Goal: Task Accomplishment & Management: Manage account settings

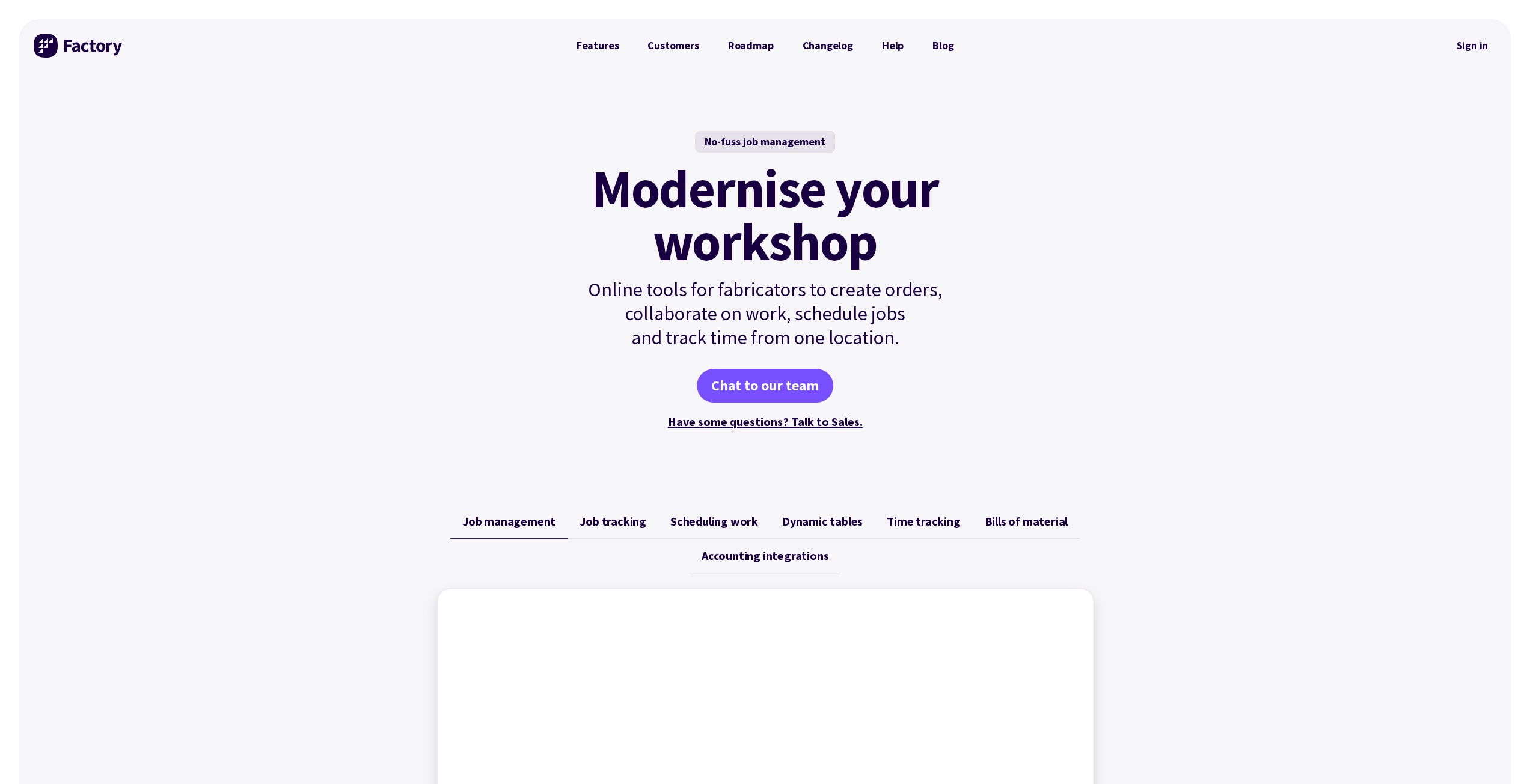
click at [1474, 41] on link "Sign in" at bounding box center [1472, 46] width 49 height 28
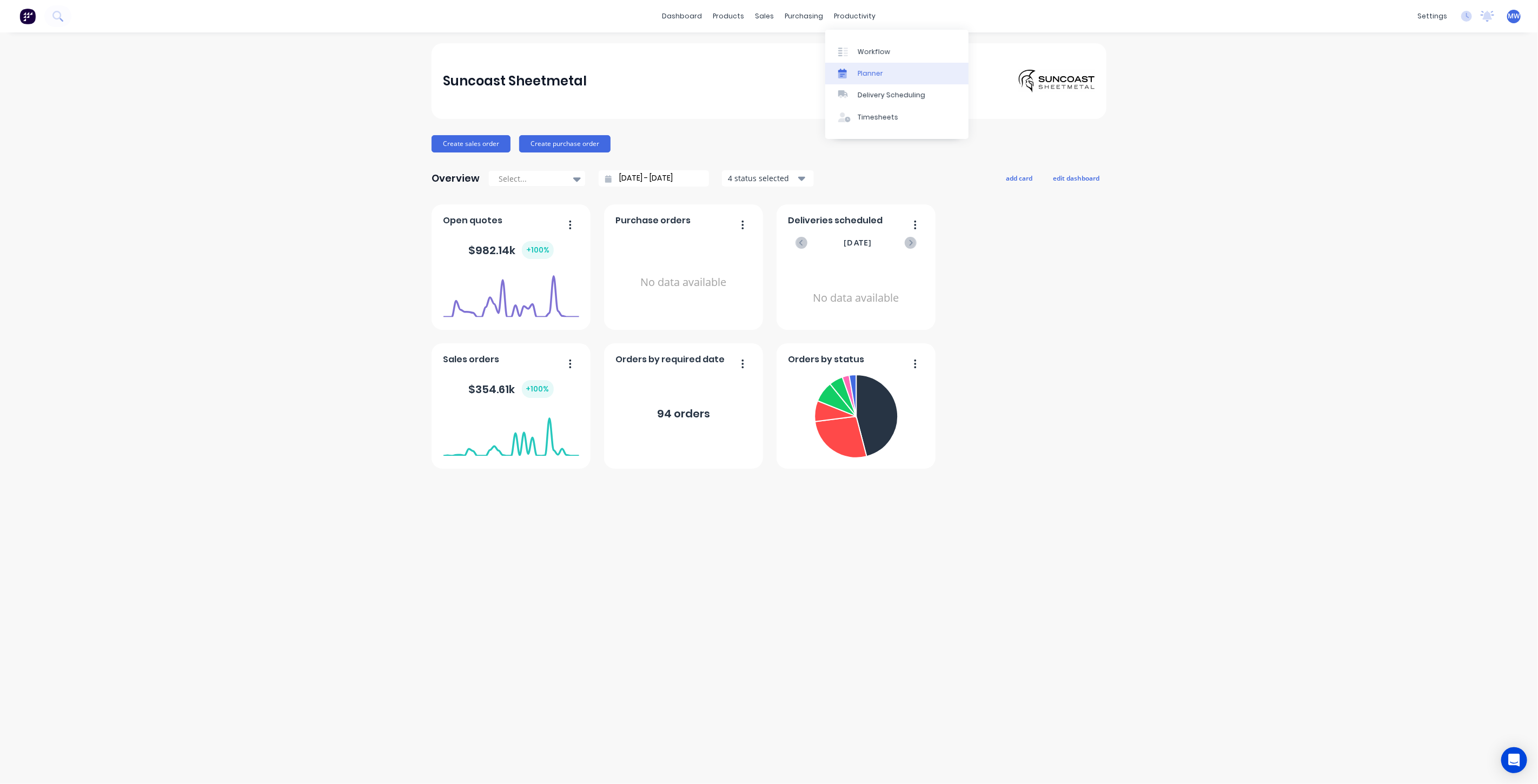
click at [882, 76] on link "Planner" at bounding box center [897, 73] width 143 height 21
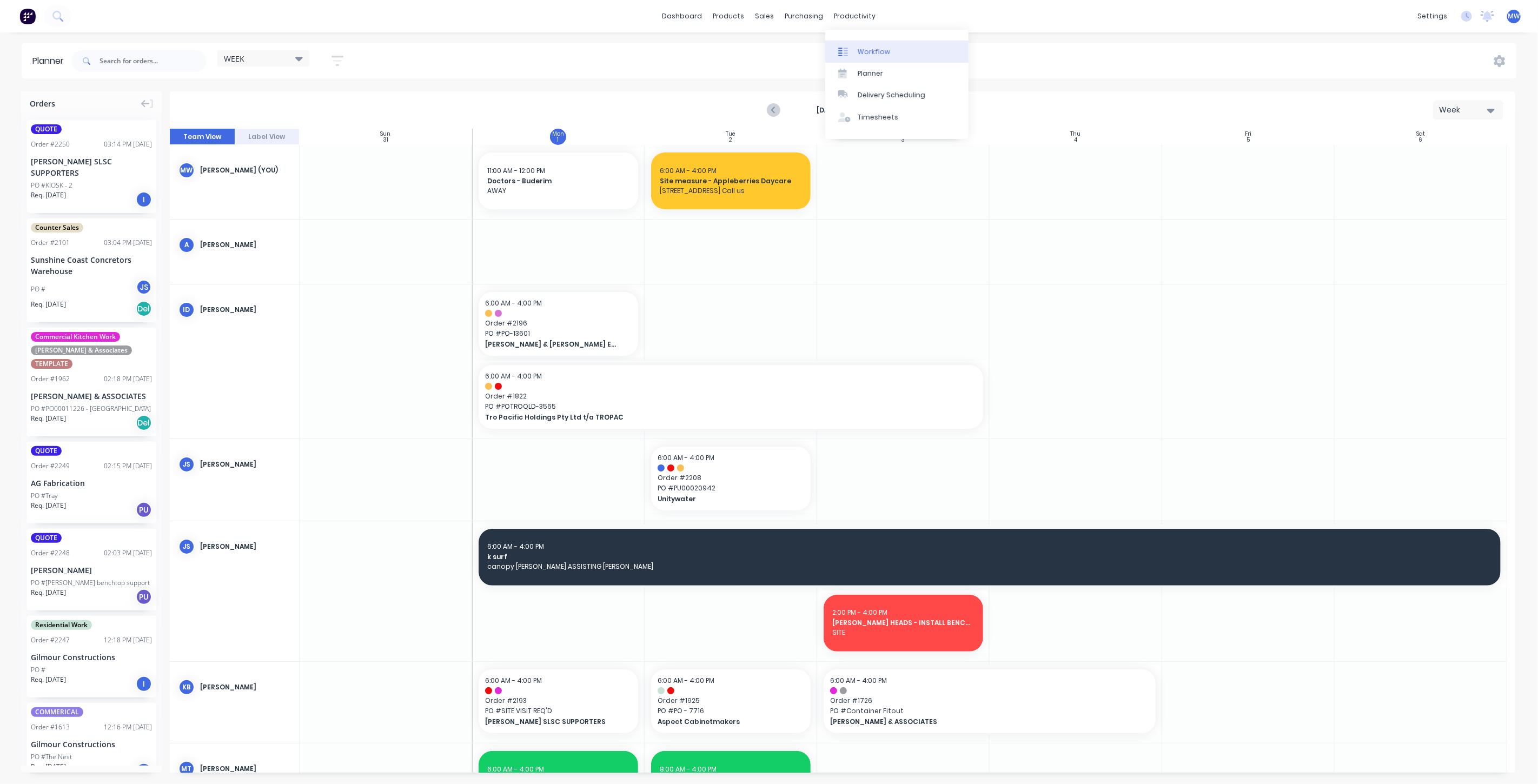
click at [873, 57] on link "Workflow" at bounding box center [897, 50] width 143 height 21
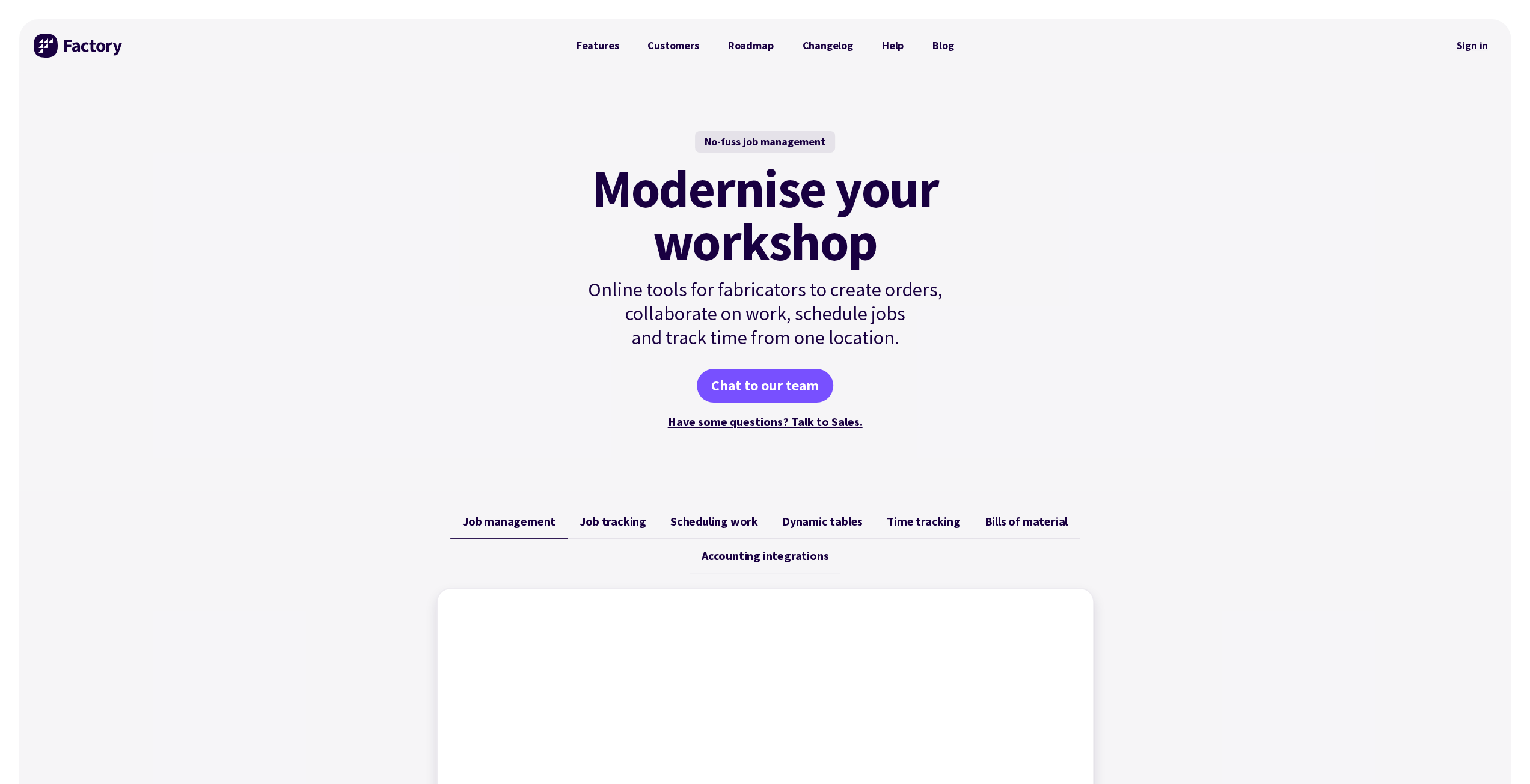
click at [1480, 43] on link "Sign in" at bounding box center [1472, 46] width 49 height 28
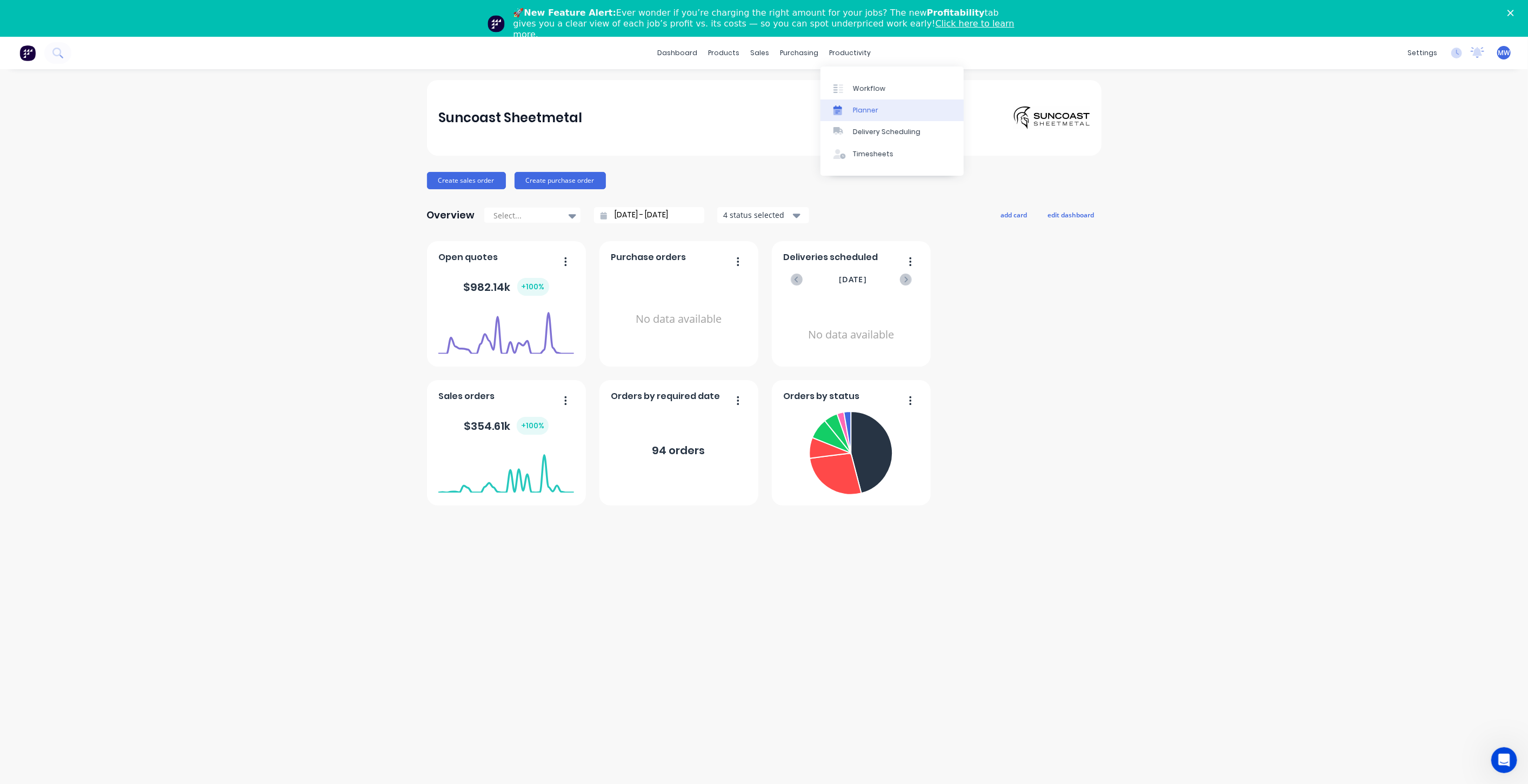
click at [879, 110] on link "Planner" at bounding box center [892, 110] width 143 height 21
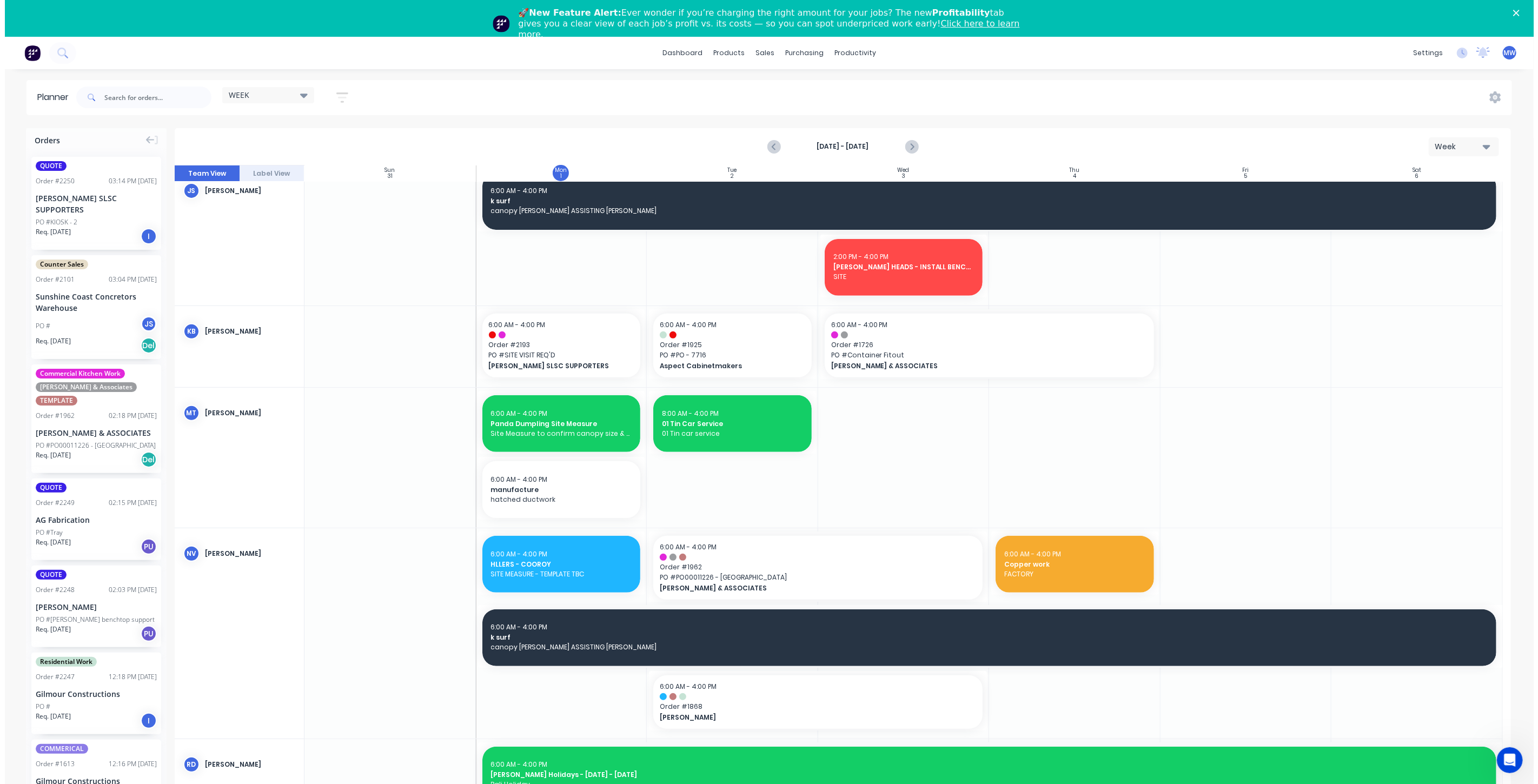
scroll to position [420, 0]
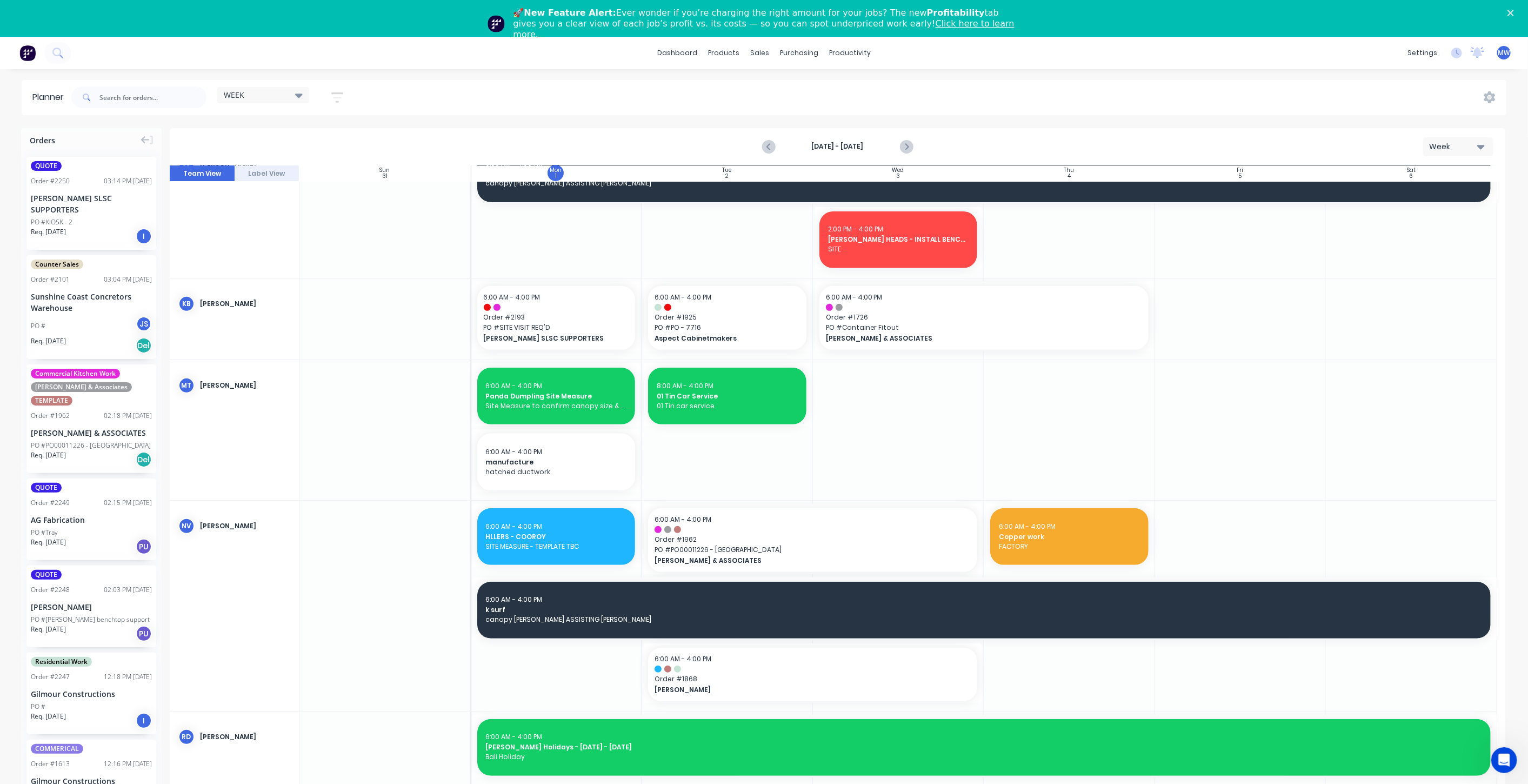
click at [1515, 10] on icon "Close" at bounding box center [1511, 13] width 6 height 6
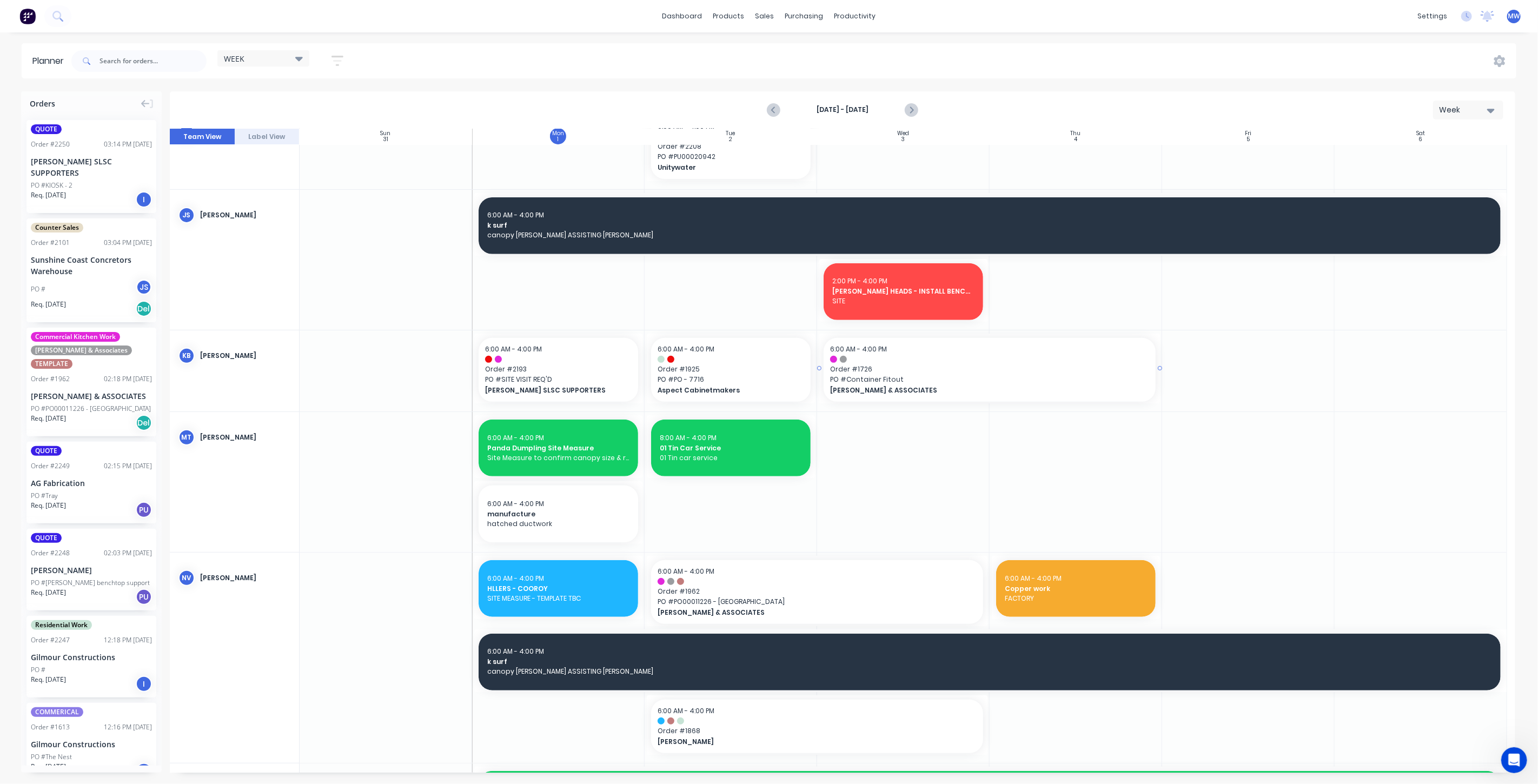
scroll to position [480, 0]
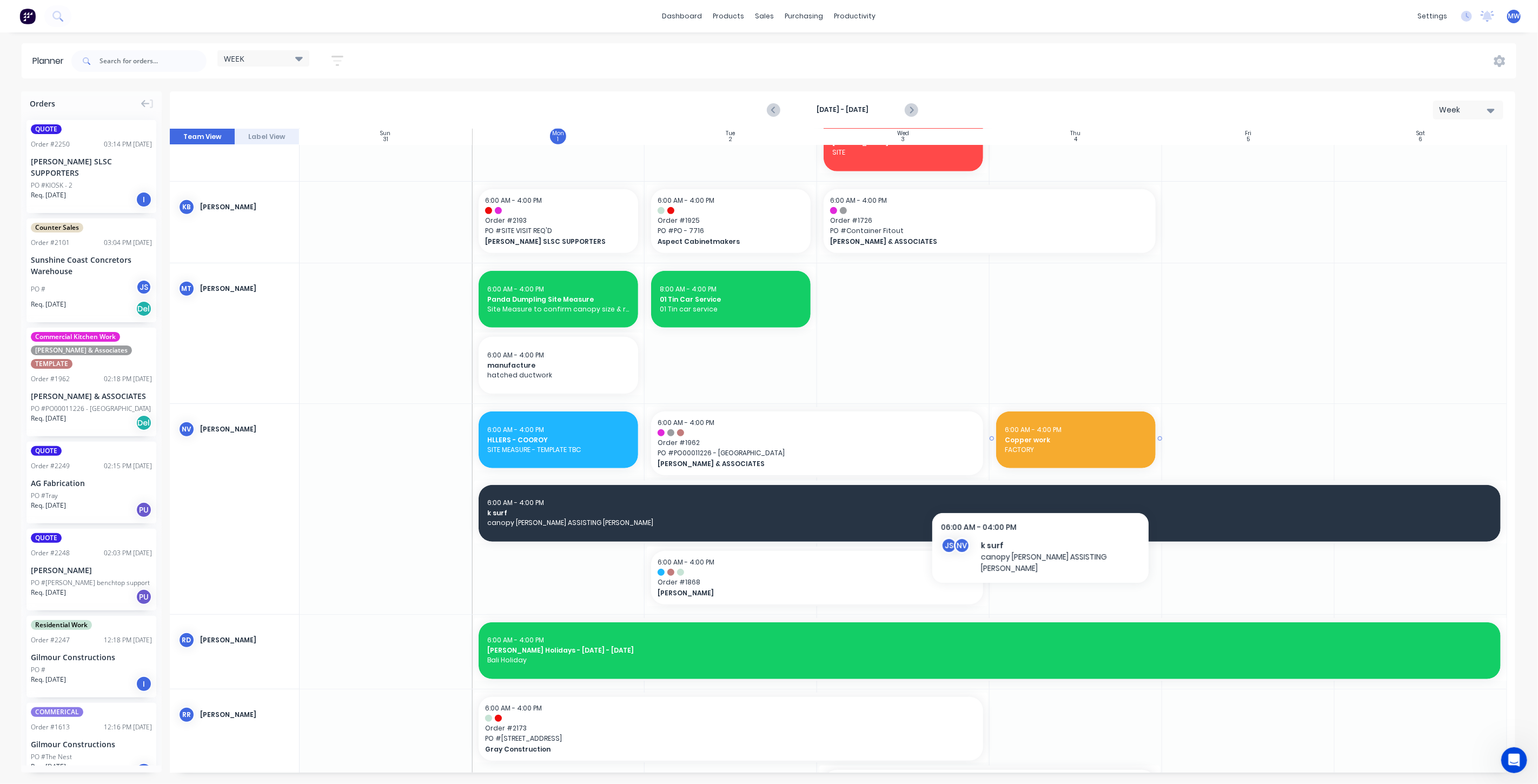
click at [1041, 445] on span "FACTORY" at bounding box center [1076, 450] width 142 height 9
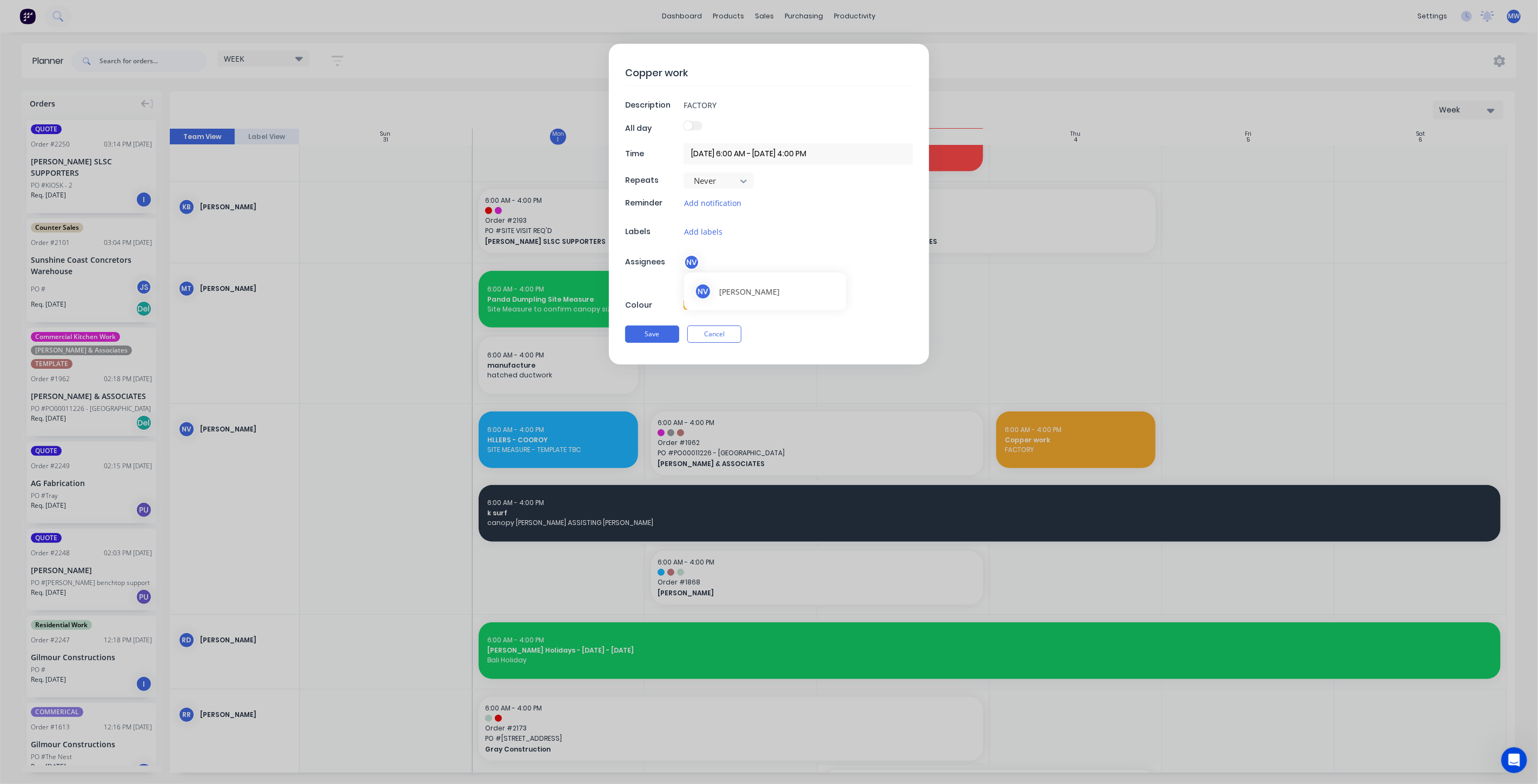
click at [694, 262] on div "NV" at bounding box center [691, 262] width 17 height 17
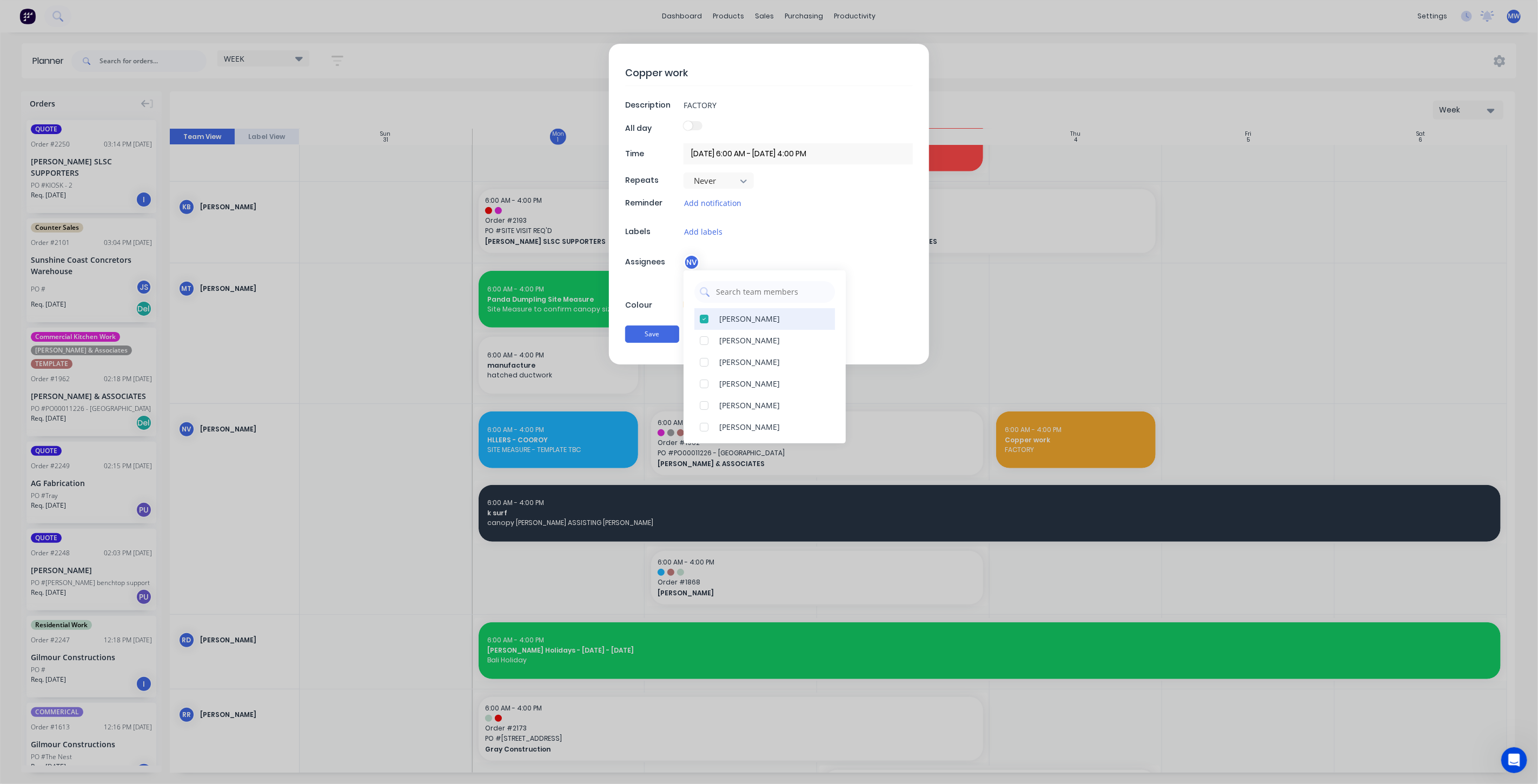
click at [704, 319] on div at bounding box center [704, 318] width 21 height 21
click at [704, 333] on div at bounding box center [704, 333] width 21 height 21
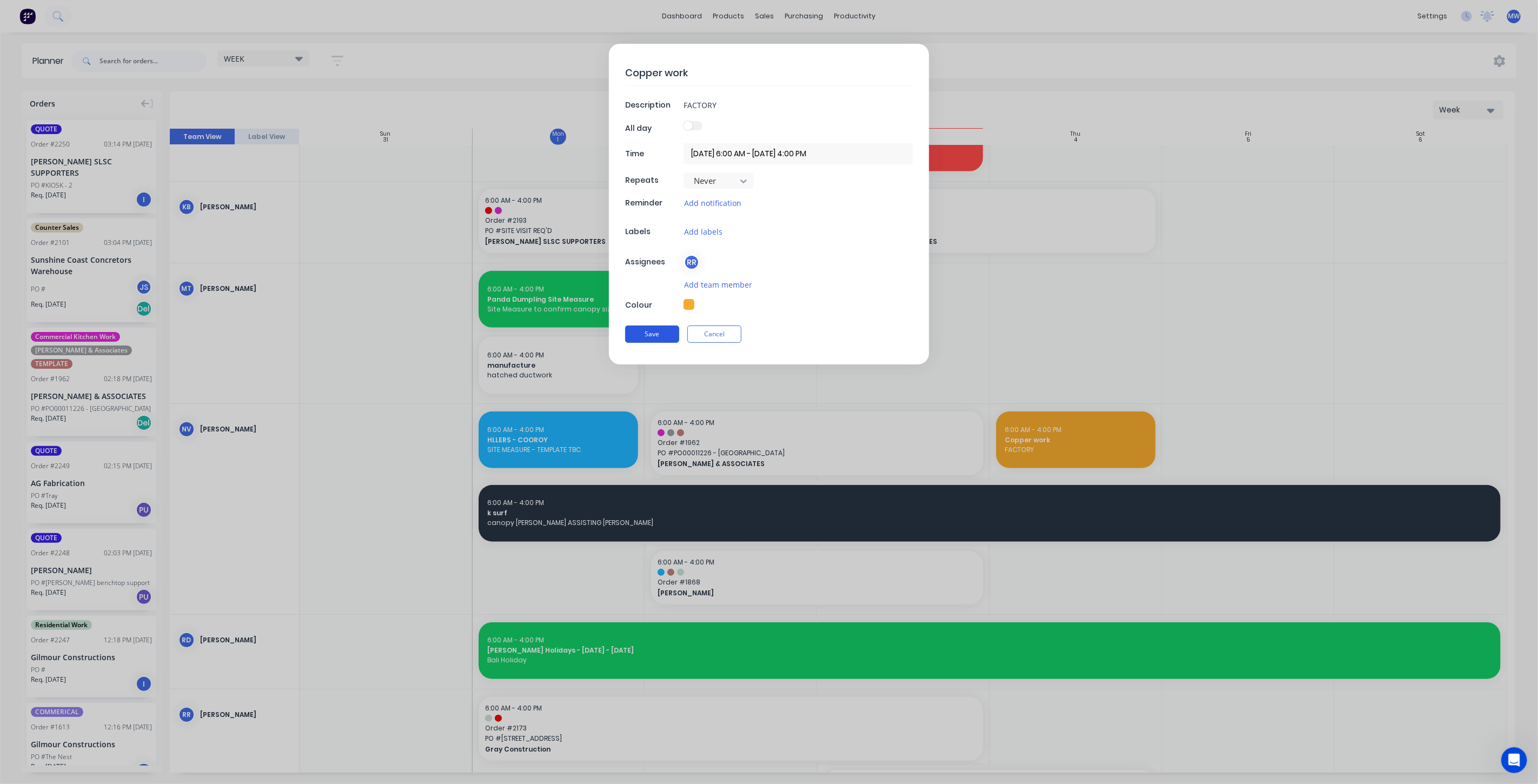
click at [662, 335] on button "Save" at bounding box center [652, 334] width 54 height 17
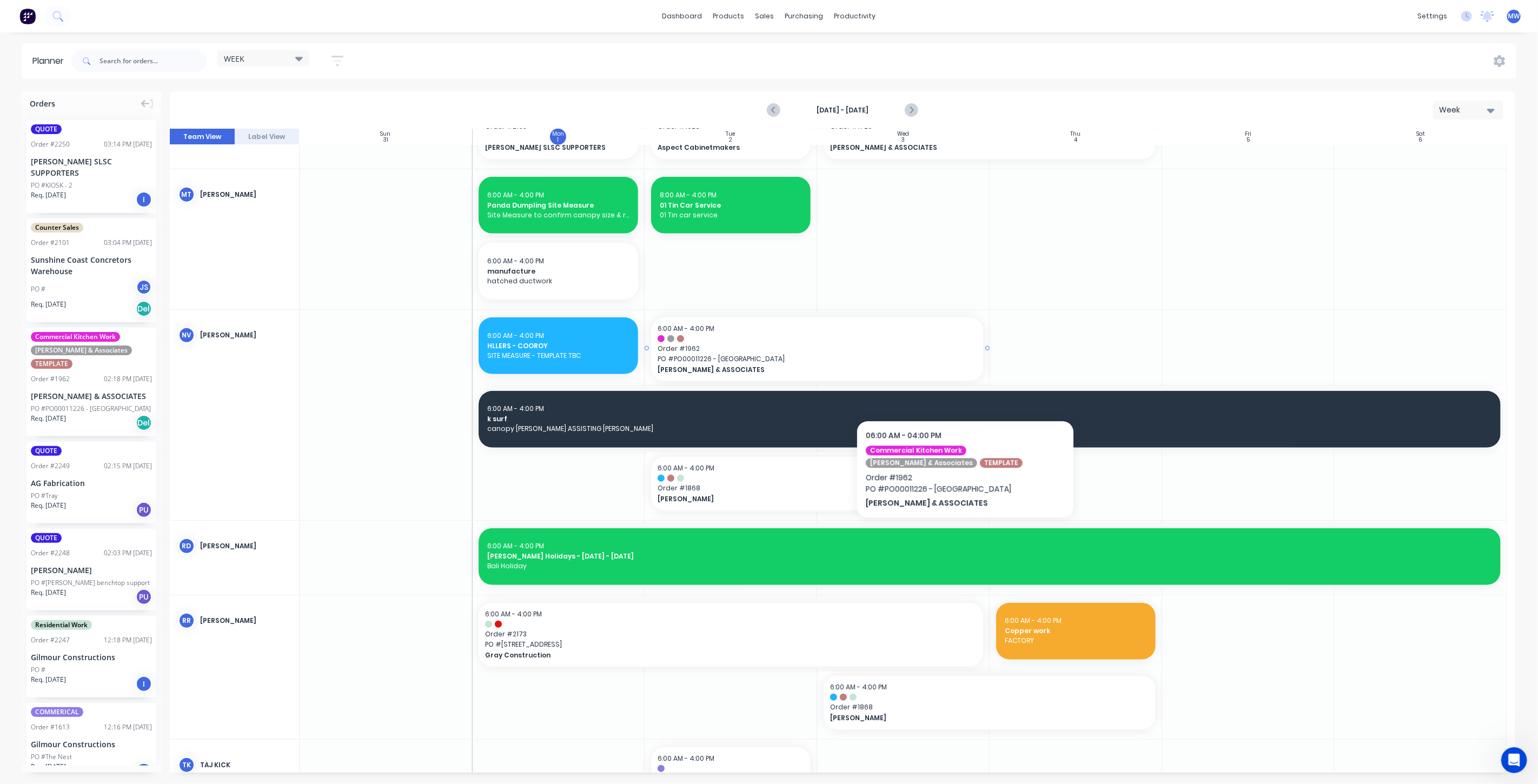
scroll to position [600, 0]
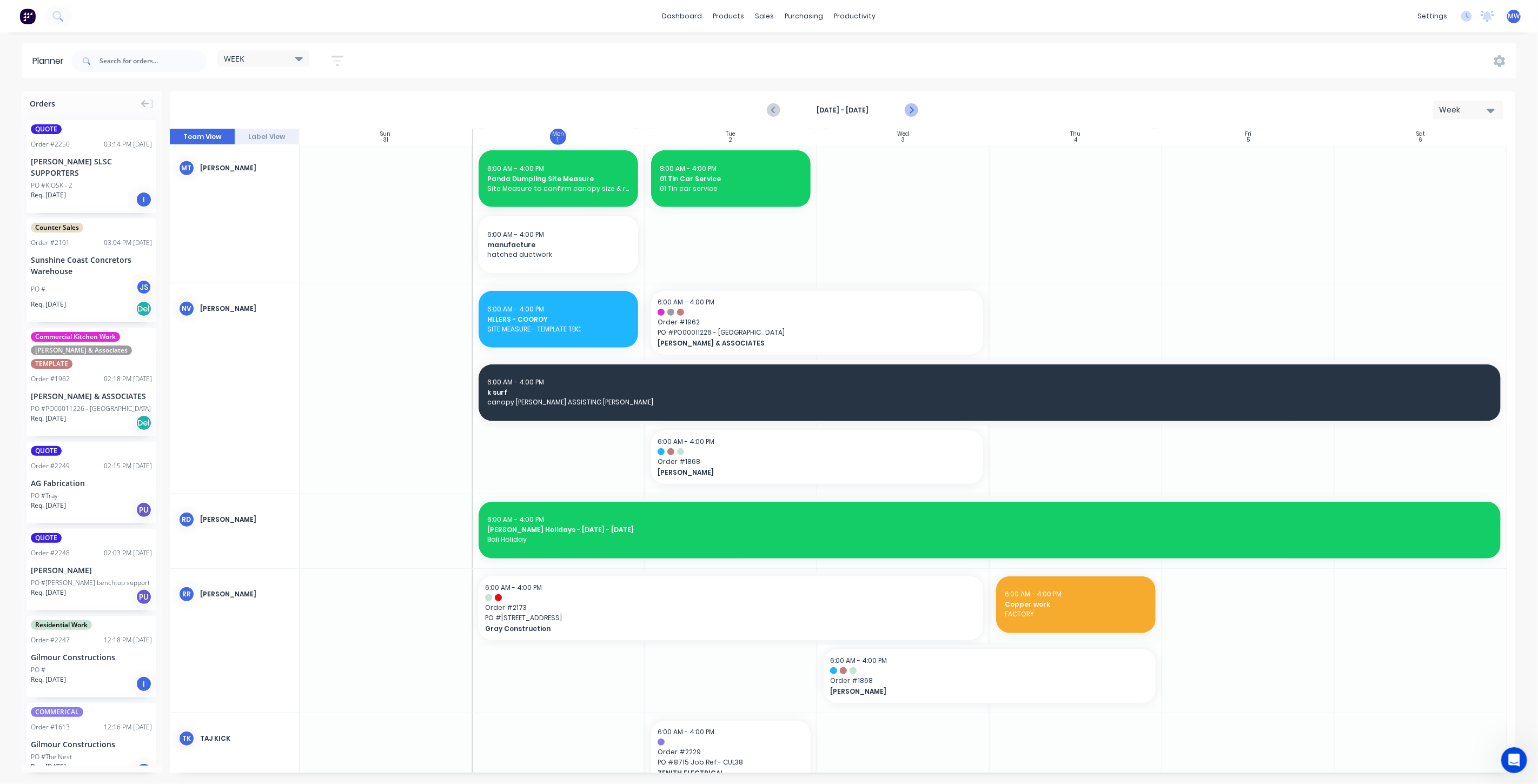
click at [914, 107] on icon "Next page" at bounding box center [911, 110] width 13 height 13
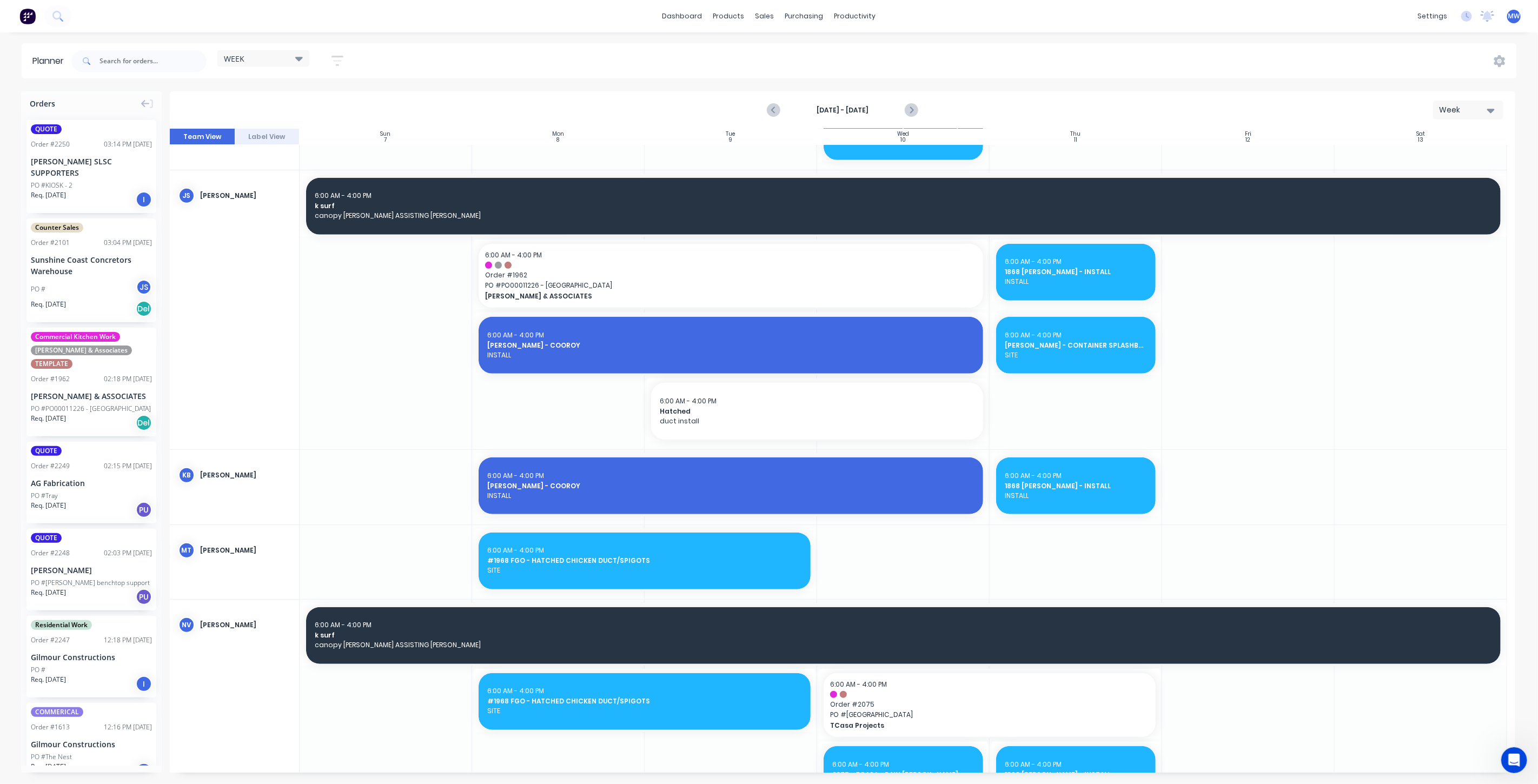
scroll to position [541, 0]
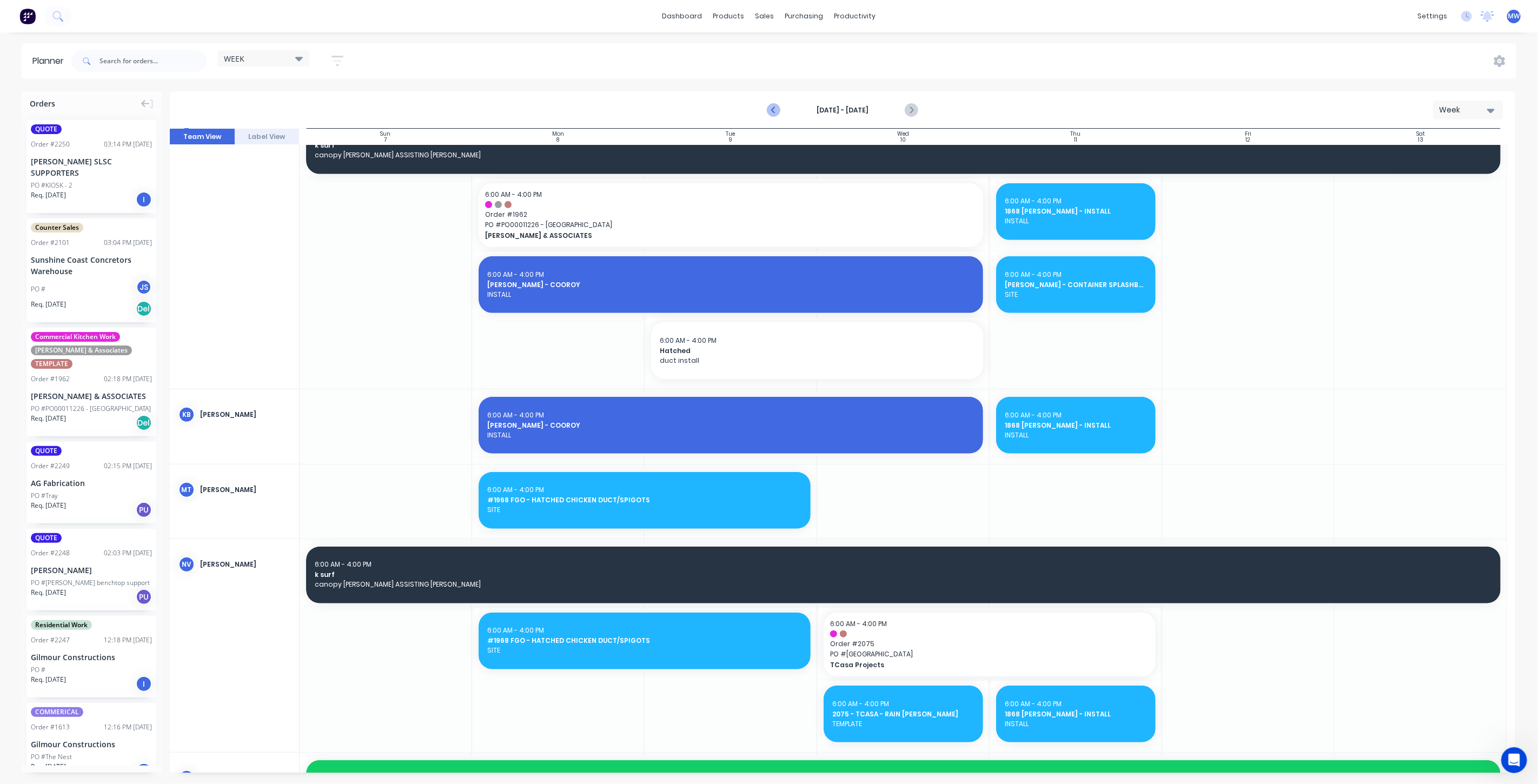
click at [779, 109] on icon "Previous page" at bounding box center [774, 110] width 13 height 13
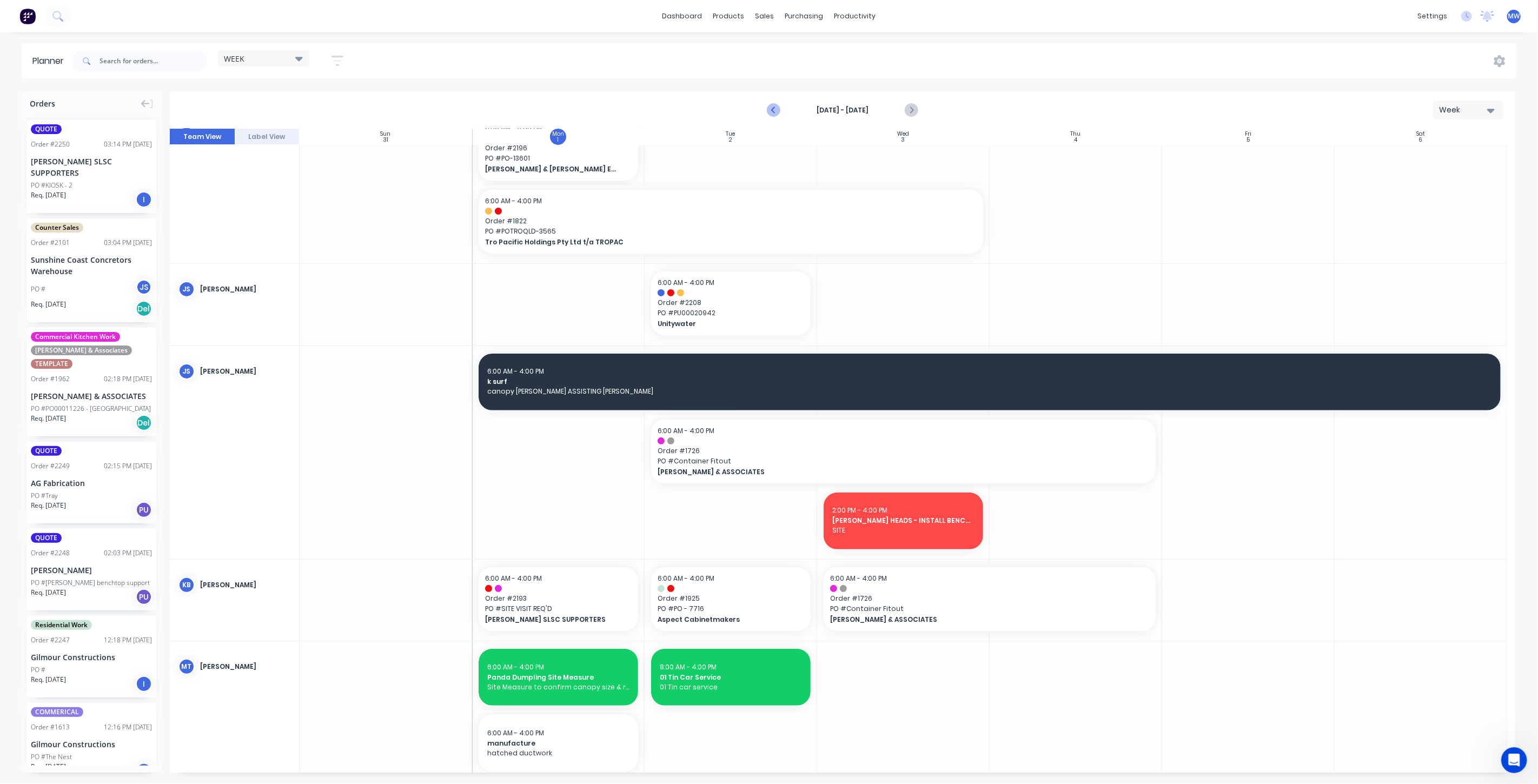
scroll to position [489, 0]
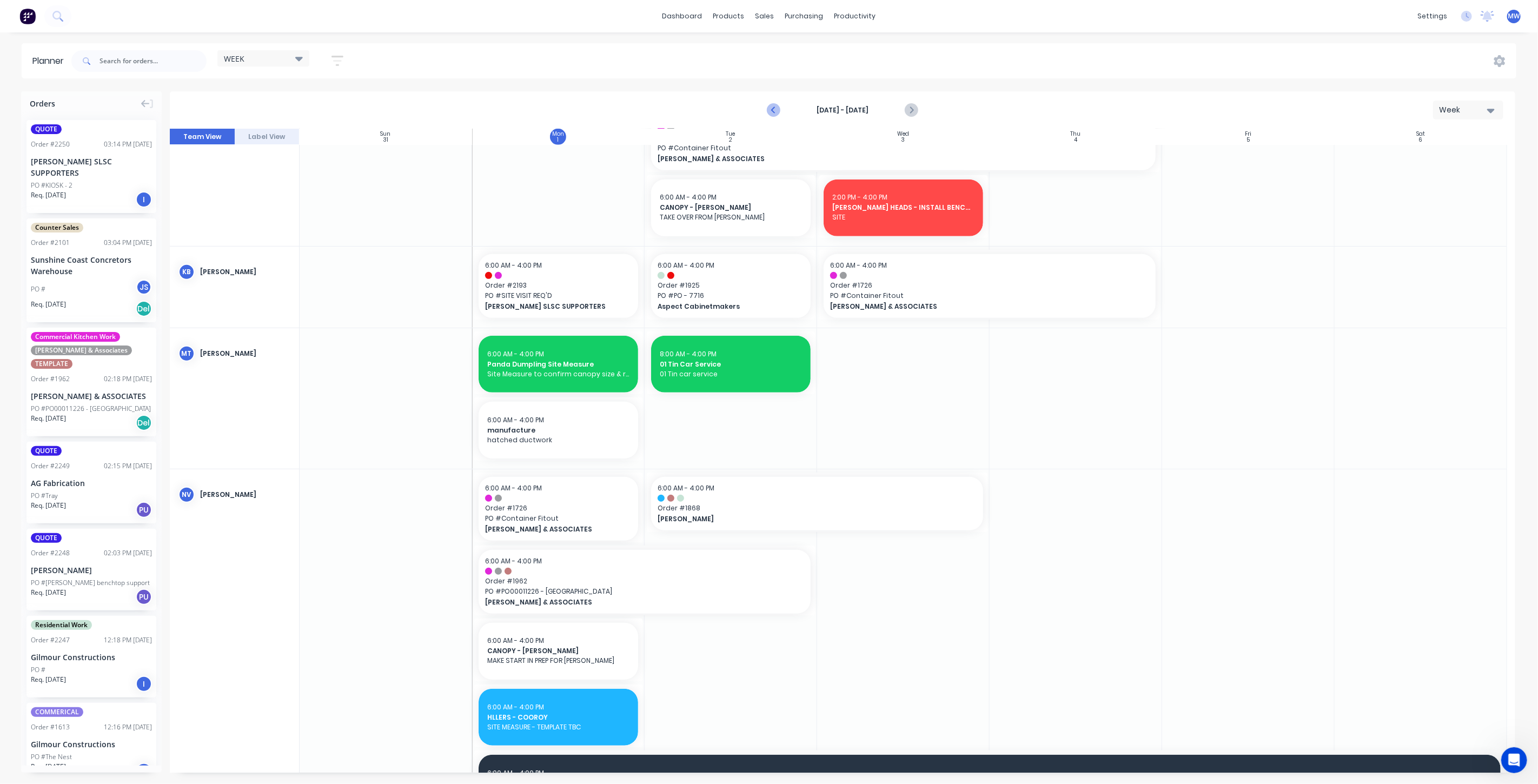
click at [779, 109] on icon "Previous page" at bounding box center [774, 110] width 13 height 13
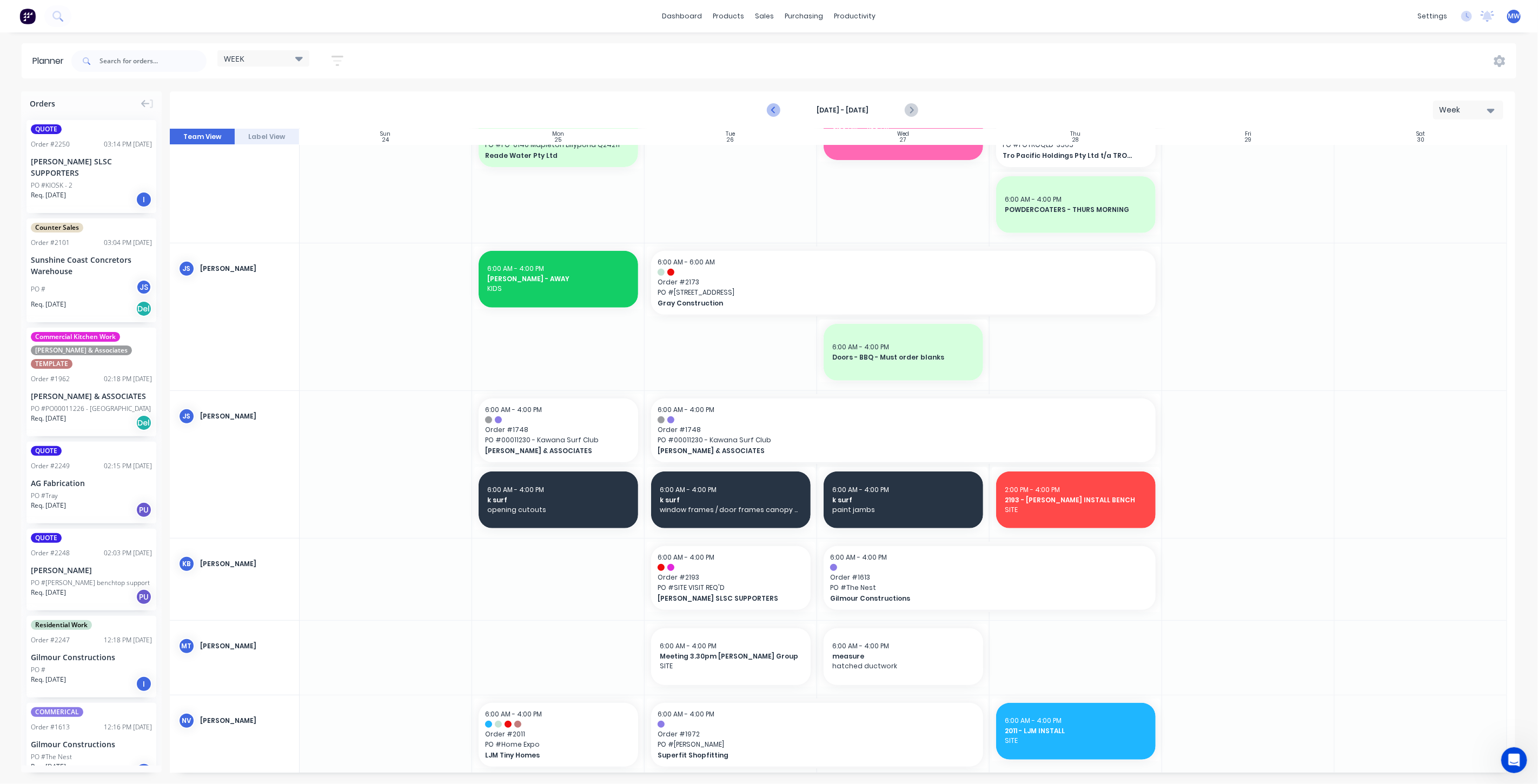
scroll to position [547, 0]
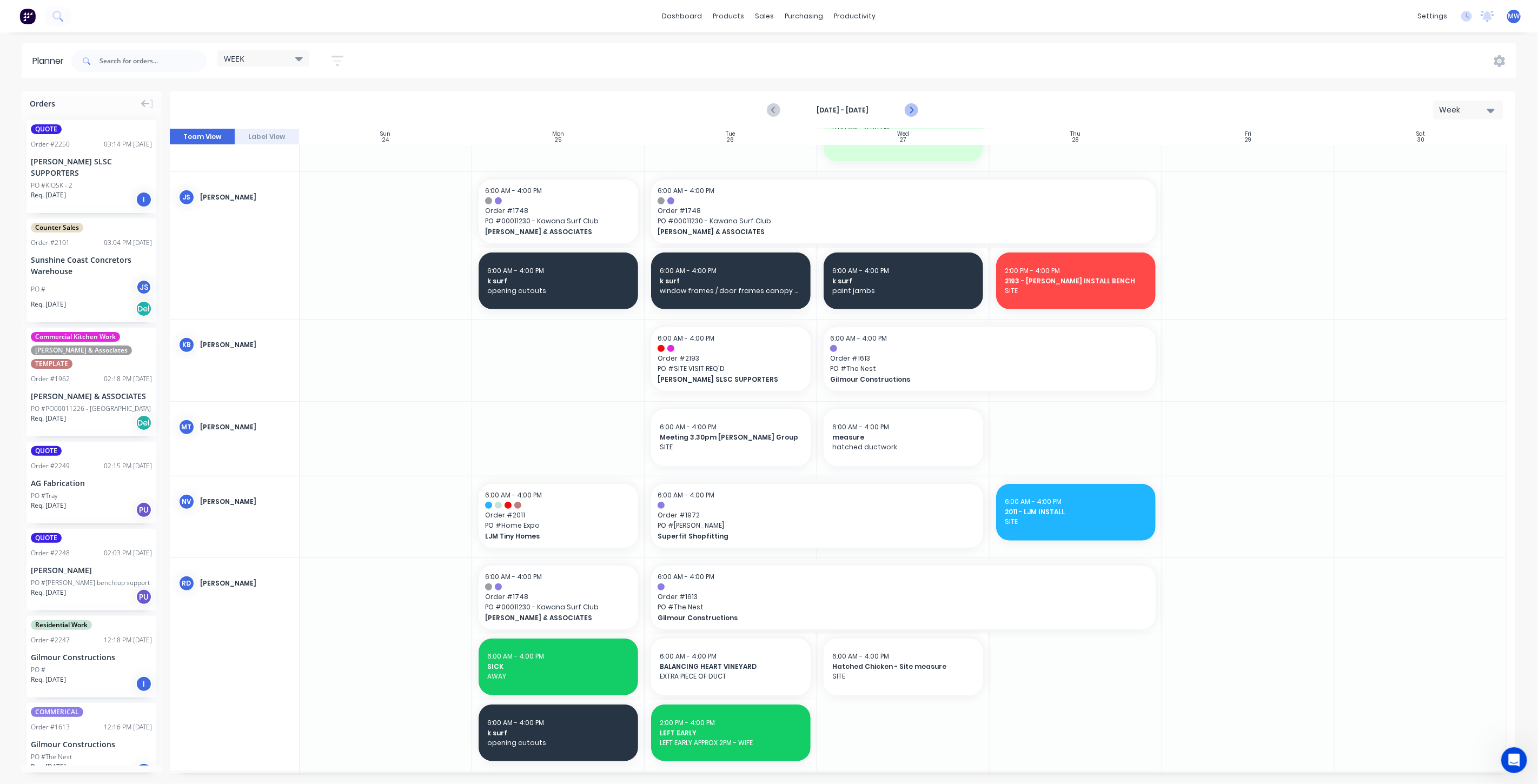
click at [914, 110] on icon "Next page" at bounding box center [911, 110] width 13 height 13
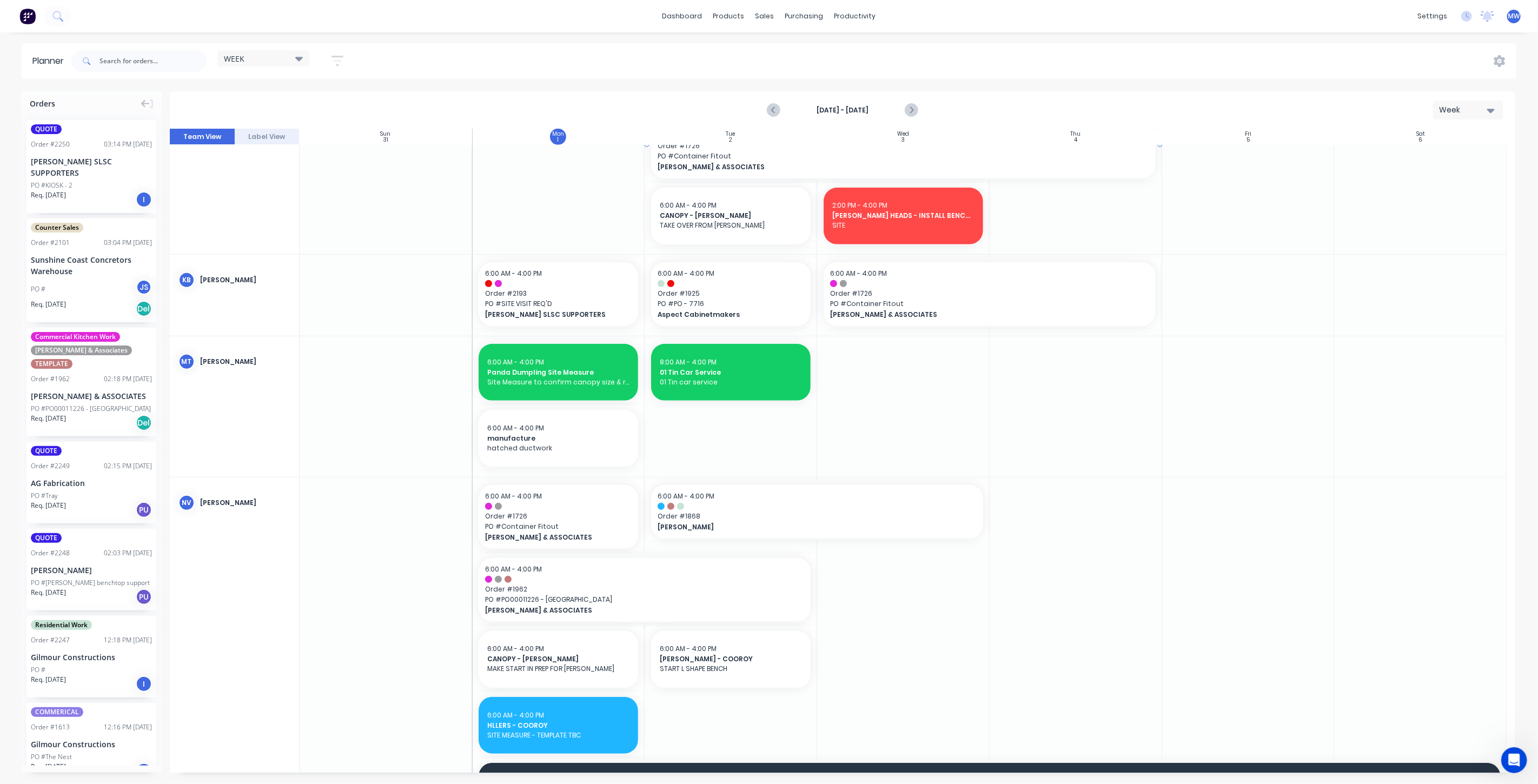
scroll to position [240, 0]
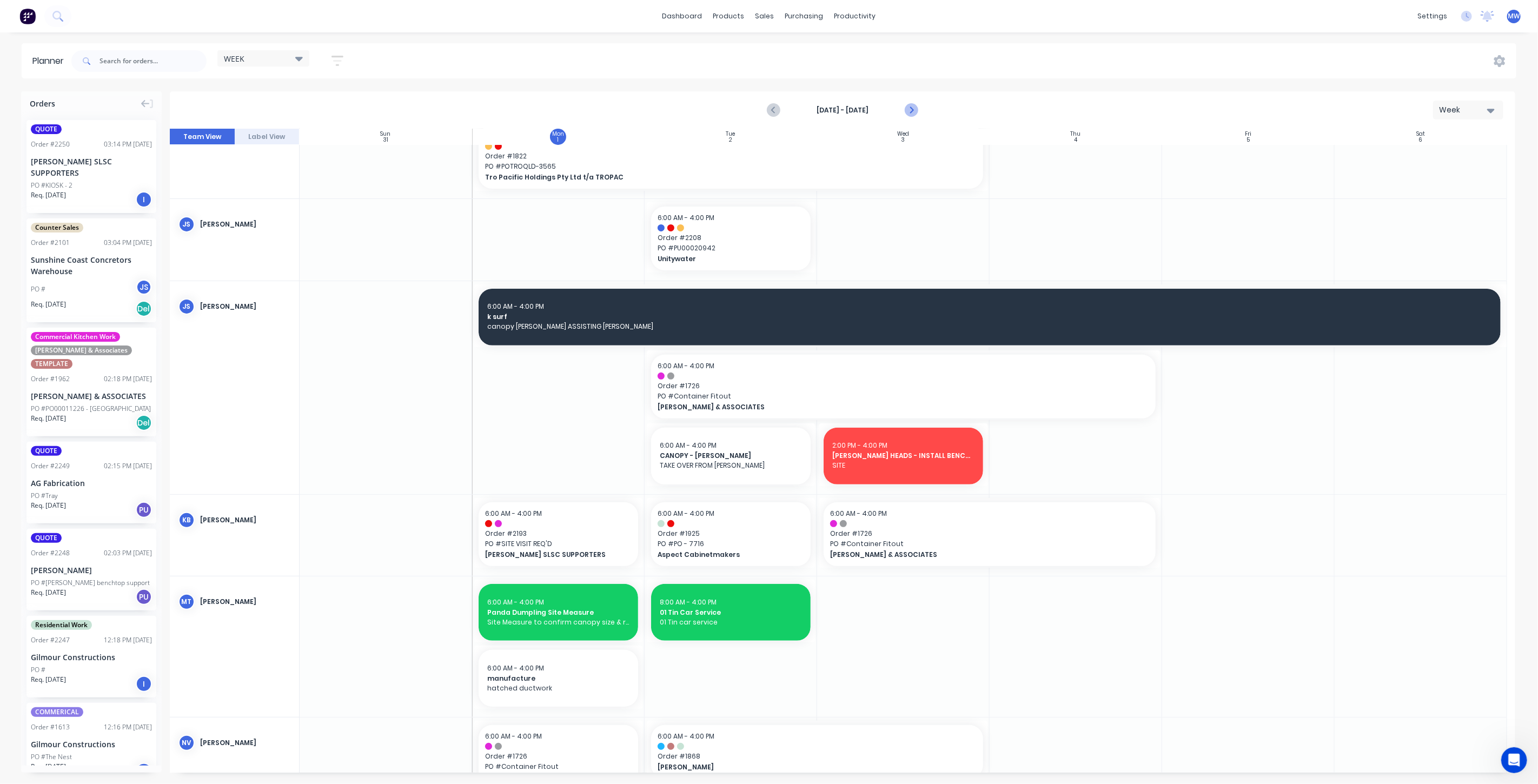
click at [918, 112] on button "Next page" at bounding box center [911, 110] width 21 height 21
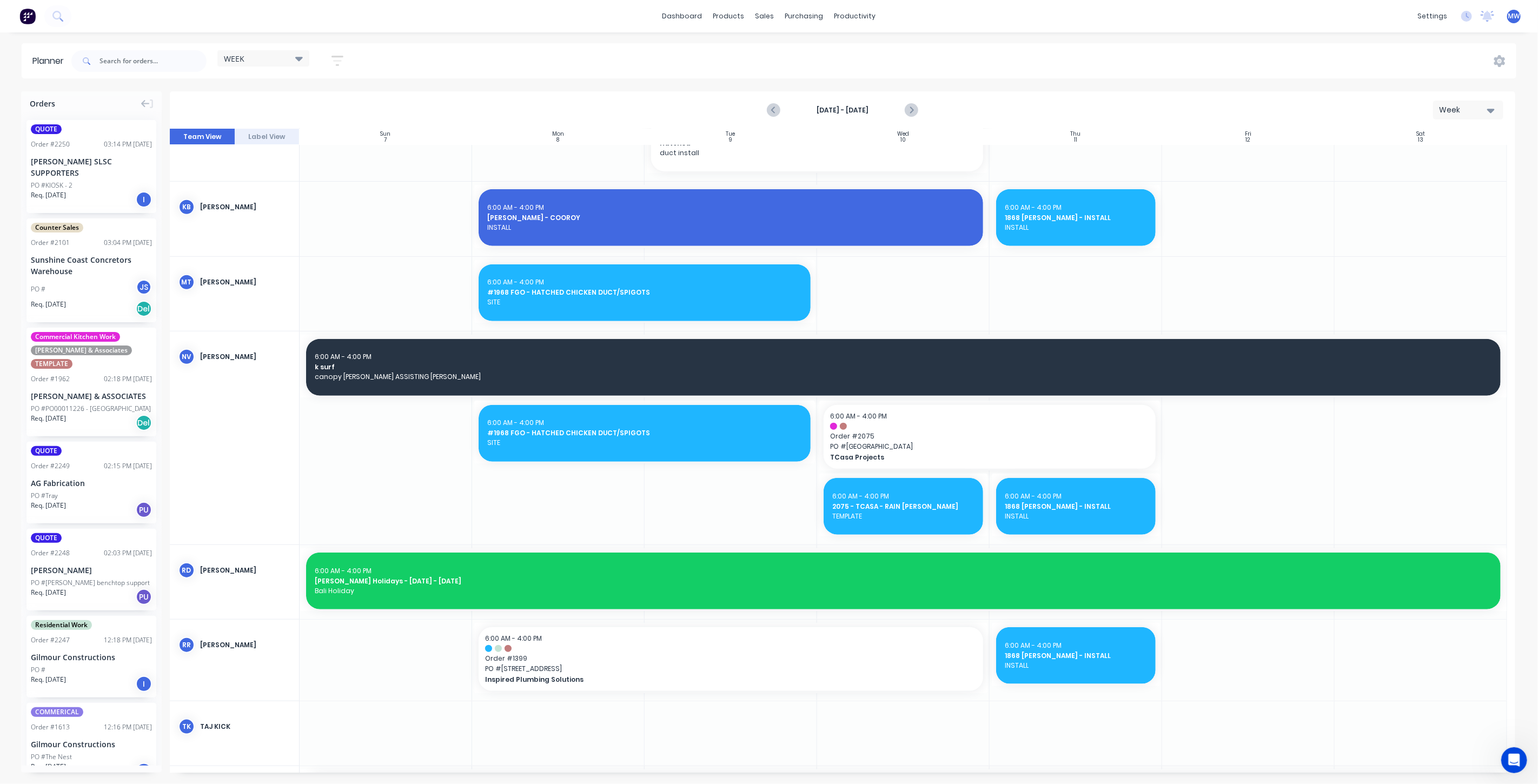
scroll to position [728, 0]
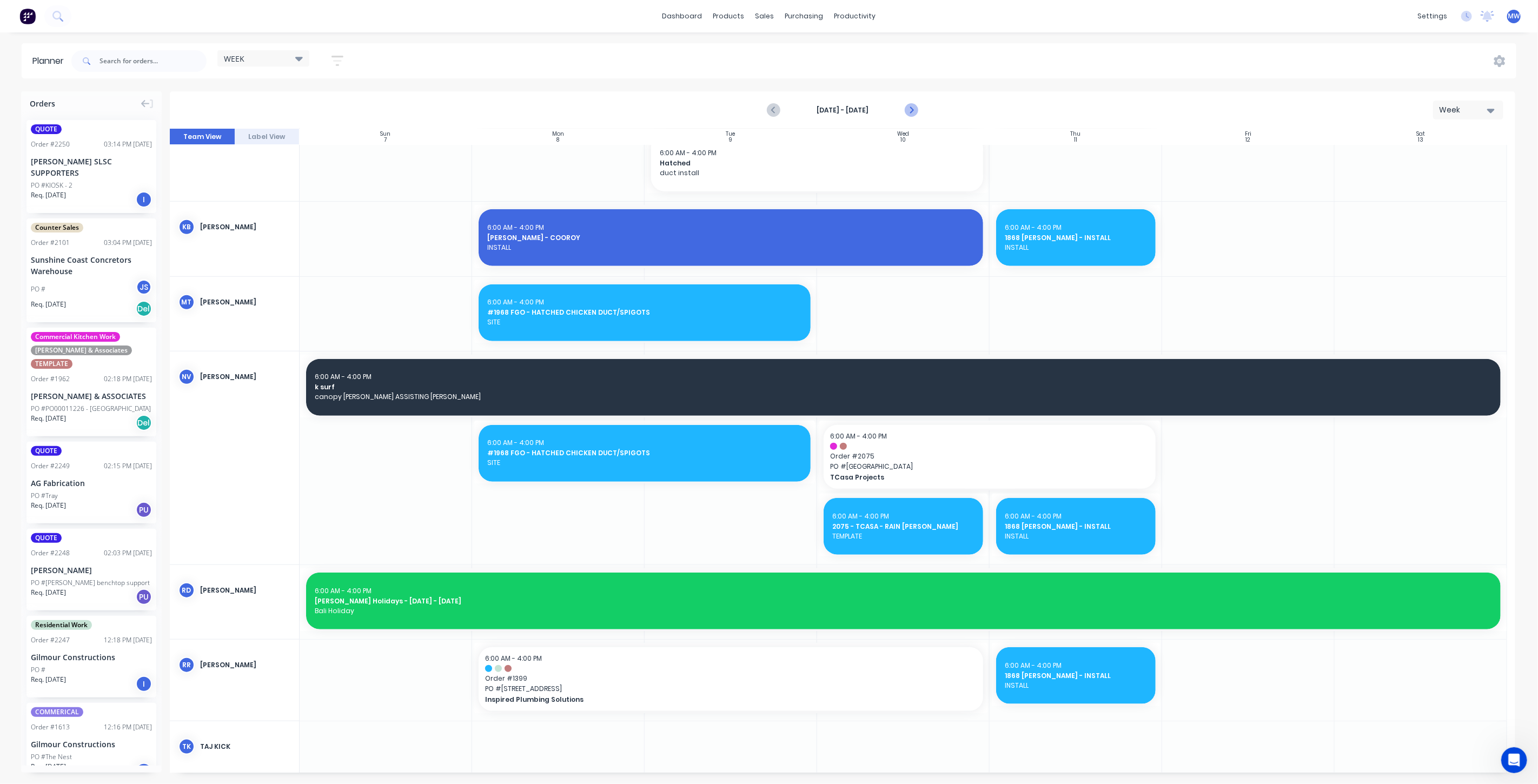
click at [919, 110] on button "Next page" at bounding box center [911, 110] width 21 height 21
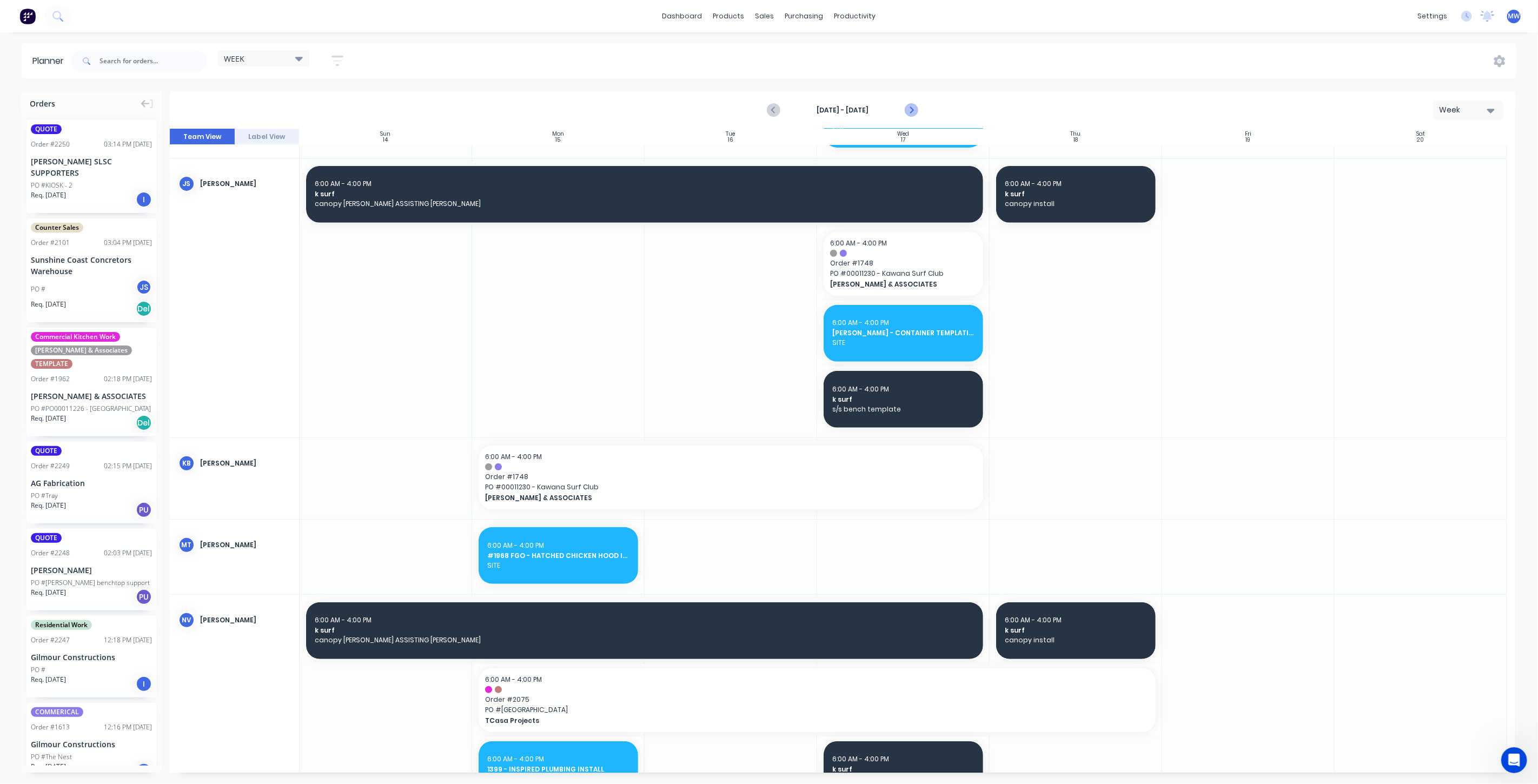
scroll to position [519, 0]
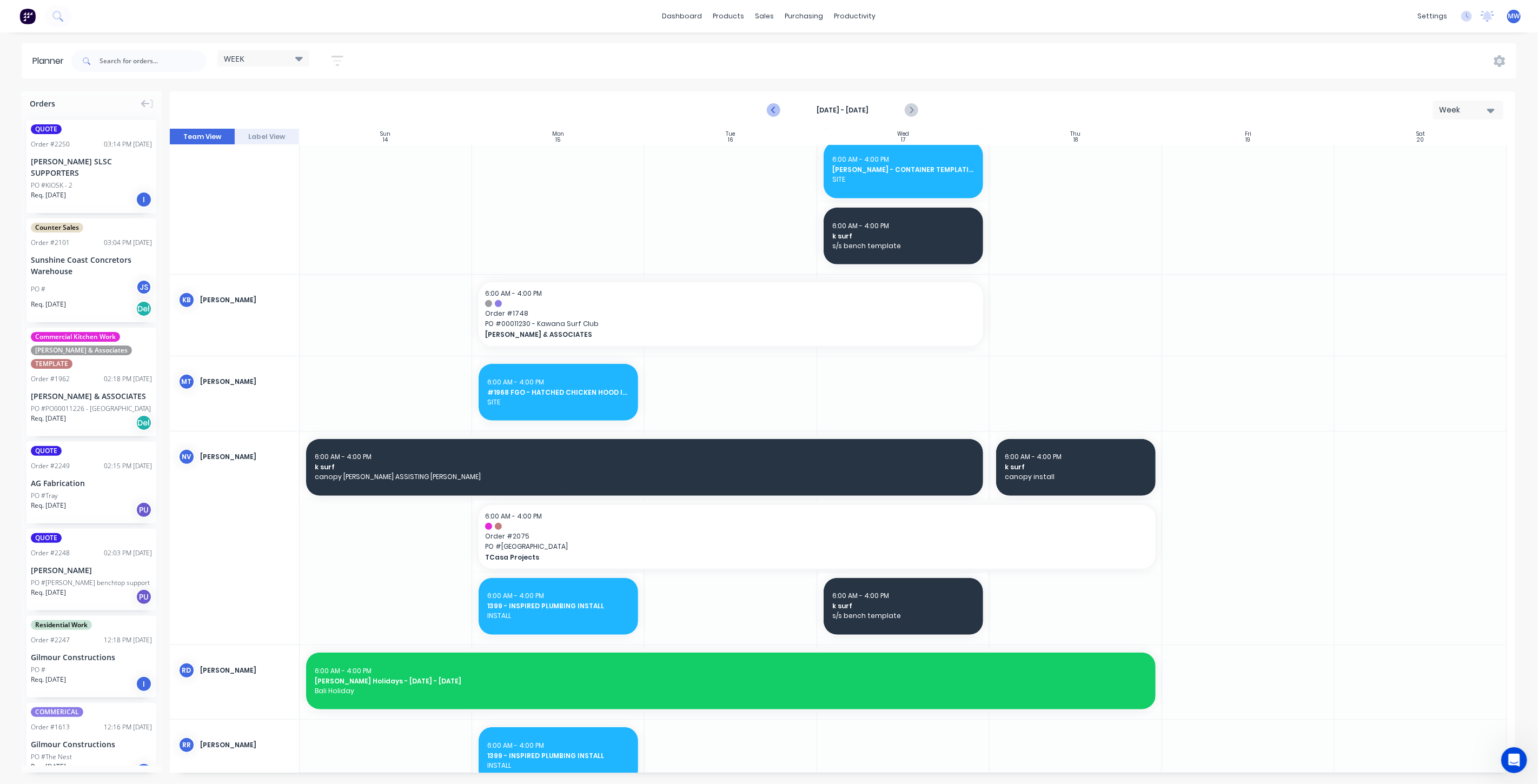
click at [770, 111] on icon "Previous page" at bounding box center [774, 110] width 13 height 13
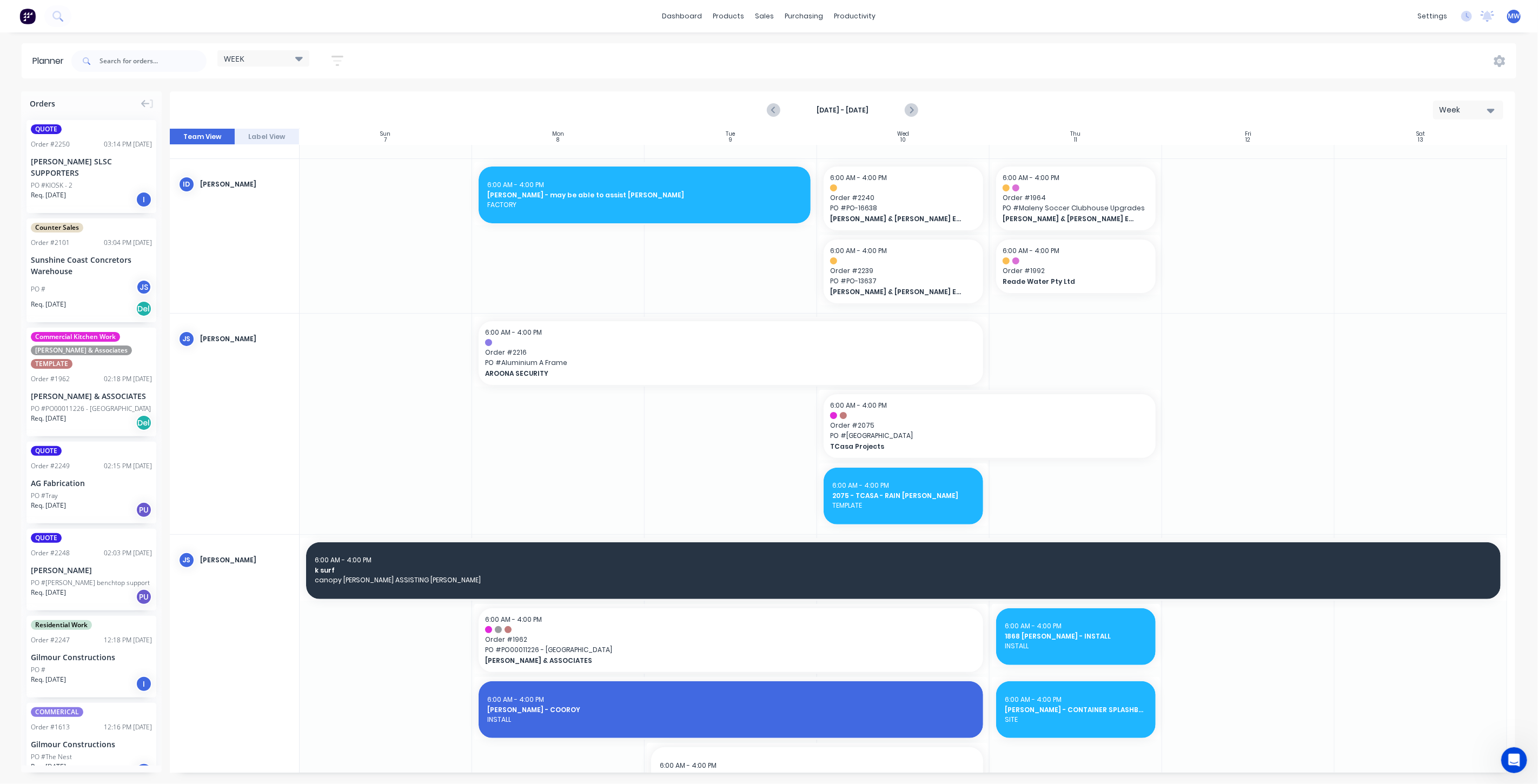
scroll to position [0, 0]
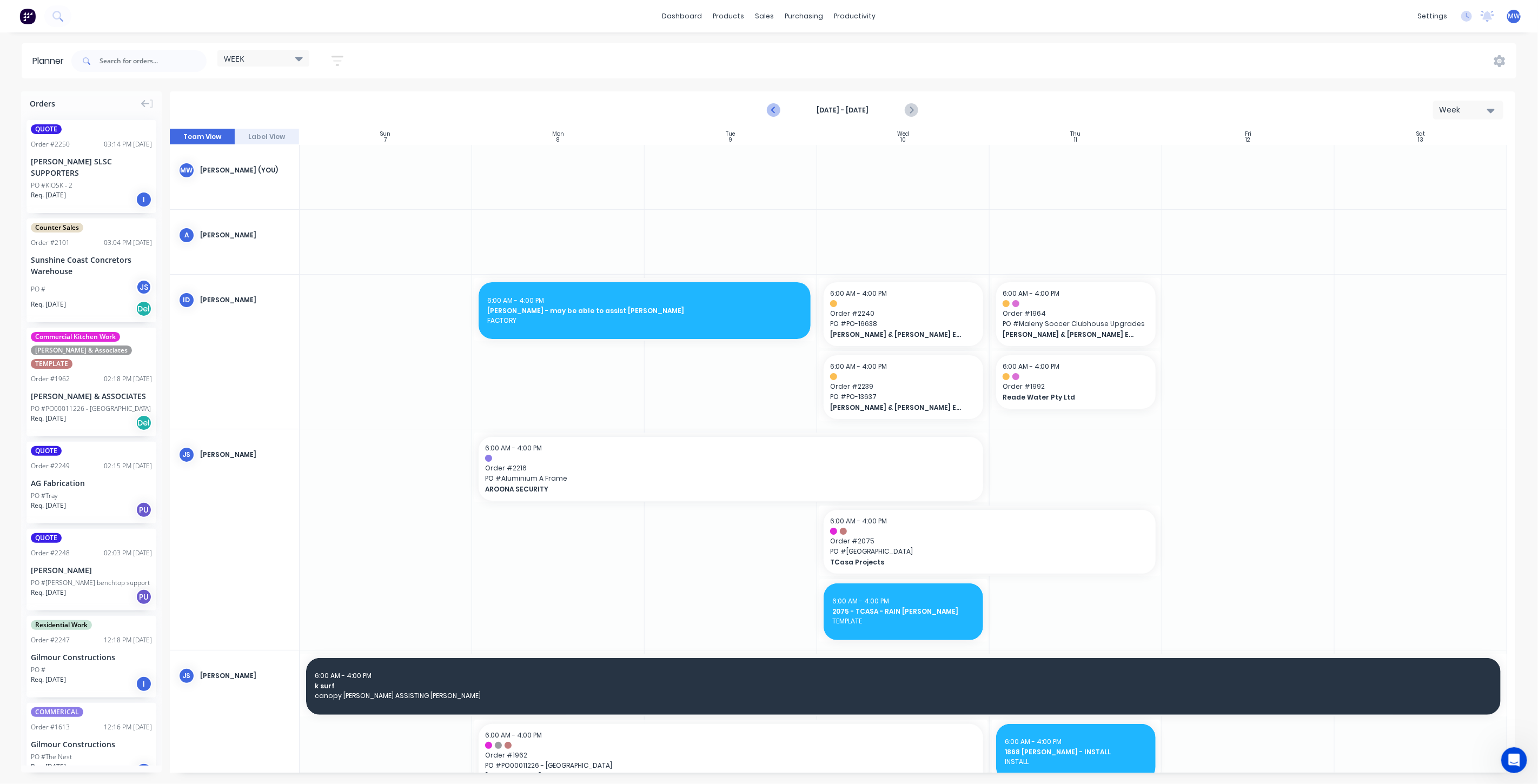
click at [776, 113] on icon "Previous page" at bounding box center [774, 110] width 5 height 9
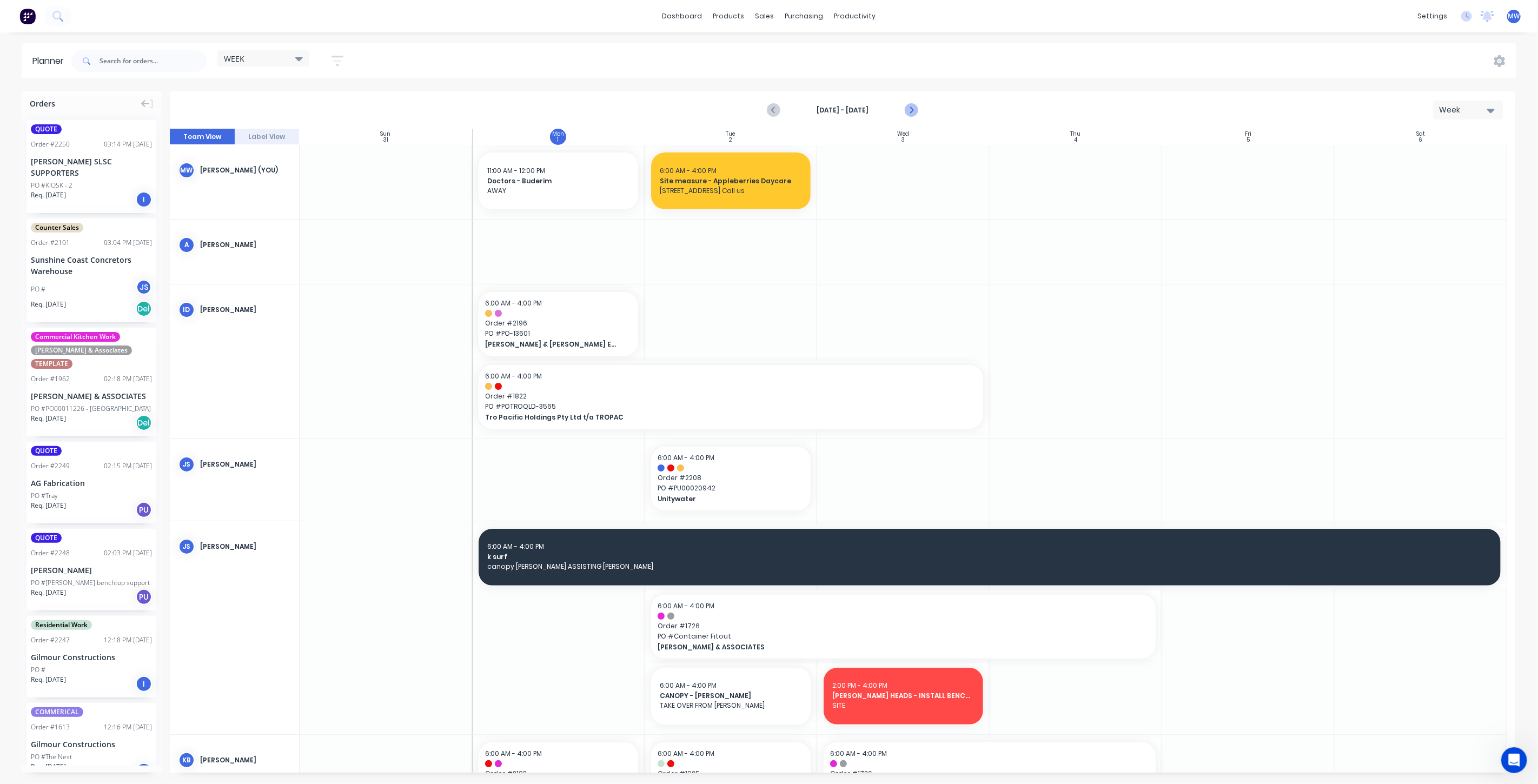
click at [918, 106] on icon "Next page" at bounding box center [911, 110] width 13 height 13
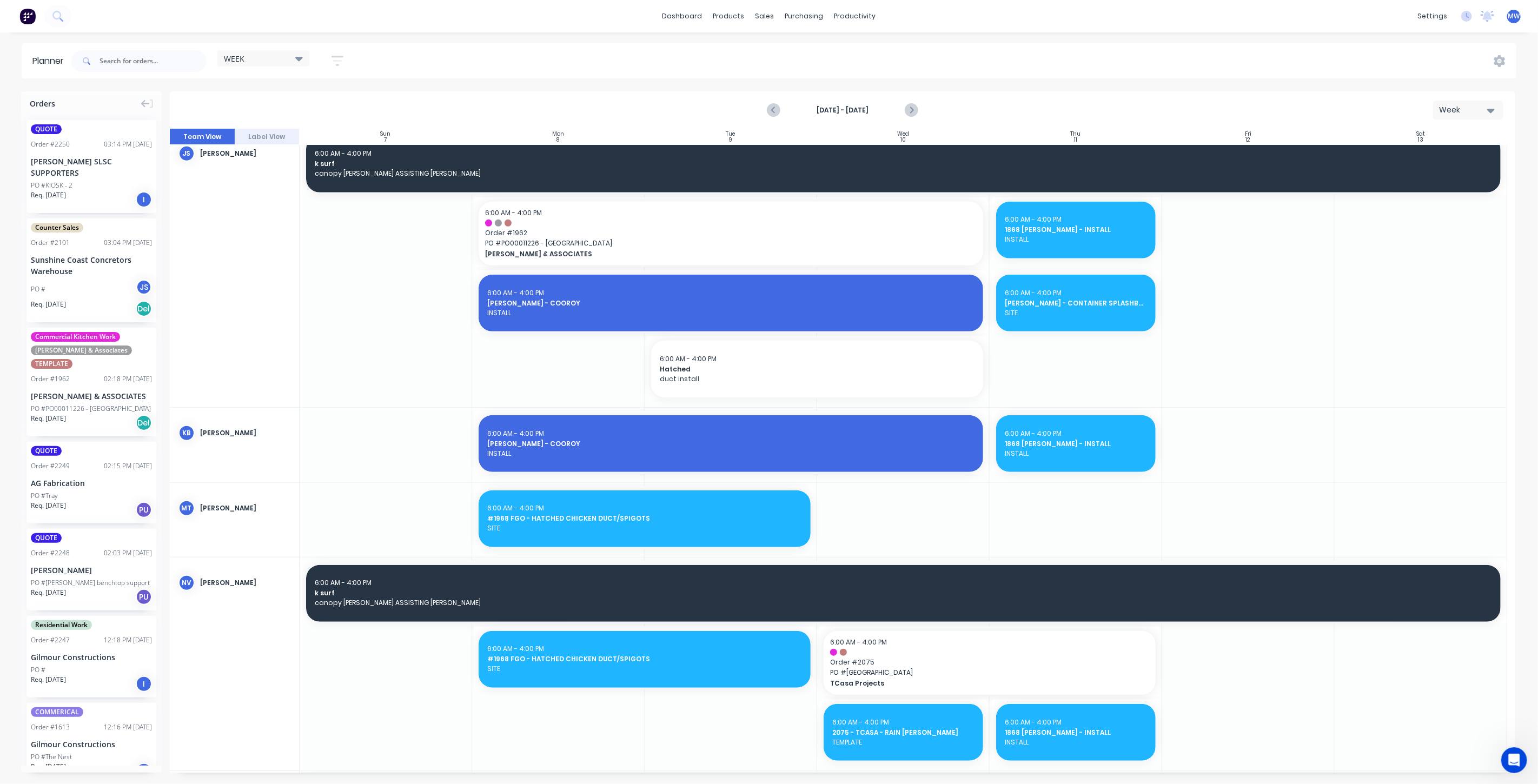
scroll to position [480, 0]
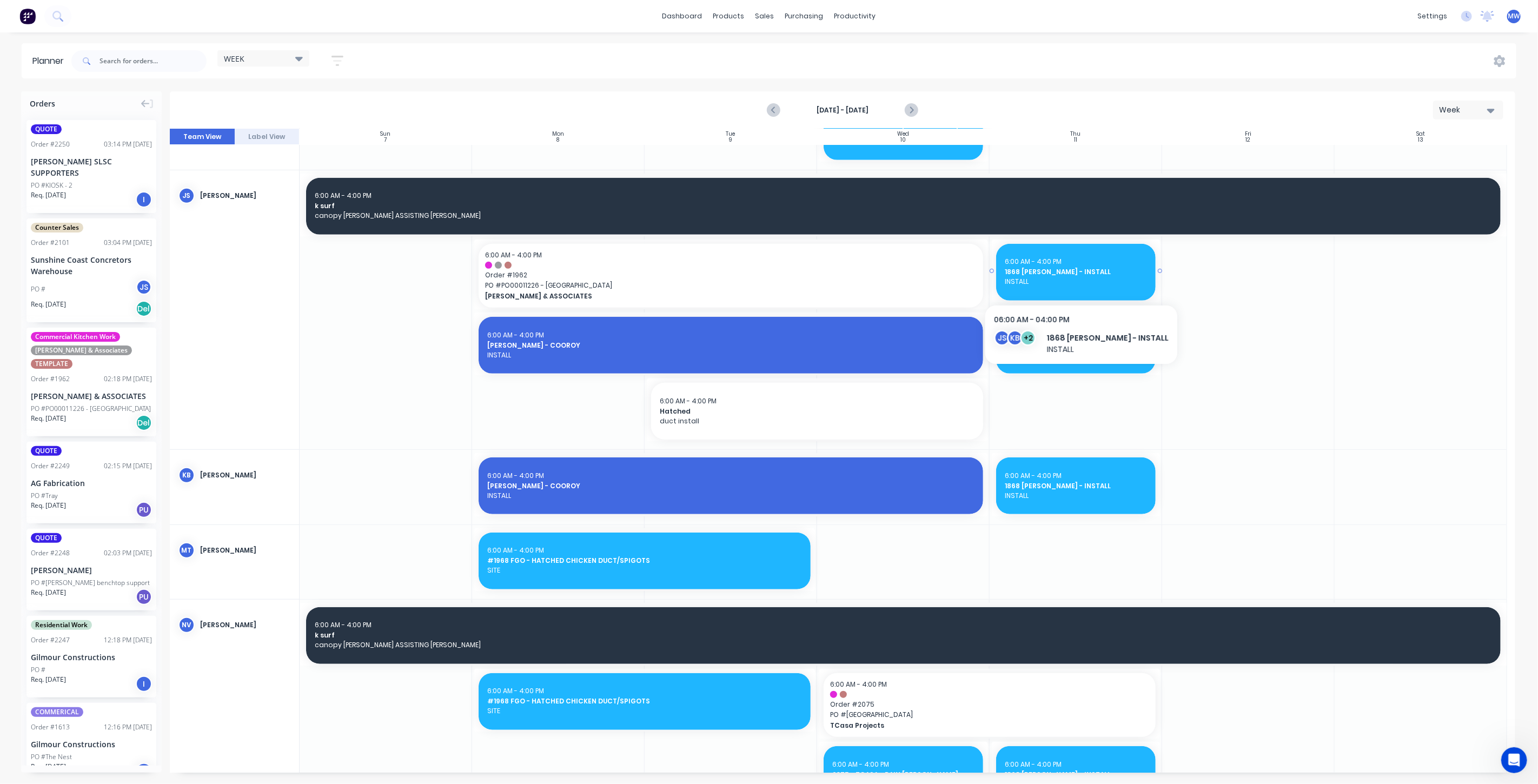
click at [1064, 283] on span "INSTALL" at bounding box center [1076, 281] width 142 height 9
type textarea "x"
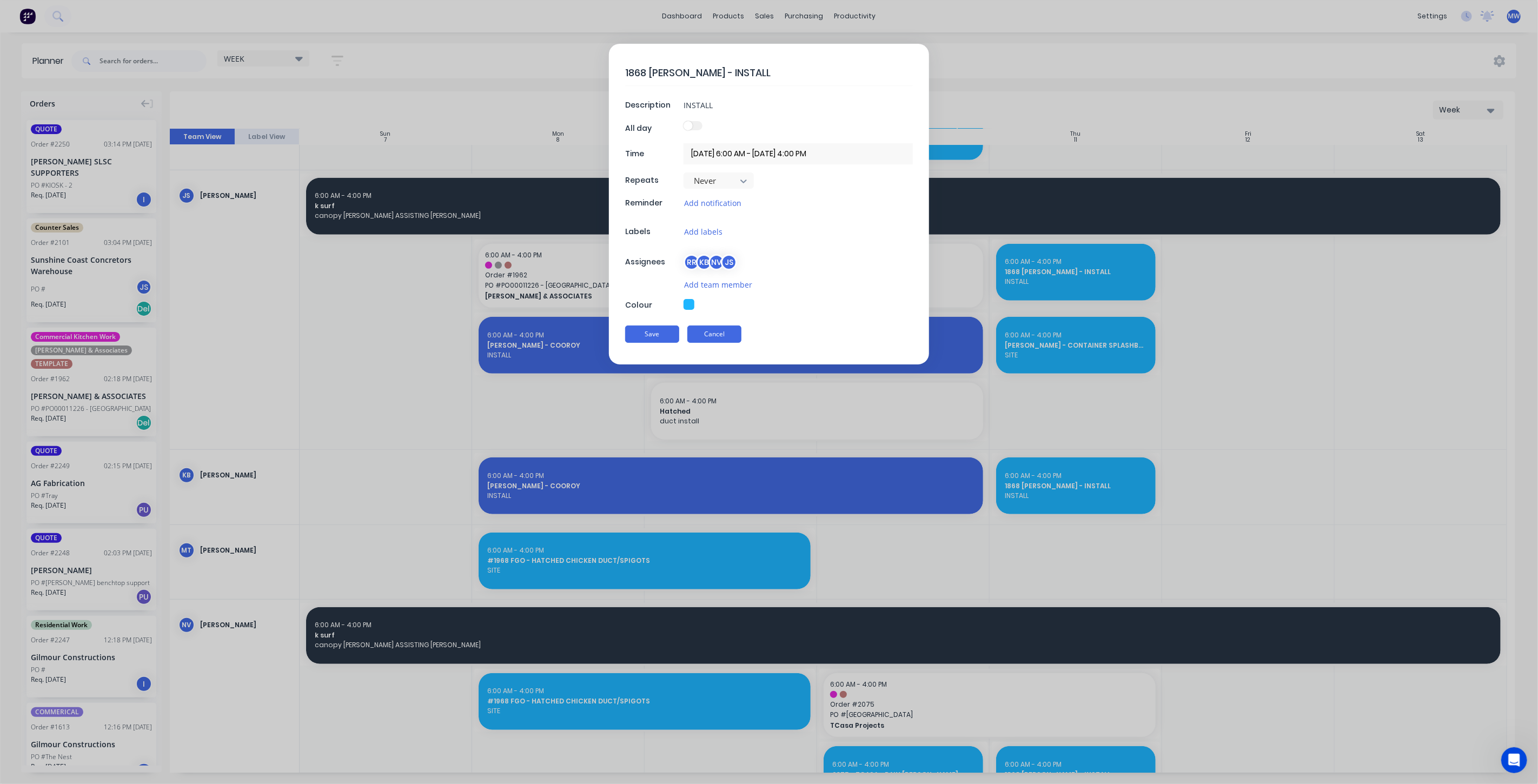
click at [725, 333] on button "Cancel" at bounding box center [714, 334] width 54 height 17
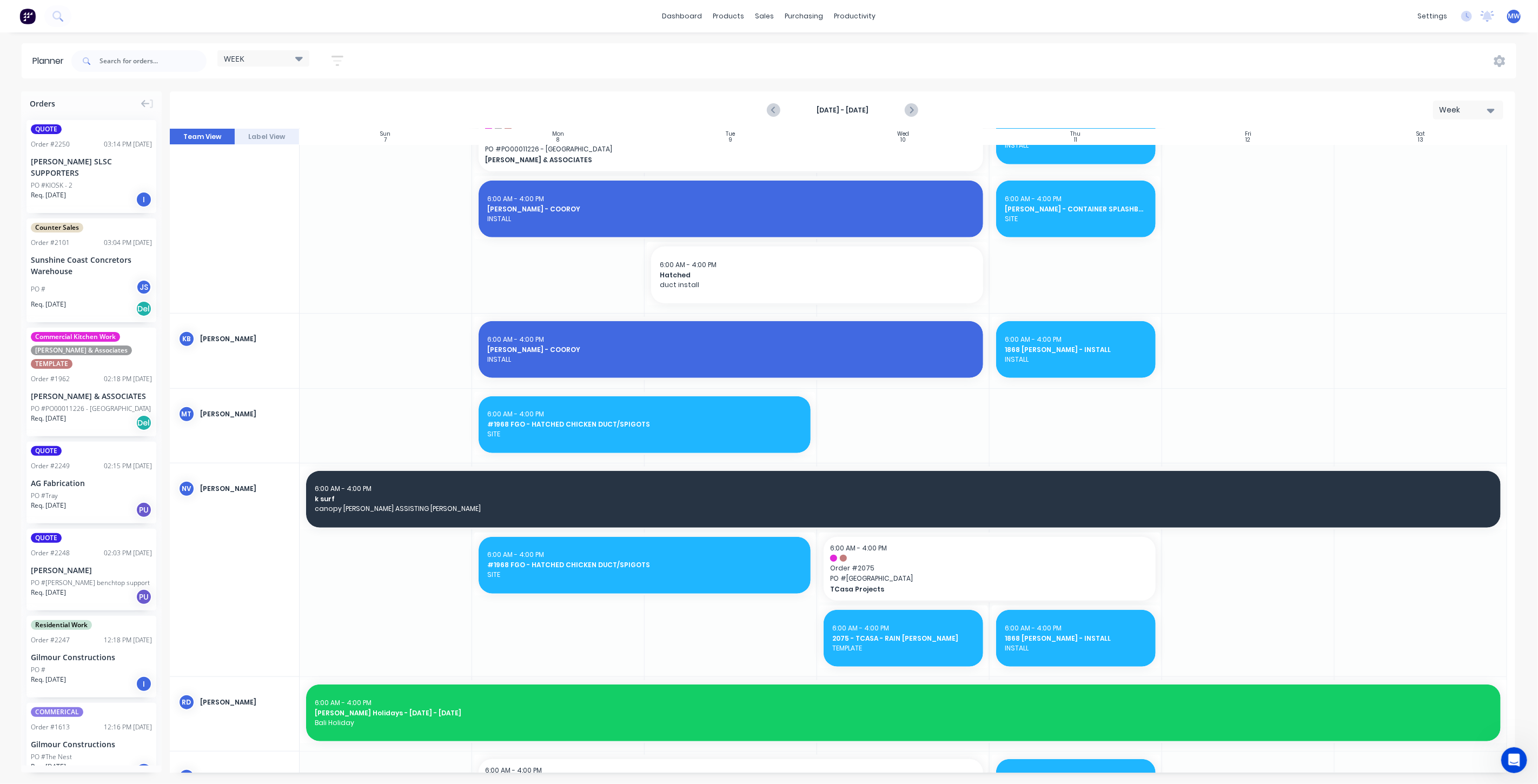
scroll to position [660, 0]
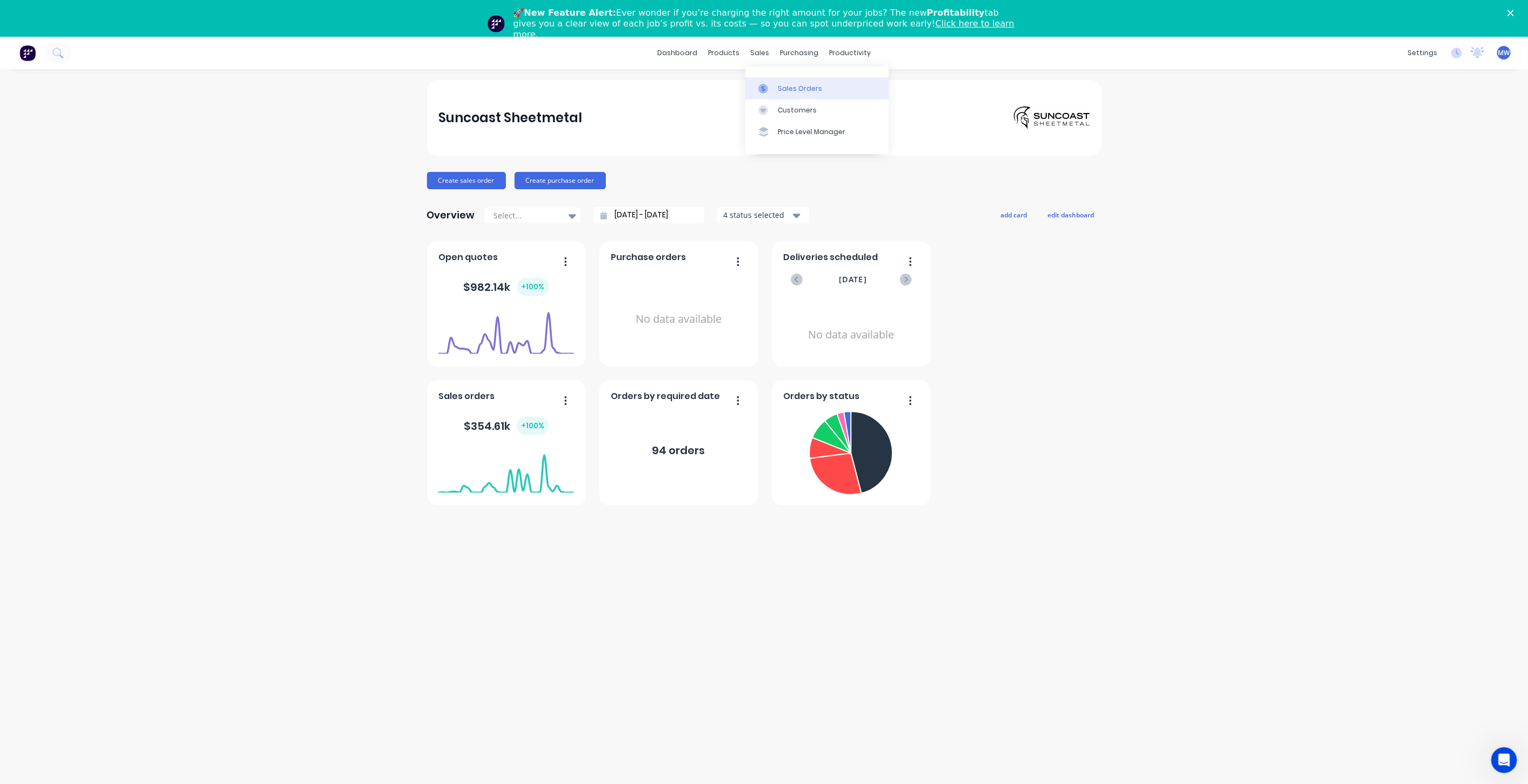
click at [790, 93] on link "Sales Orders" at bounding box center [817, 87] width 143 height 21
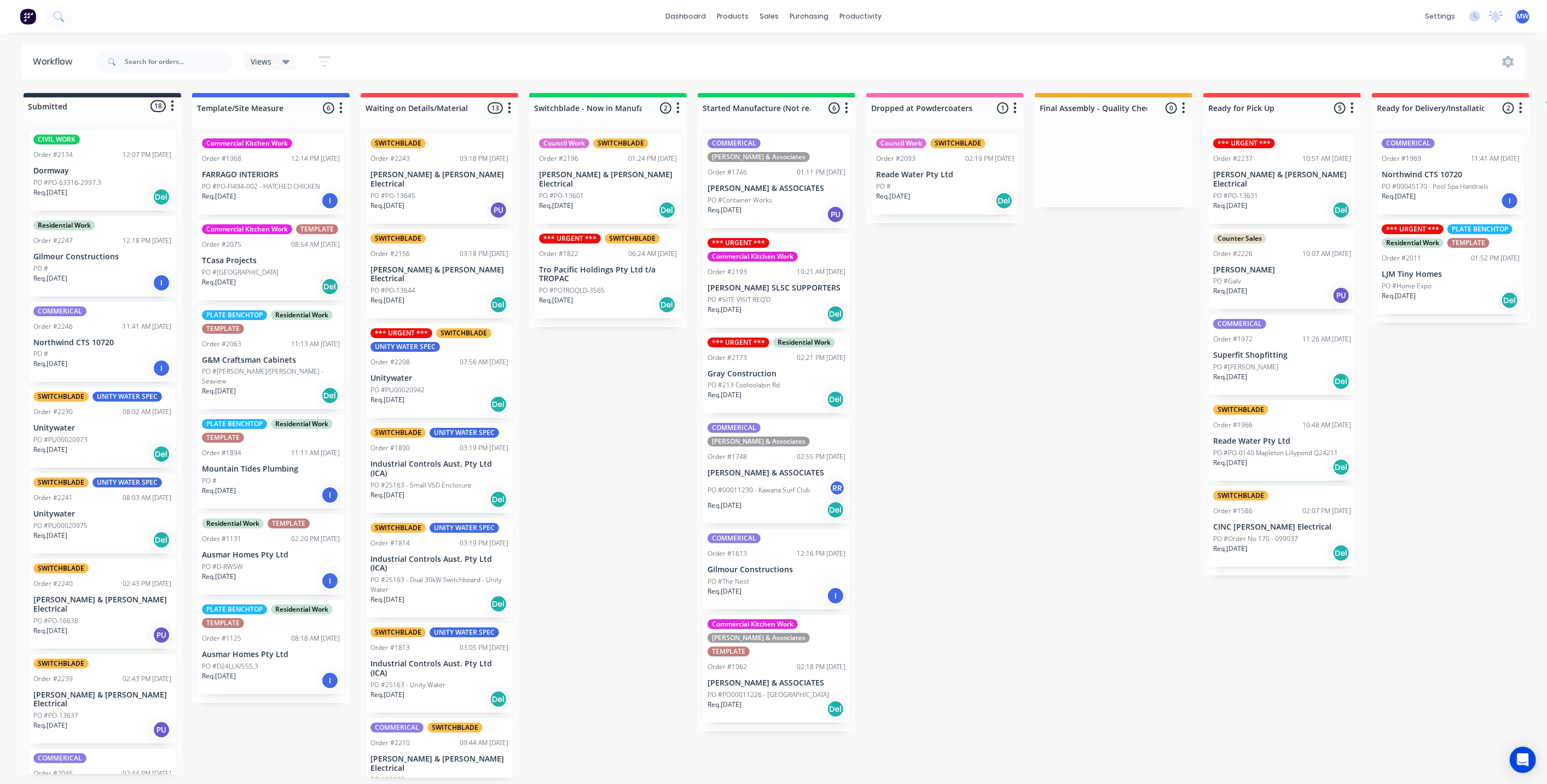
click at [148, 125] on div "CIVIL WORK Order #2134 12:07 PM 29/08/25 Dormway PO #PO-63316-2997.3 Req. 08/10…" at bounding box center [103, 447] width 158 height 652
click at [101, 163] on div "CIVIL WORK Order #2134 12:07 PM 29/08/25 Dormway PO #PO-63316-2997.3 Req. 08/10…" at bounding box center [102, 170] width 147 height 81
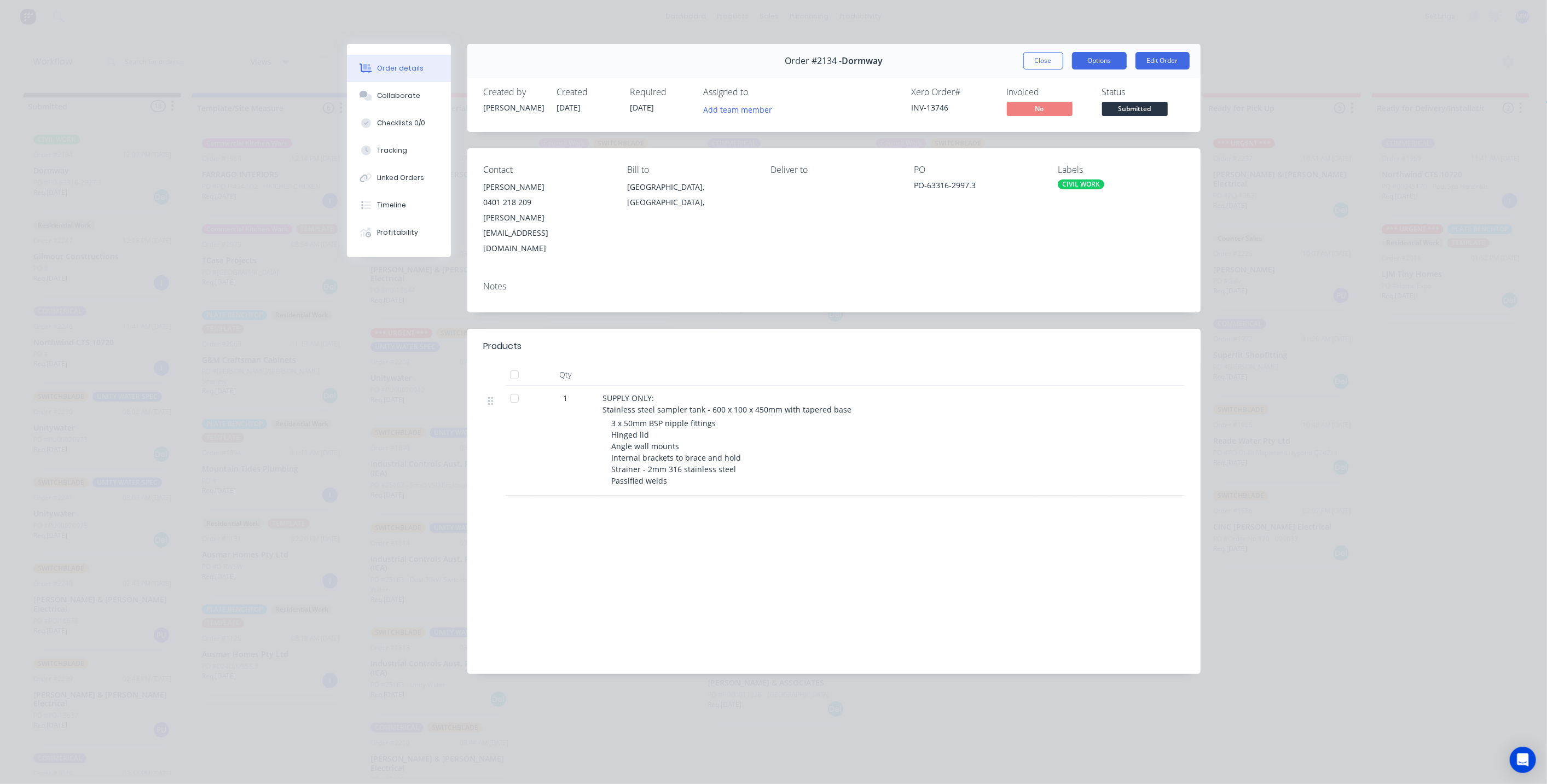
click at [1096, 62] on button "Options" at bounding box center [1099, 61] width 55 height 18
click at [1095, 105] on div "Work Order" at bounding box center [1069, 111] width 95 height 16
click at [1069, 137] on div "Standard" at bounding box center [1069, 132] width 95 height 16
click at [435, 98] on button "Collaborate" at bounding box center [399, 96] width 104 height 27
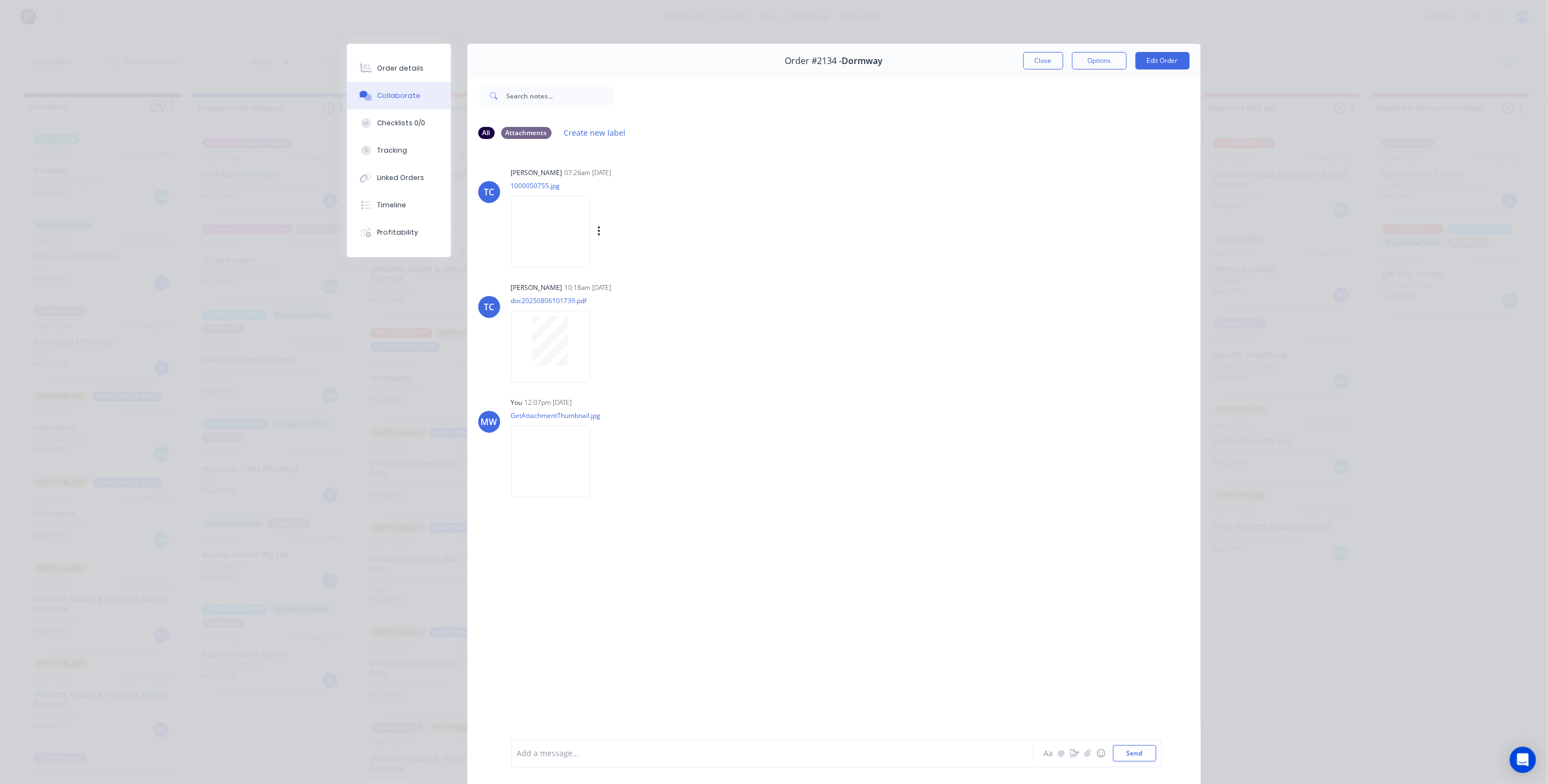
click at [559, 238] on img at bounding box center [551, 232] width 79 height 72
click at [546, 221] on img at bounding box center [551, 232] width 79 height 72
click at [1038, 63] on button "Close" at bounding box center [1044, 61] width 40 height 18
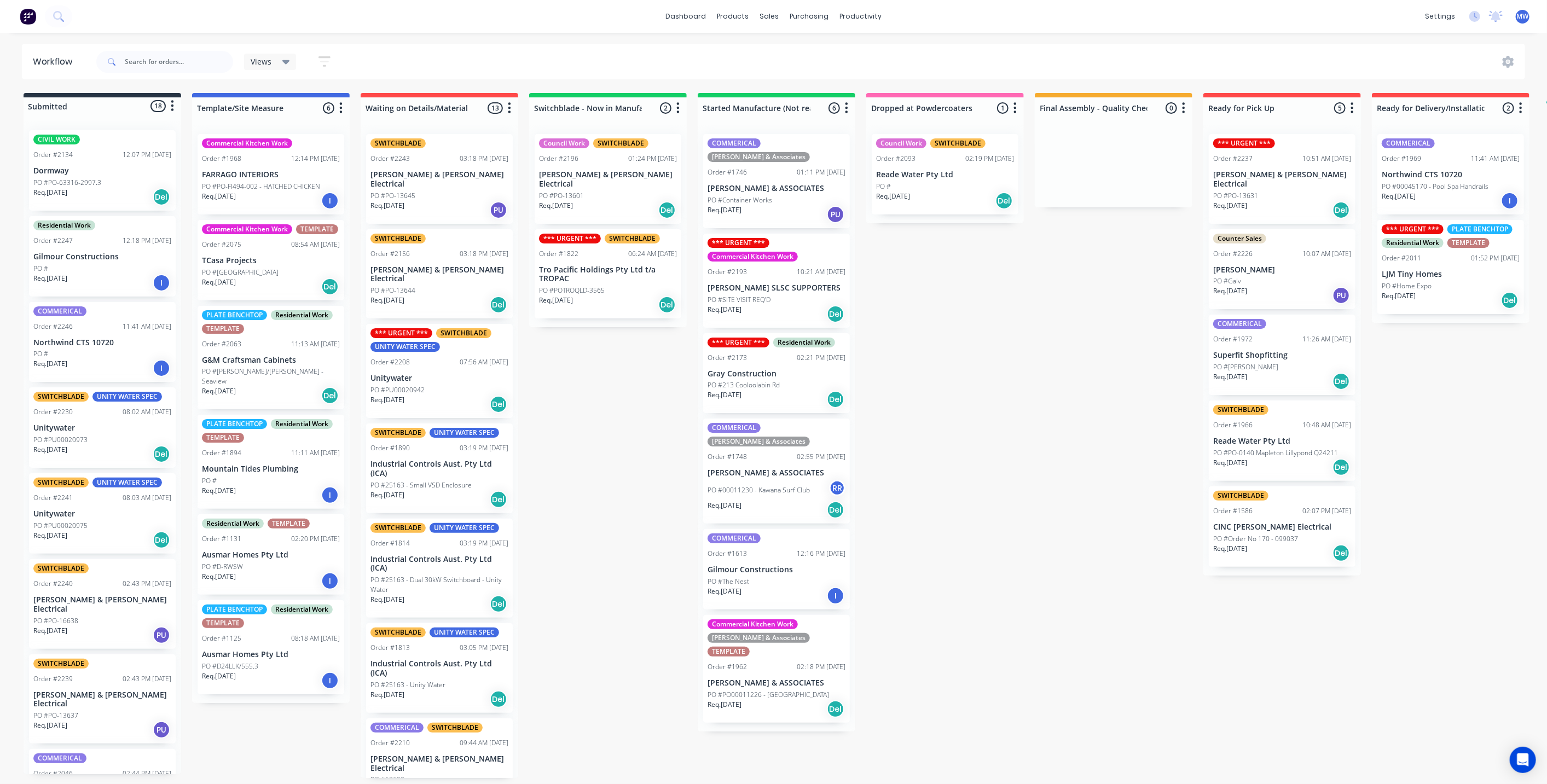
click at [92, 158] on div "Order #2134 12:07 PM 29/08/25" at bounding box center [102, 155] width 138 height 10
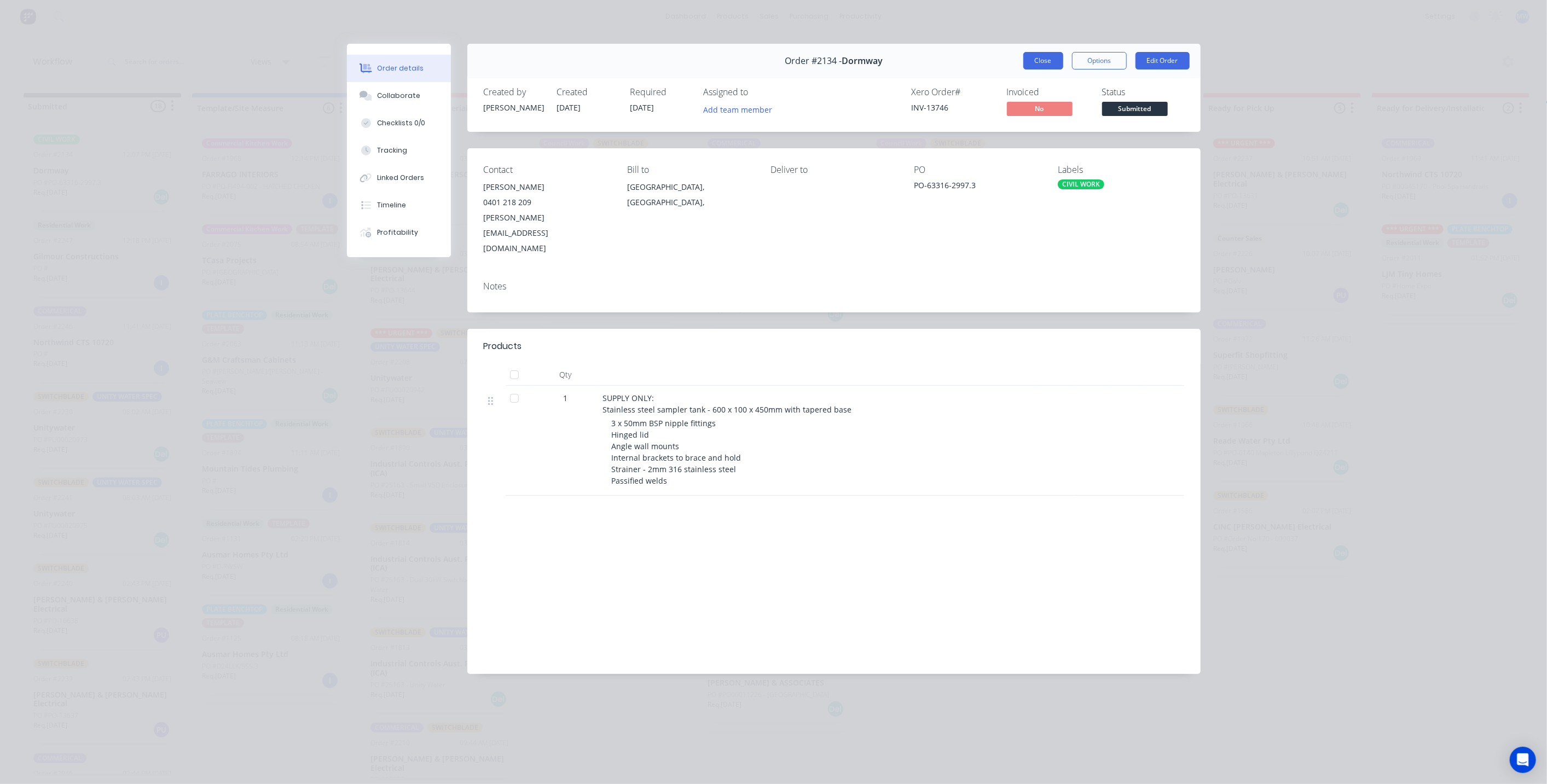
click at [1054, 65] on button "Close" at bounding box center [1044, 61] width 40 height 18
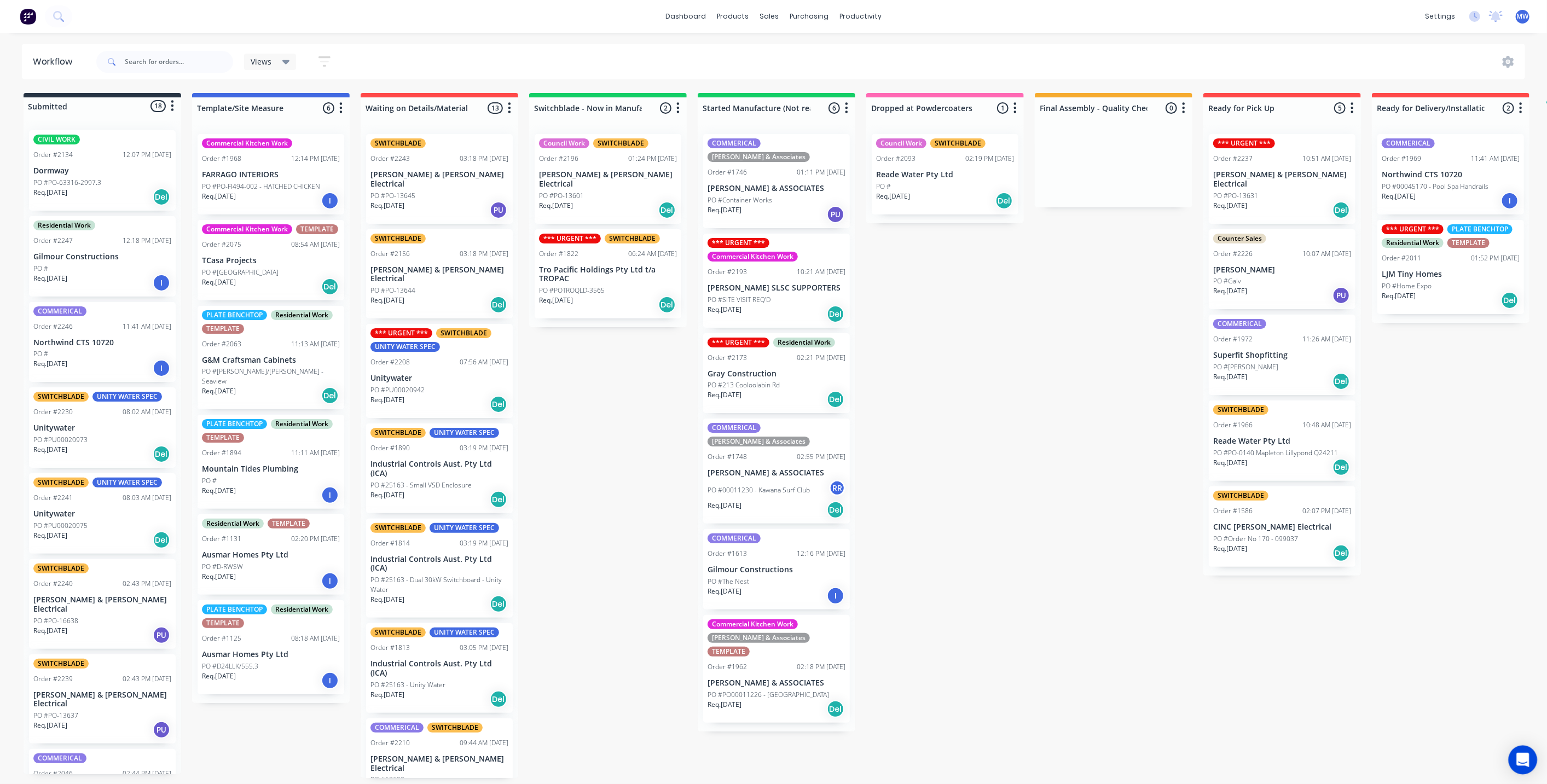
click at [1521, 762] on icon "Open Intercom Messenger" at bounding box center [1523, 760] width 13 height 14
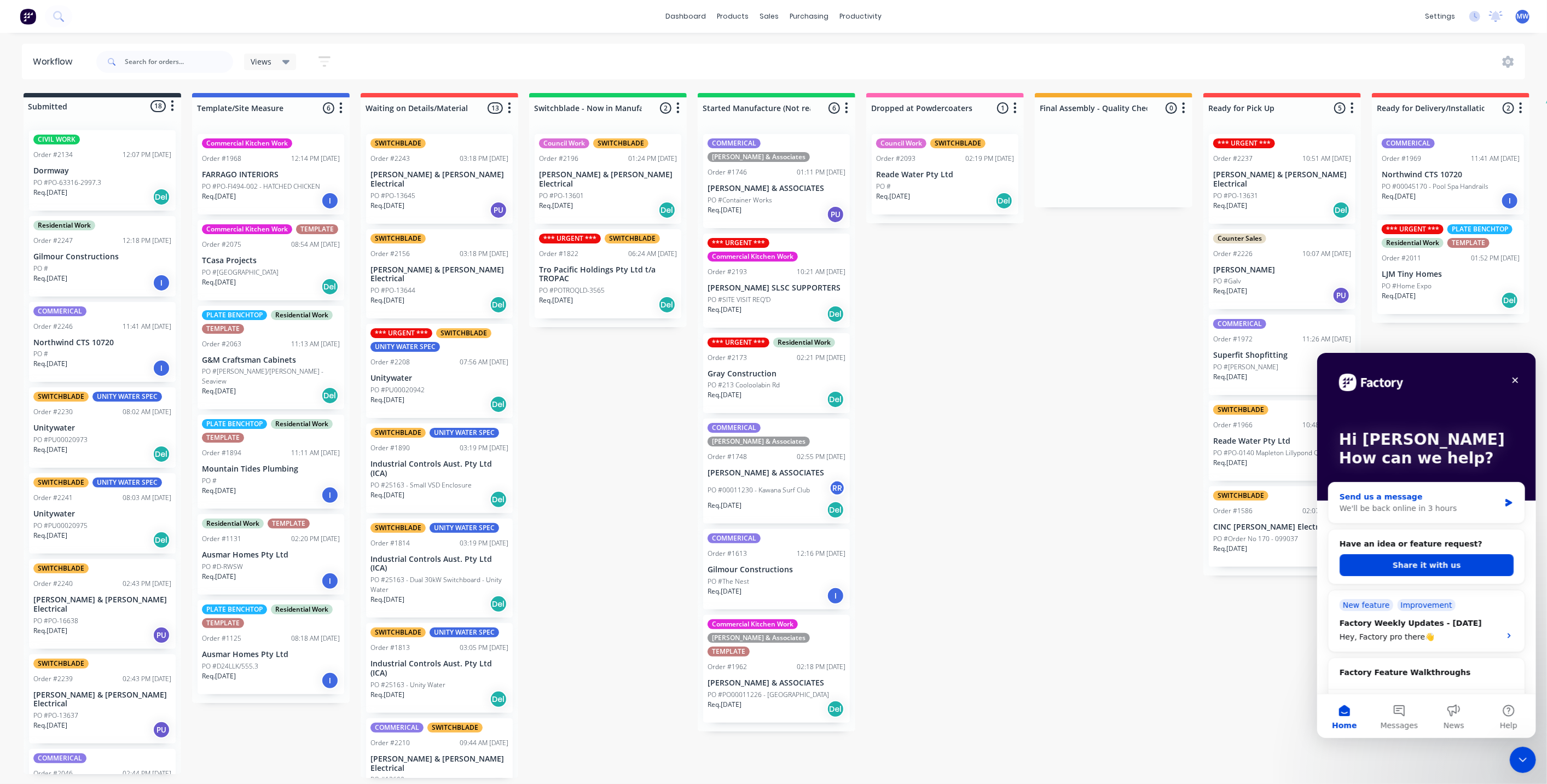
click at [1392, 506] on div "We'll be back online in 3 hours" at bounding box center [1419, 508] width 160 height 11
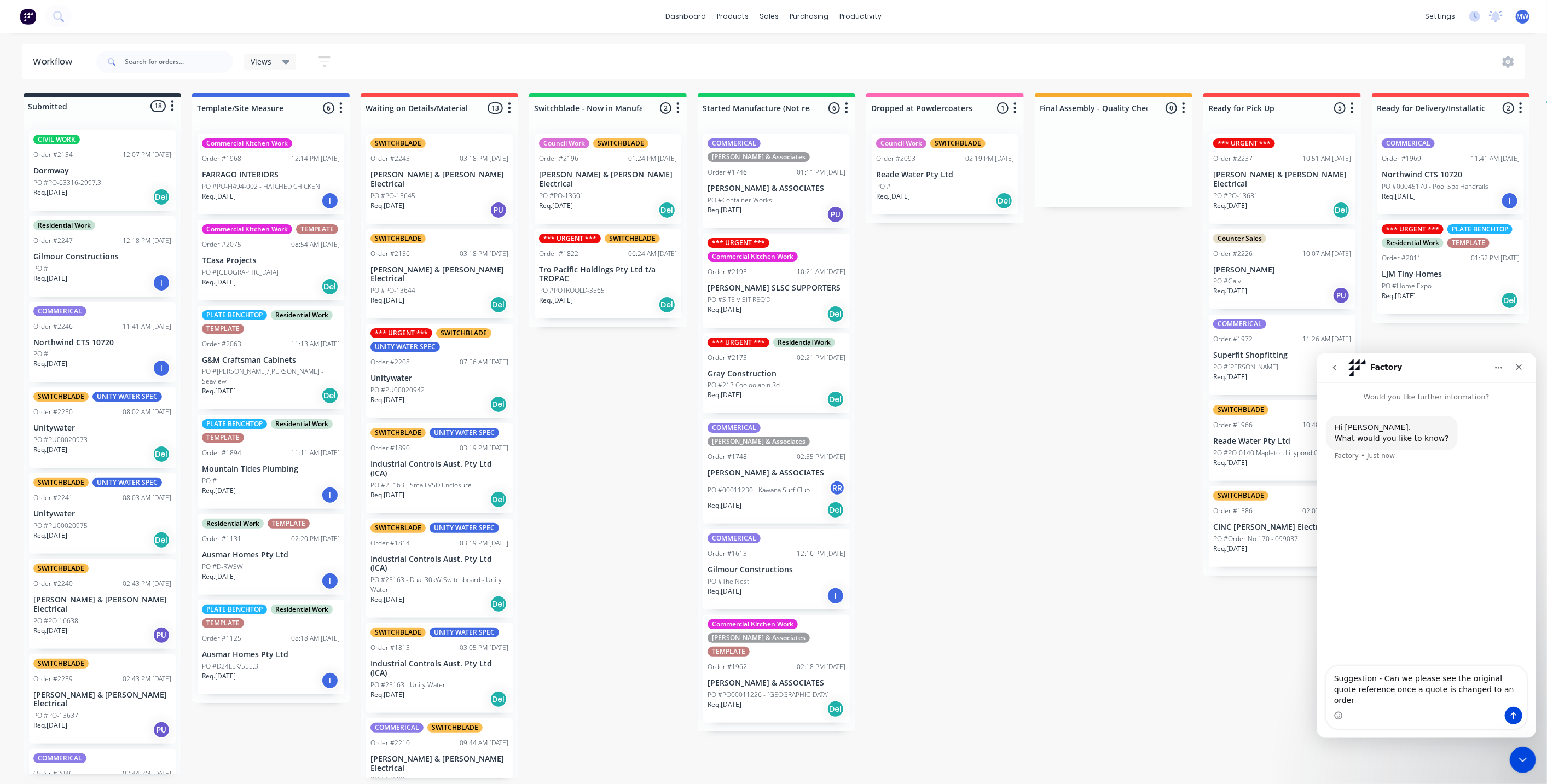
click at [1509, 687] on textarea "Suggestion - Can we please see the original quote reference once a quote is cha…" at bounding box center [1426, 686] width 200 height 41
click at [1484, 688] on textarea "Suggestion - Can we please see the original quote reference once a quote is cha…" at bounding box center [1426, 686] width 200 height 41
click at [1497, 699] on textarea "Suggestion - Can we please see the original xero quote reference once a quote i…" at bounding box center [1426, 686] width 200 height 41
drag, startPoint x: 1423, startPoint y: 689, endPoint x: 1422, endPoint y: 699, distance: 10.0
type textarea "Suggestion - Can we please see the original xero quote reference once a quote i…"
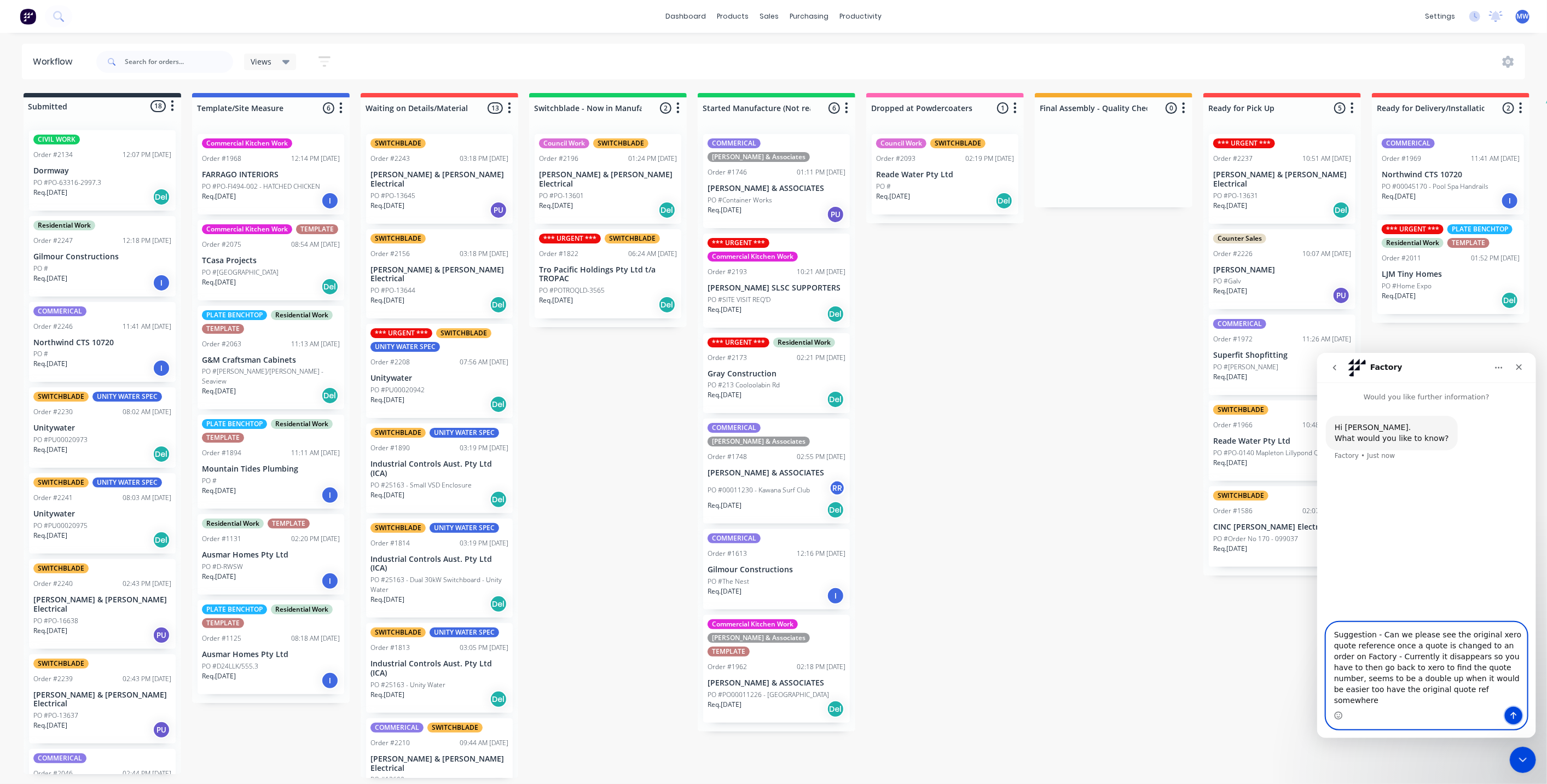
click at [1517, 717] on icon "Send a message…" at bounding box center [1513, 715] width 9 height 9
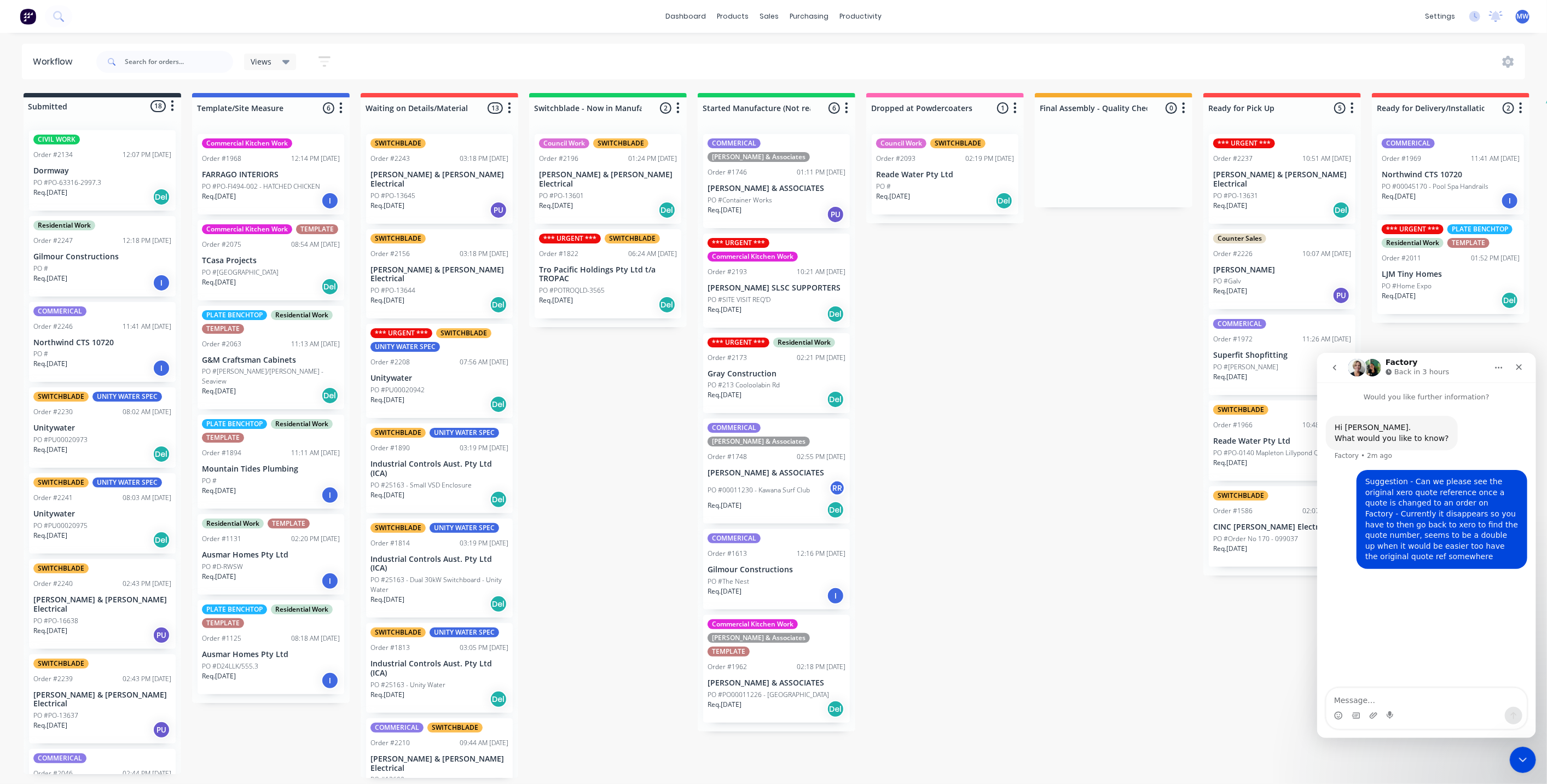
click at [977, 440] on div "Submitted 18 Status colour #273444 hex #273444 Save Cancel Summaries Total orde…" at bounding box center [905, 435] width 1825 height 685
click at [1516, 365] on icon "Close" at bounding box center [1518, 366] width 9 height 9
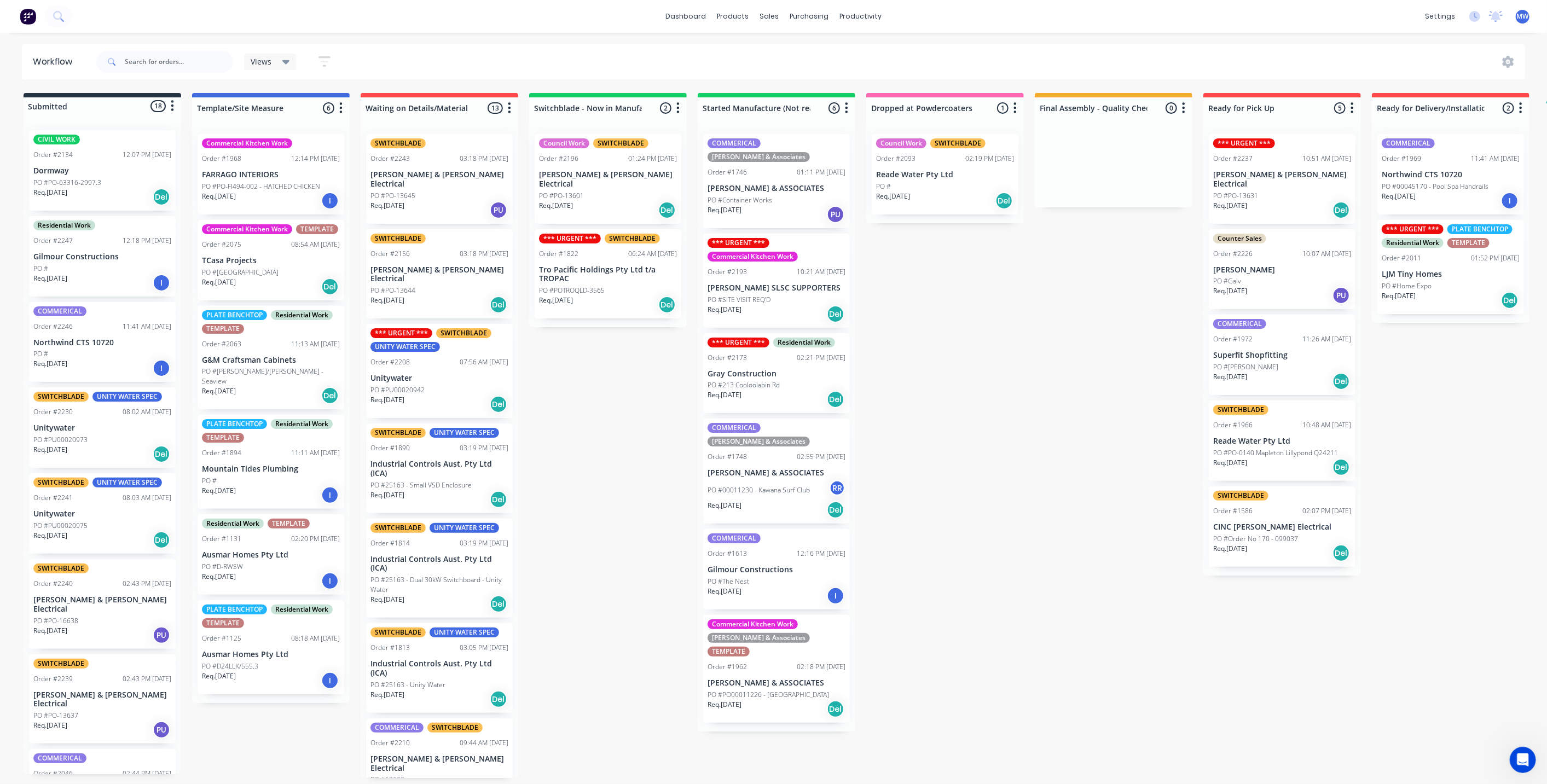
click at [947, 377] on div "Submitted 18 Status colour #273444 hex #273444 Save Cancel Summaries Total orde…" at bounding box center [905, 435] width 1825 height 685
click at [574, 395] on div "Submitted 18 Status colour #273444 hex #273444 Save Cancel Summaries Total orde…" at bounding box center [905, 435] width 1825 height 685
click at [611, 423] on div "Submitted 18 Status colour #273444 hex #273444 Save Cancel Summaries Total orde…" at bounding box center [905, 435] width 1825 height 685
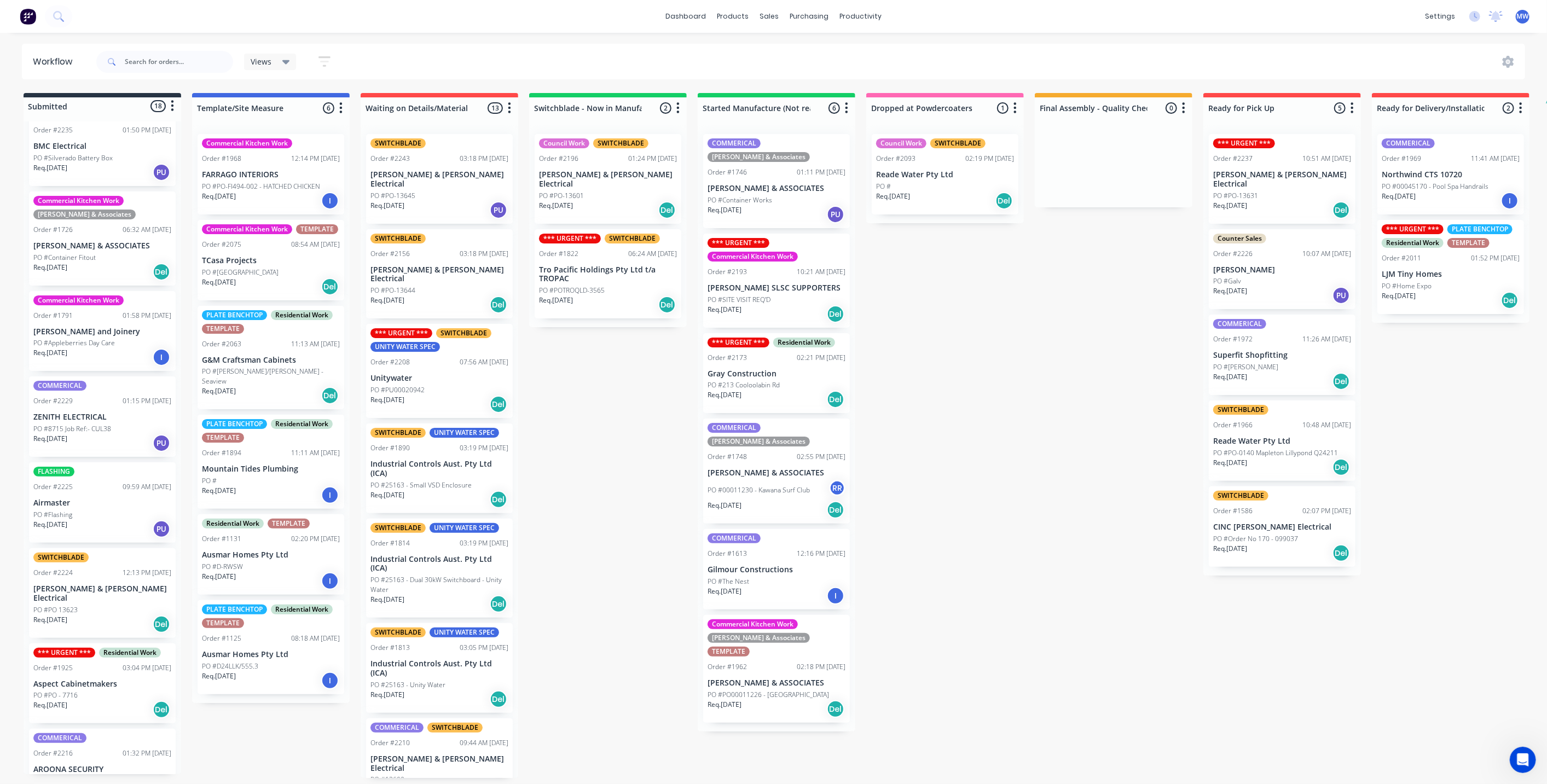
scroll to position [790, 0]
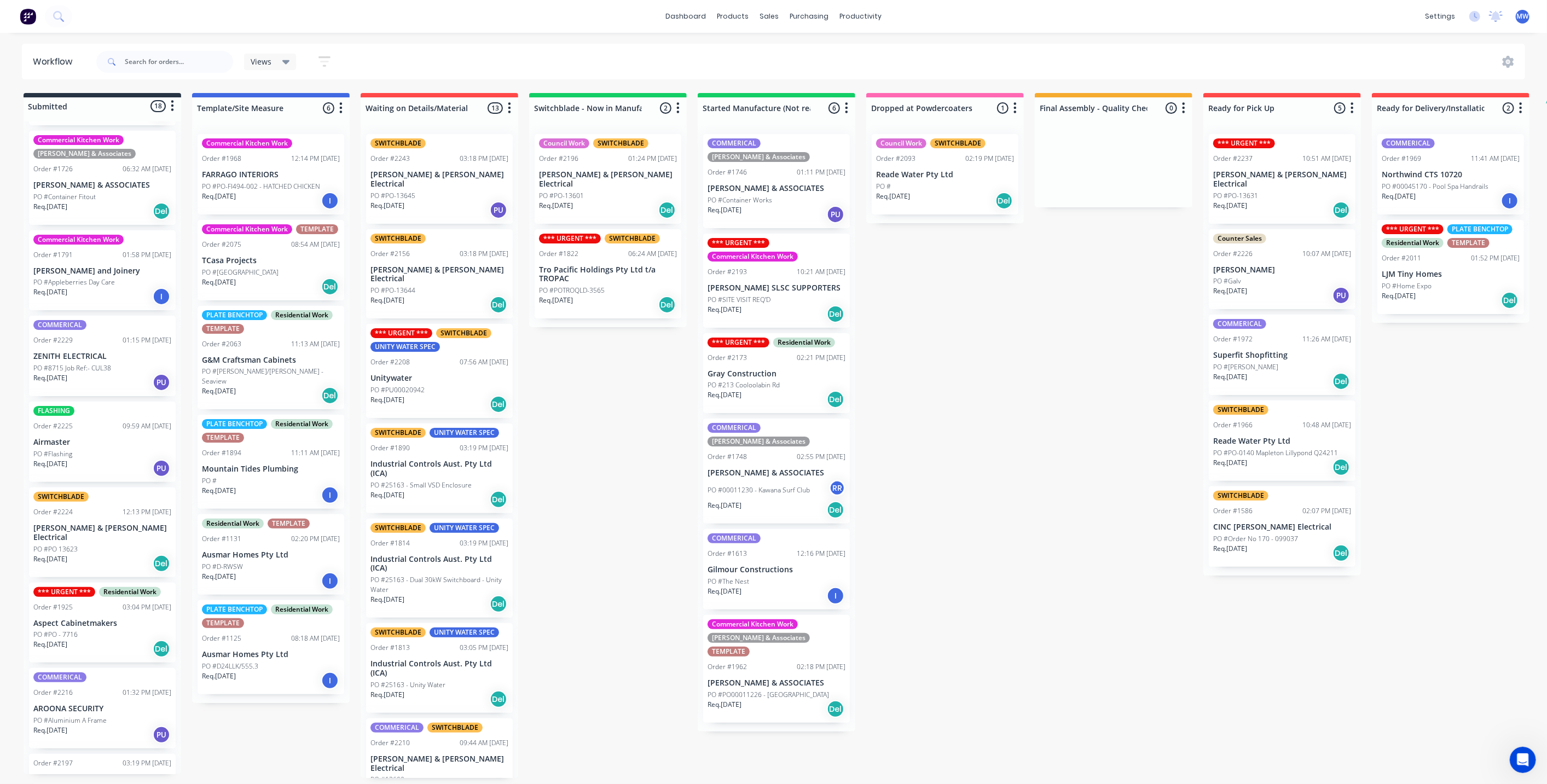
click at [117, 640] on div "Req. 10/09/25 Del" at bounding box center [102, 648] width 138 height 18
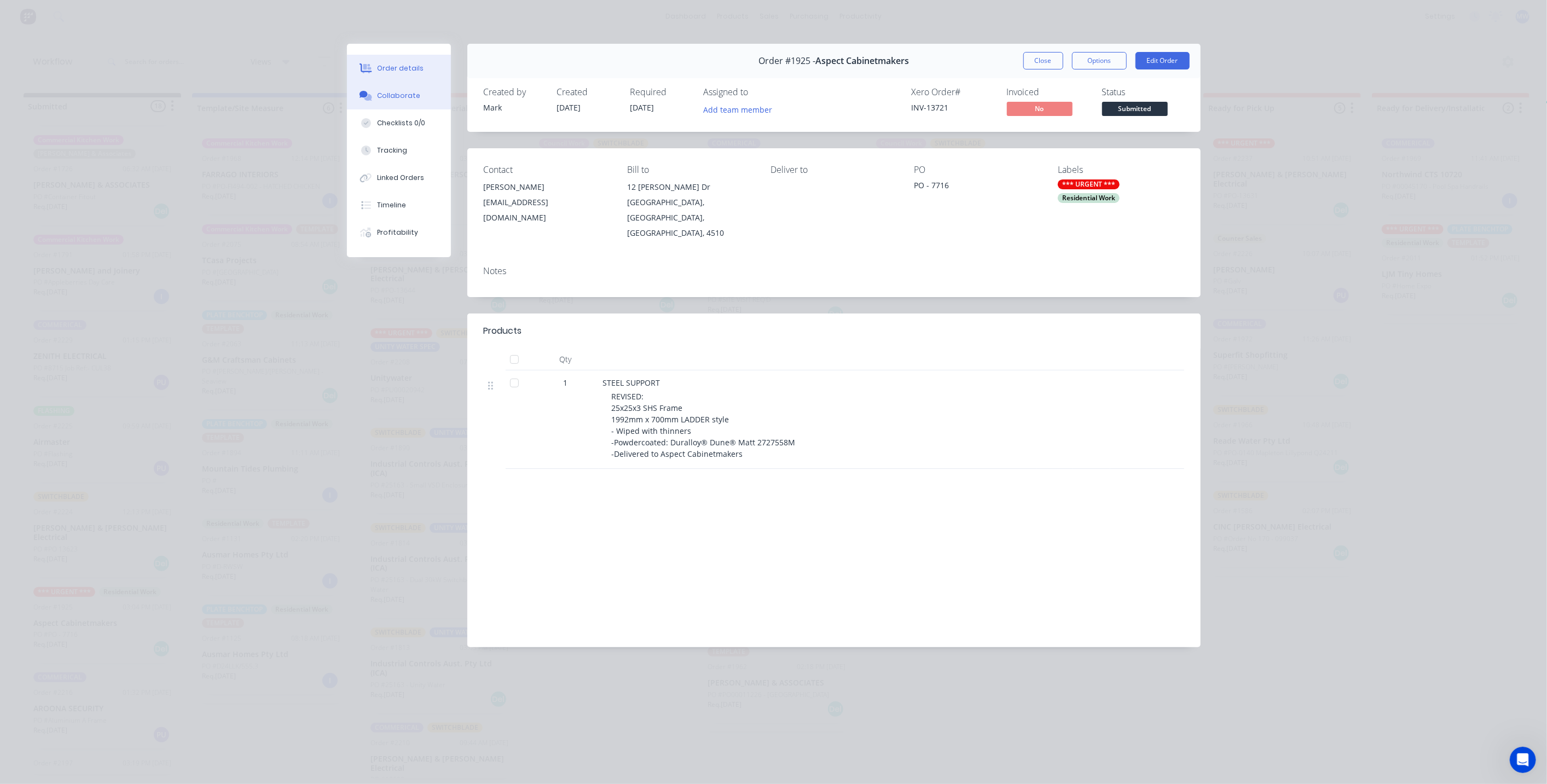
click at [401, 104] on button "Collaborate" at bounding box center [399, 96] width 104 height 27
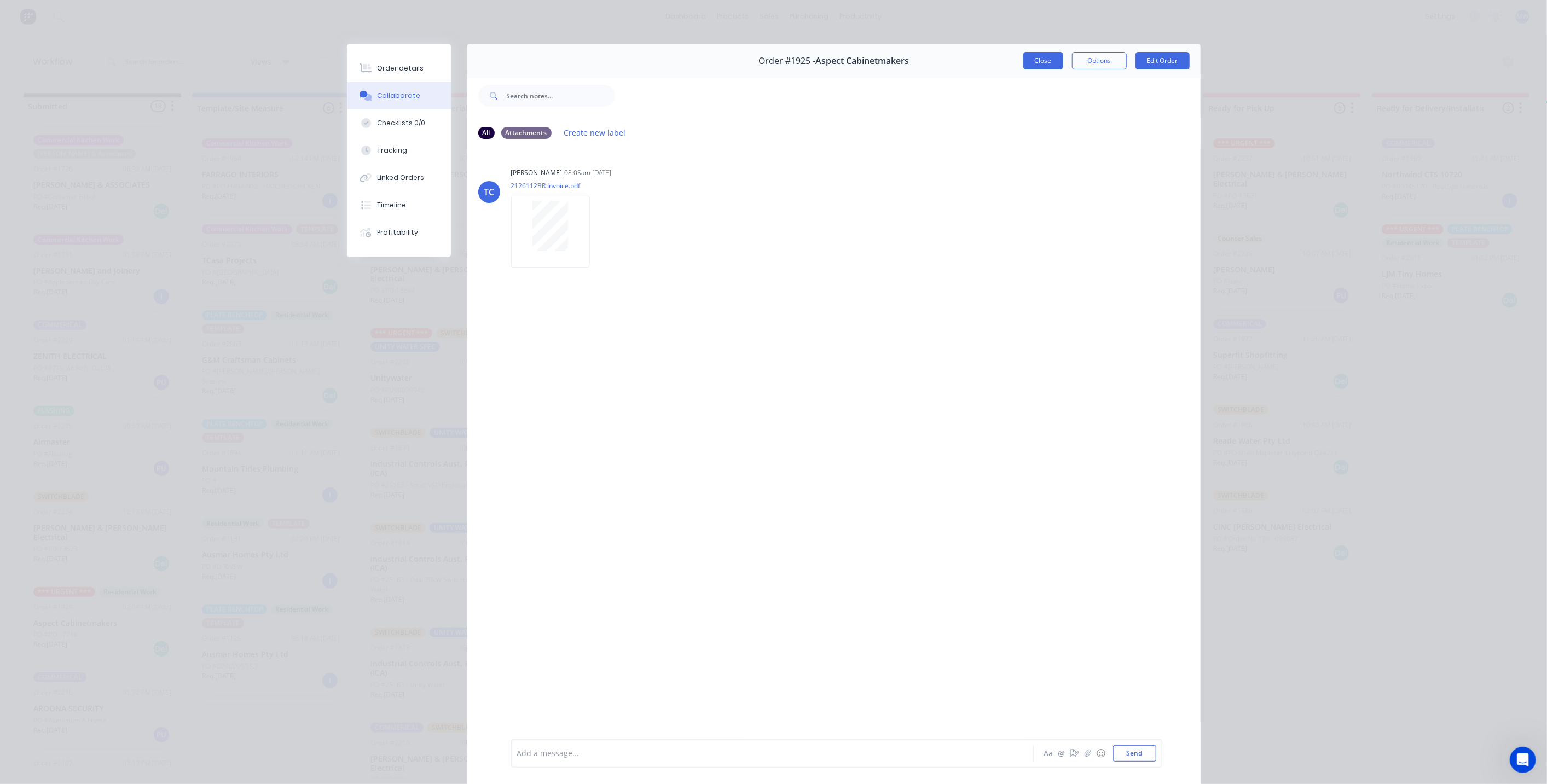
click at [1036, 65] on button "Close" at bounding box center [1044, 61] width 40 height 18
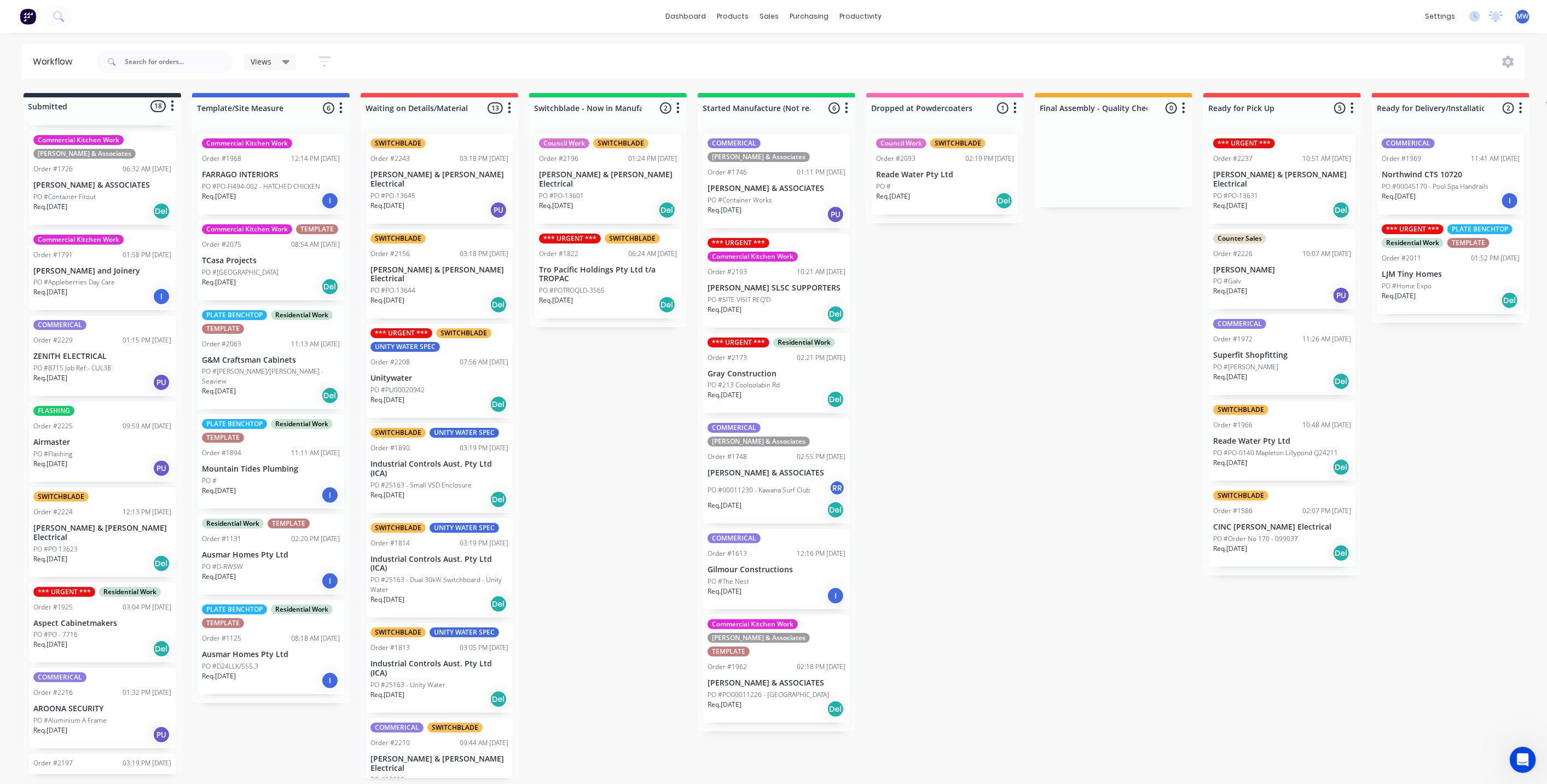
click at [646, 390] on div "Submitted 18 Status colour #273444 hex #273444 Save Cancel Summaries Total orde…" at bounding box center [905, 435] width 1825 height 685
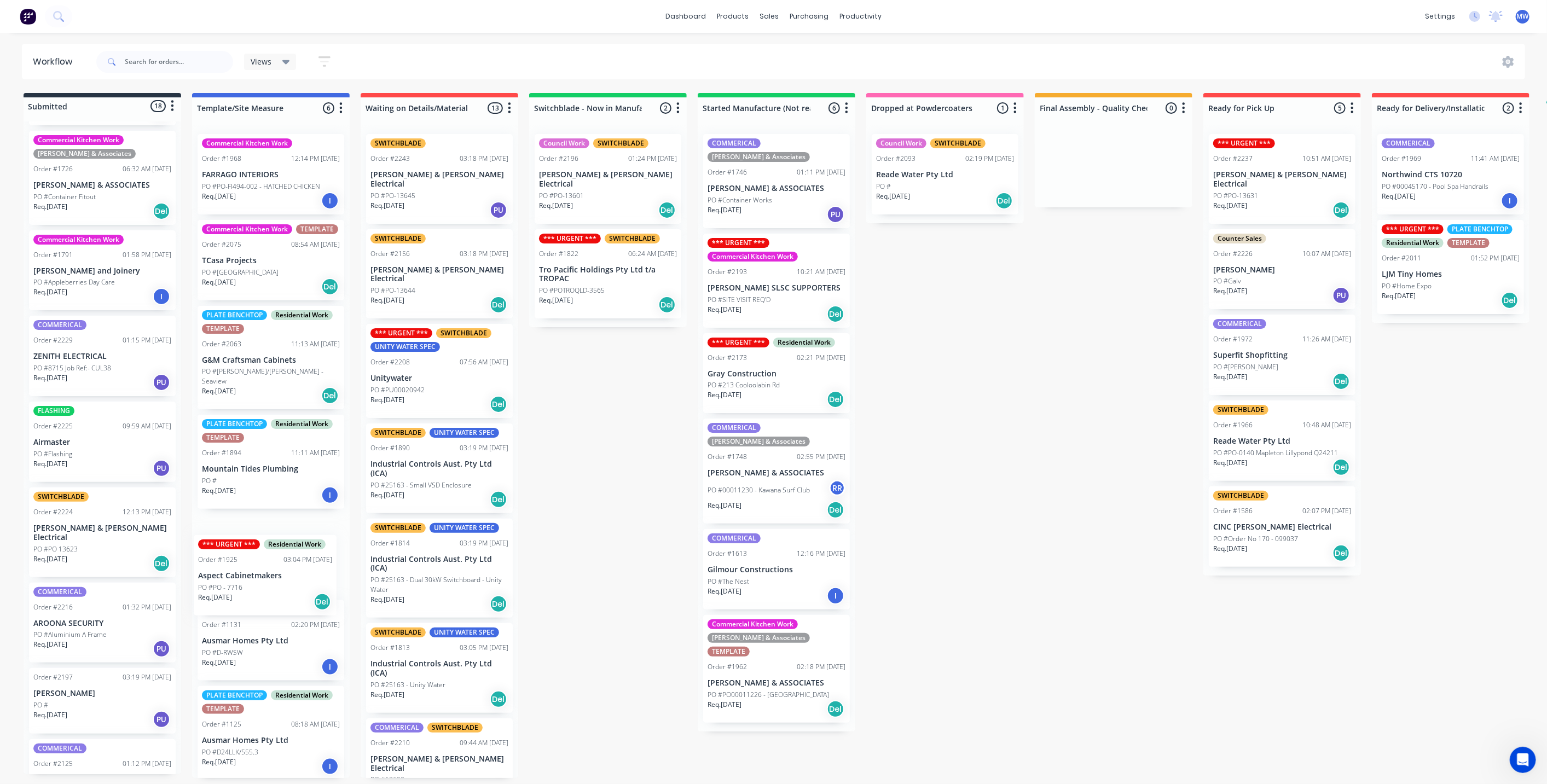
scroll to position [1, 0]
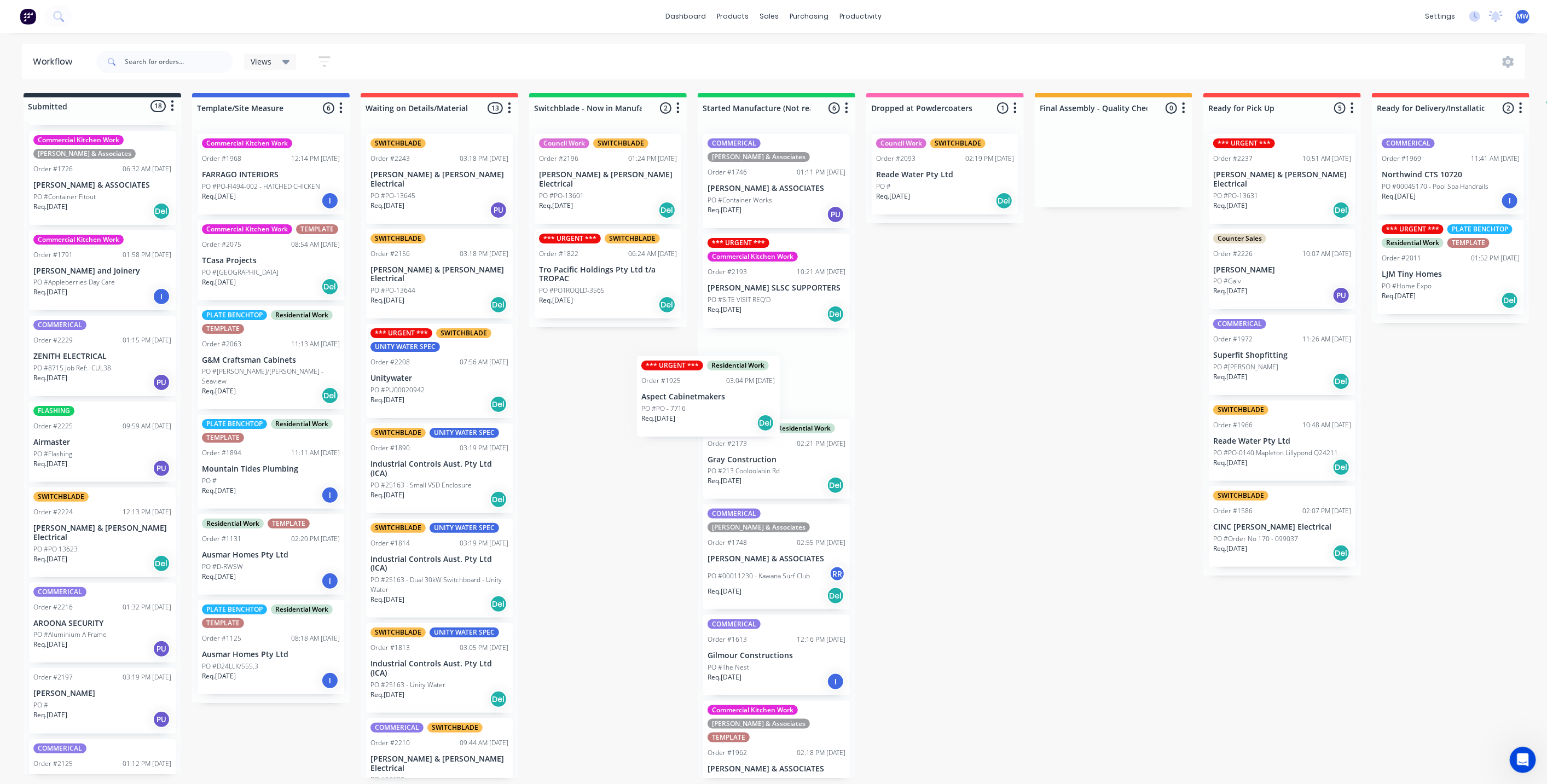
drag, startPoint x: 69, startPoint y: 608, endPoint x: 680, endPoint y: 408, distance: 642.9
click at [680, 408] on div "Submitted 18 Status colour #273444 hex #273444 Save Cancel Summaries Total orde…" at bounding box center [905, 435] width 1825 height 685
click at [1091, 341] on div "Submitted 17 Status colour #273444 hex #273444 Save Cancel Summaries Total orde…" at bounding box center [905, 435] width 1825 height 685
click at [968, 401] on div "Submitted 17 Status colour #273444 hex #273444 Save Cancel Summaries Total orde…" at bounding box center [905, 435] width 1825 height 685
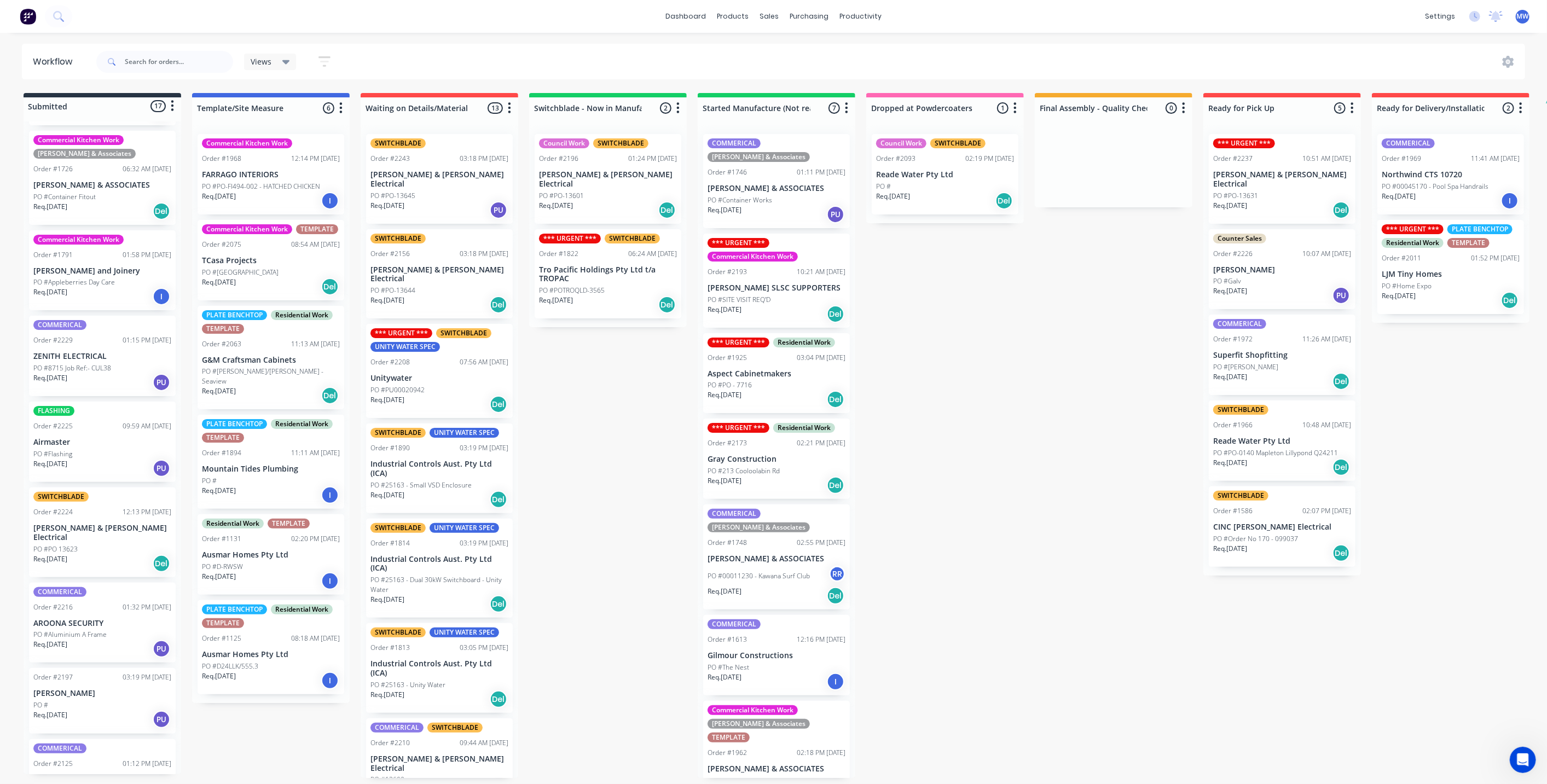
click at [815, 390] on div "Req. 10/09/25 Del" at bounding box center [776, 399] width 138 height 18
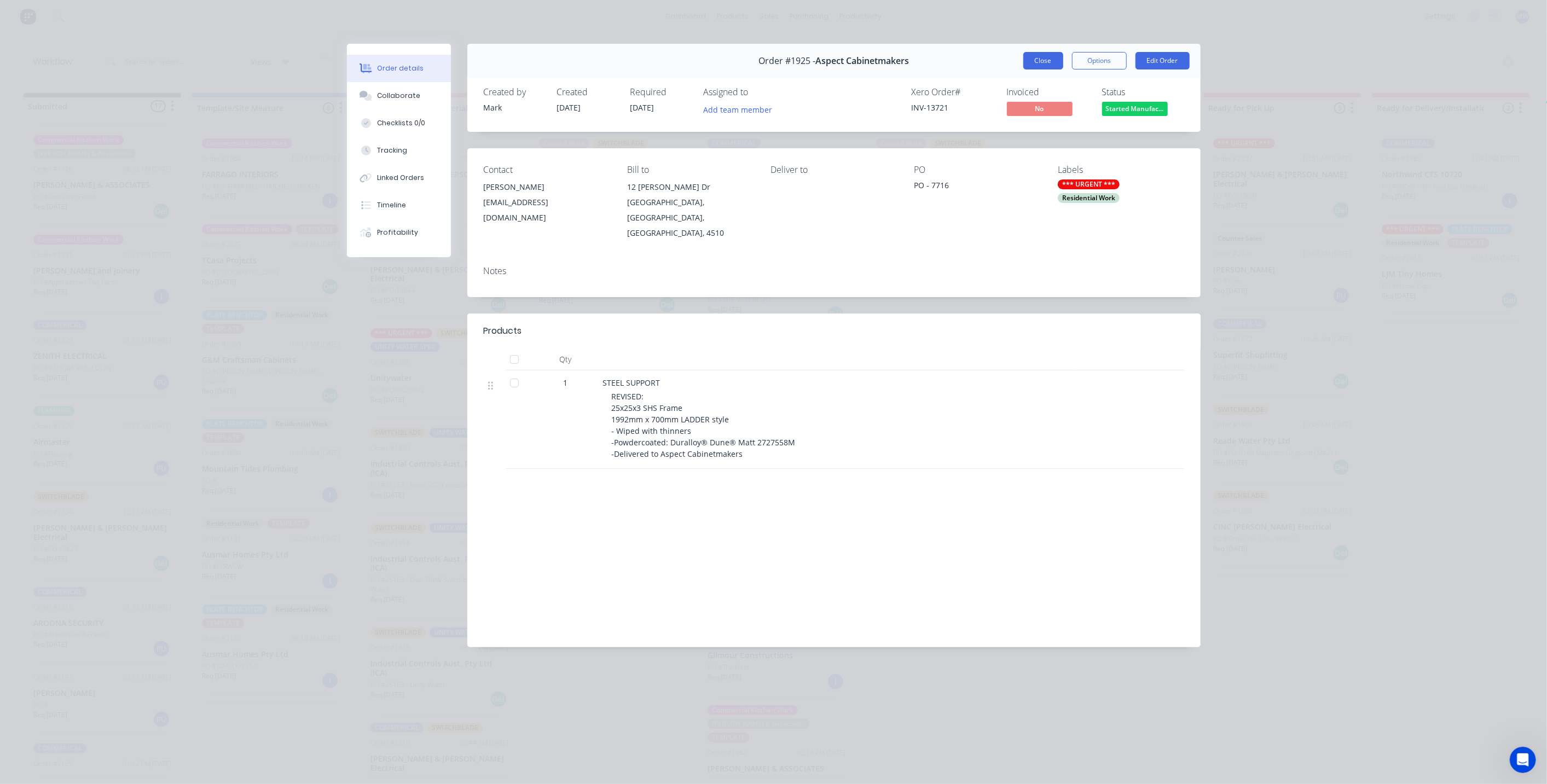
click at [1040, 61] on button "Close" at bounding box center [1044, 61] width 40 height 18
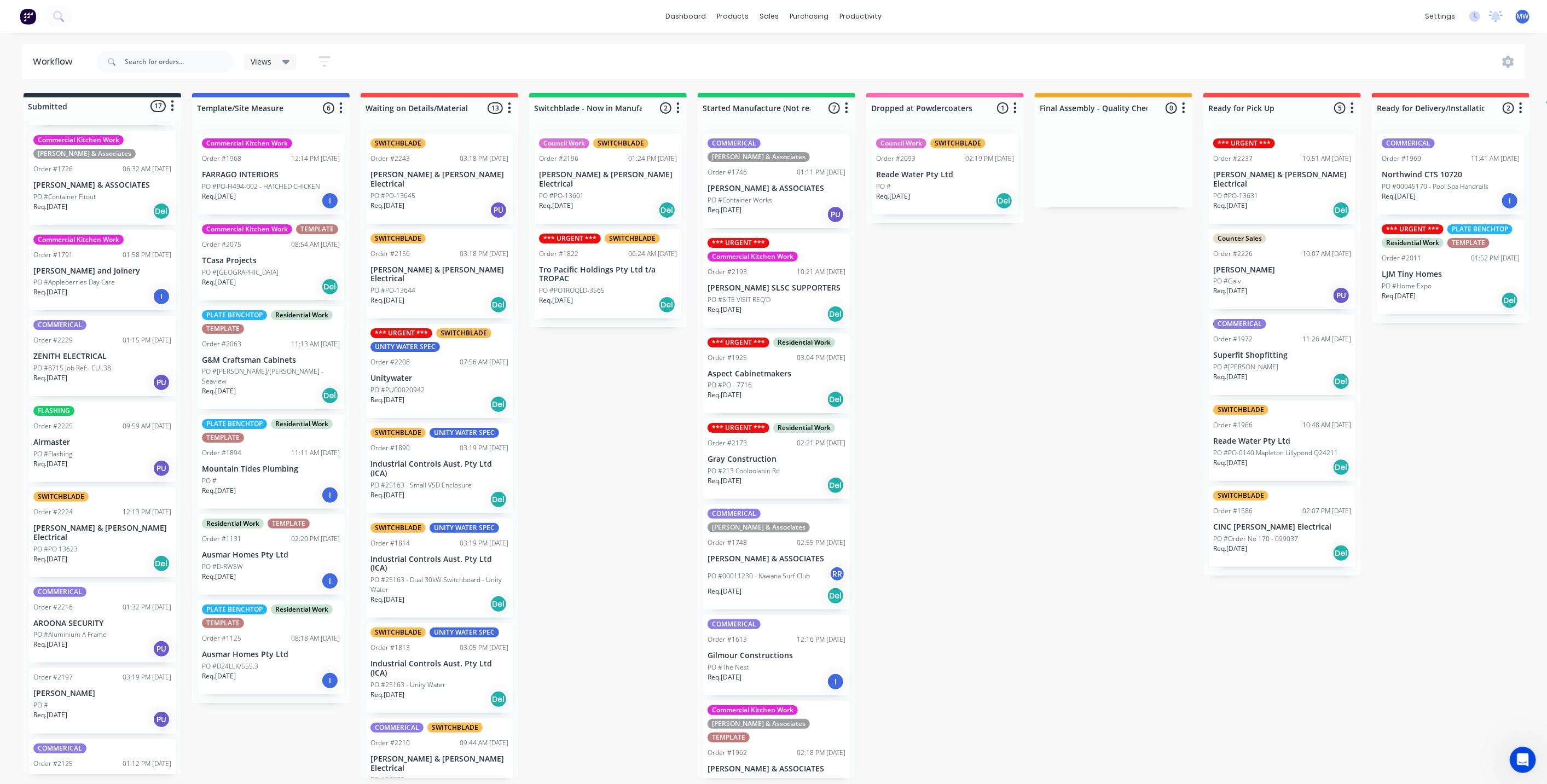
click at [957, 452] on div "Submitted 17 Status colour #273444 hex #273444 Save Cancel Summaries Total orde…" at bounding box center [905, 435] width 1825 height 685
click at [802, 245] on div "*** URGENT *** Commercial Kitchen Work Order #2193 10:21 AM 28/08/25 ALEX HEADL…" at bounding box center [777, 281] width 147 height 94
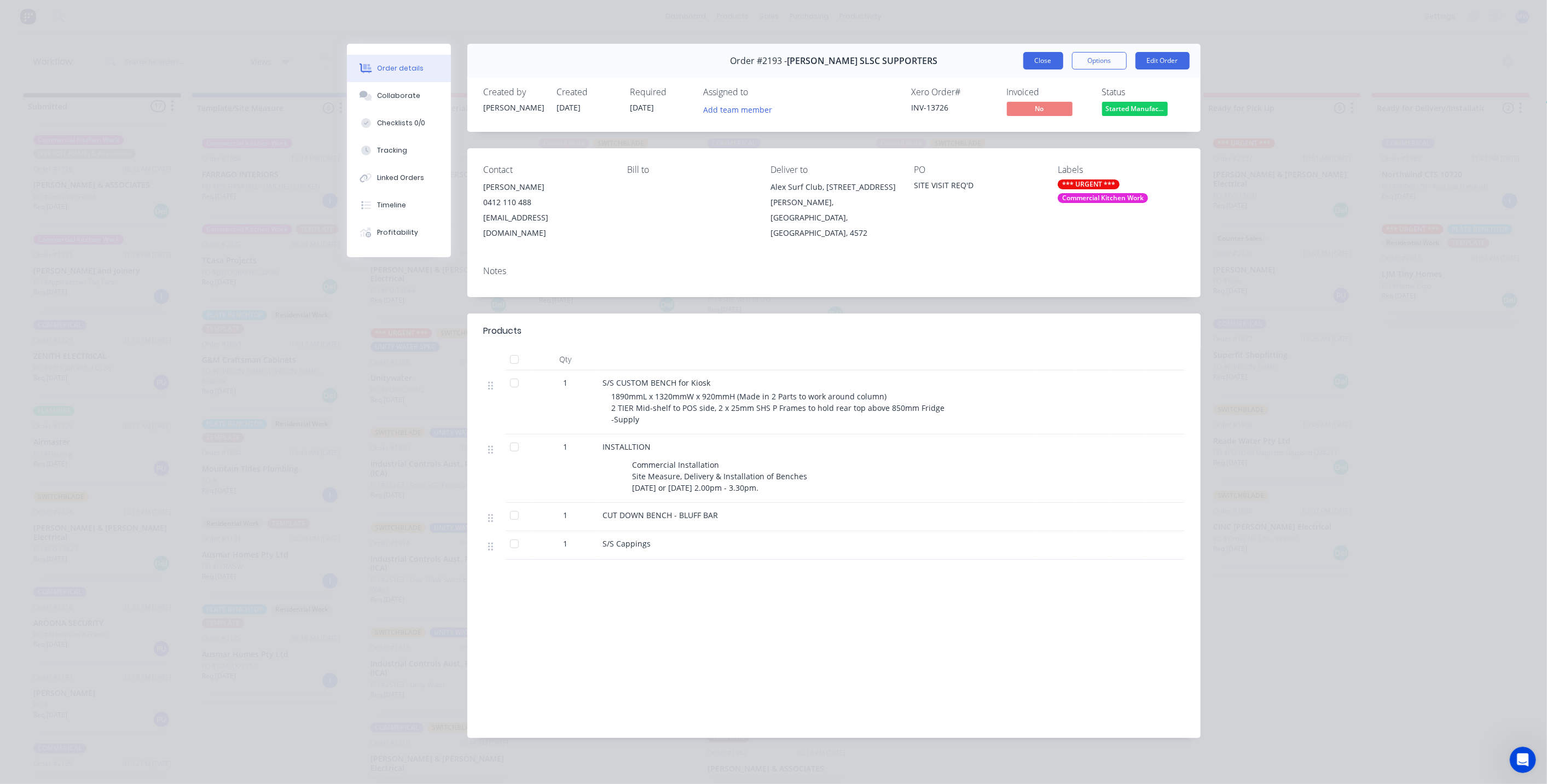
click at [1040, 60] on button "Close" at bounding box center [1044, 61] width 40 height 18
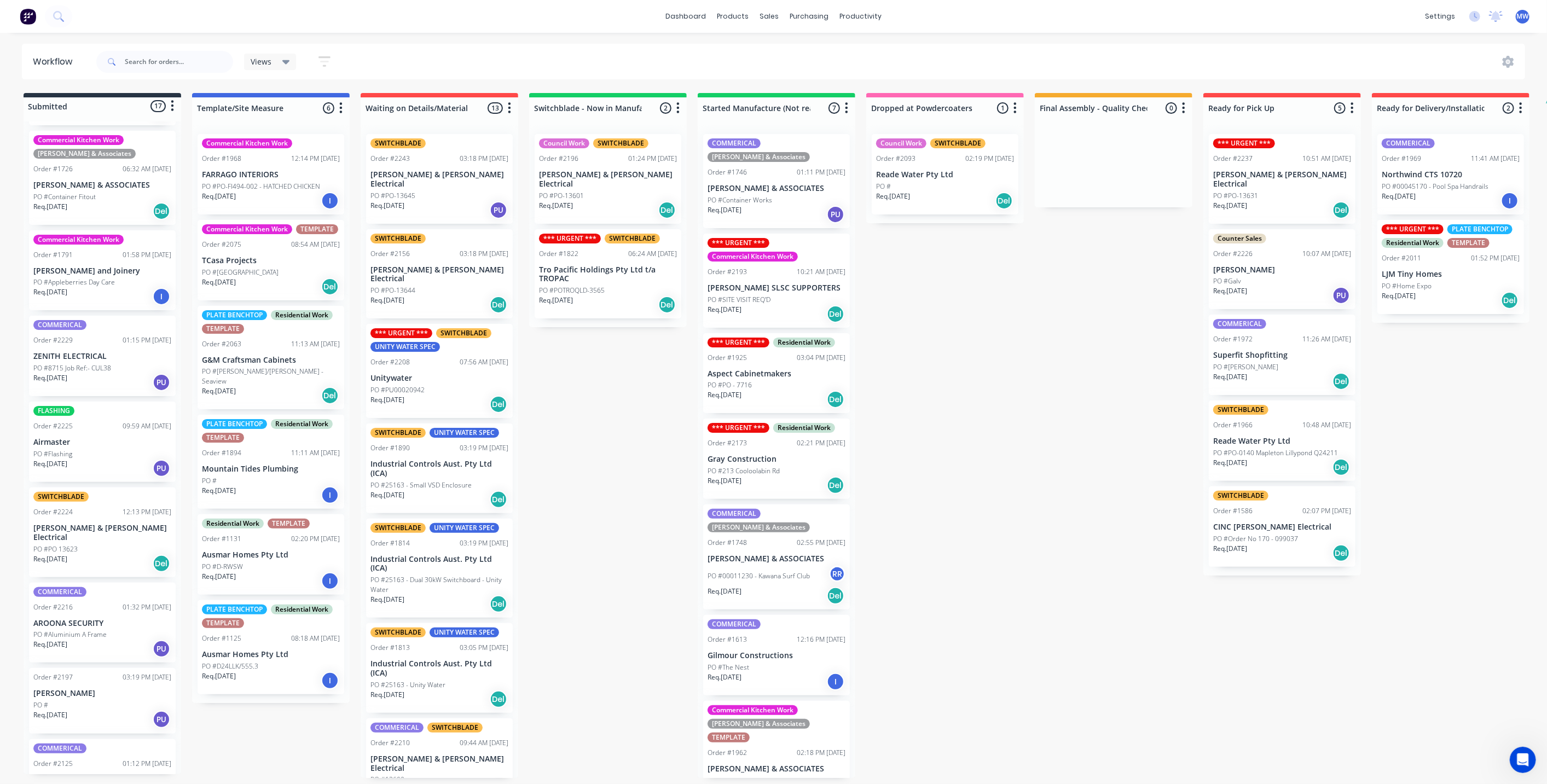
click at [978, 434] on div "Submitted 17 Status colour #273444 hex #273444 Save Cancel Summaries Total orde…" at bounding box center [905, 435] width 1825 height 685
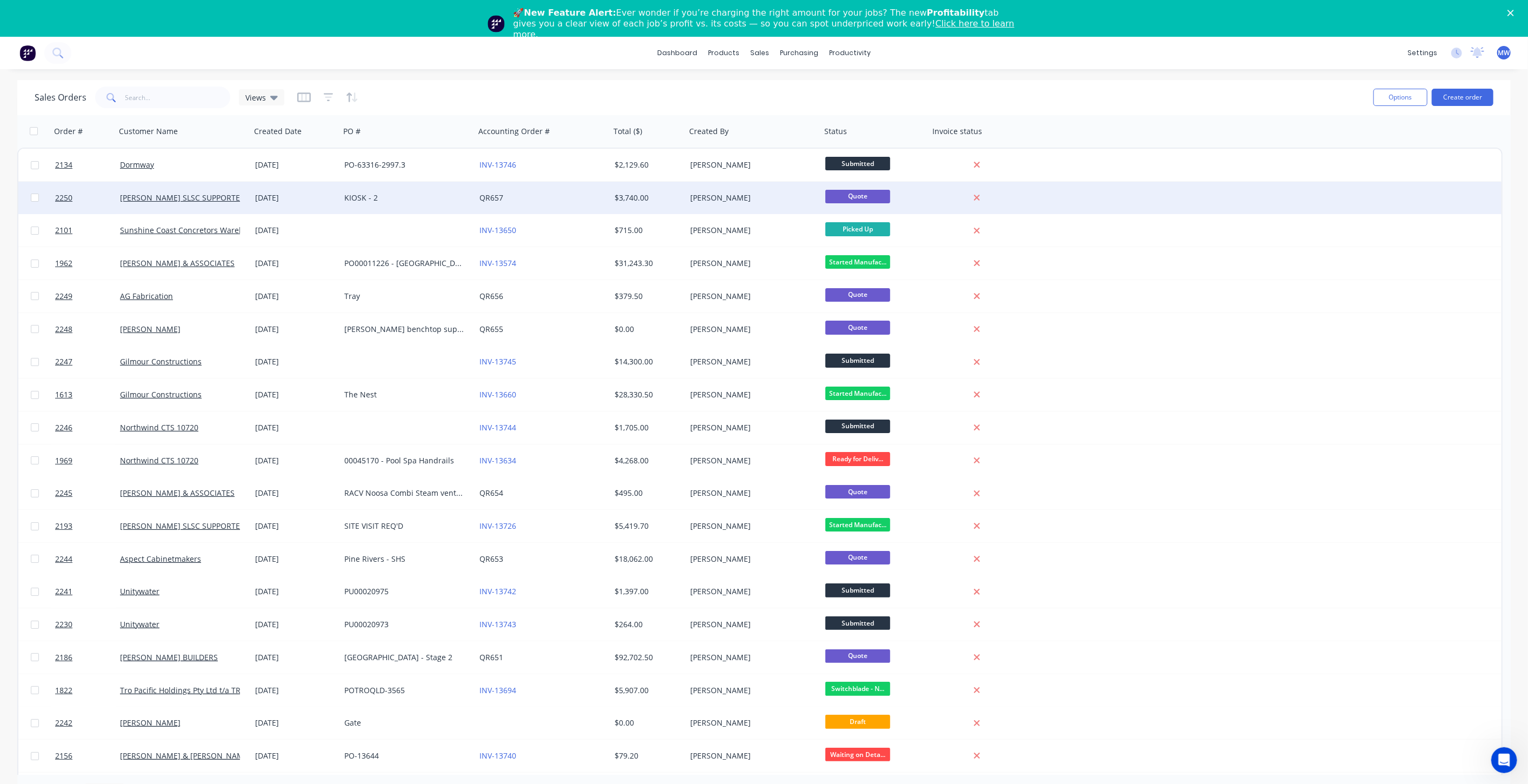
click at [439, 197] on div "KIOSK - 2" at bounding box center [404, 198] width 120 height 11
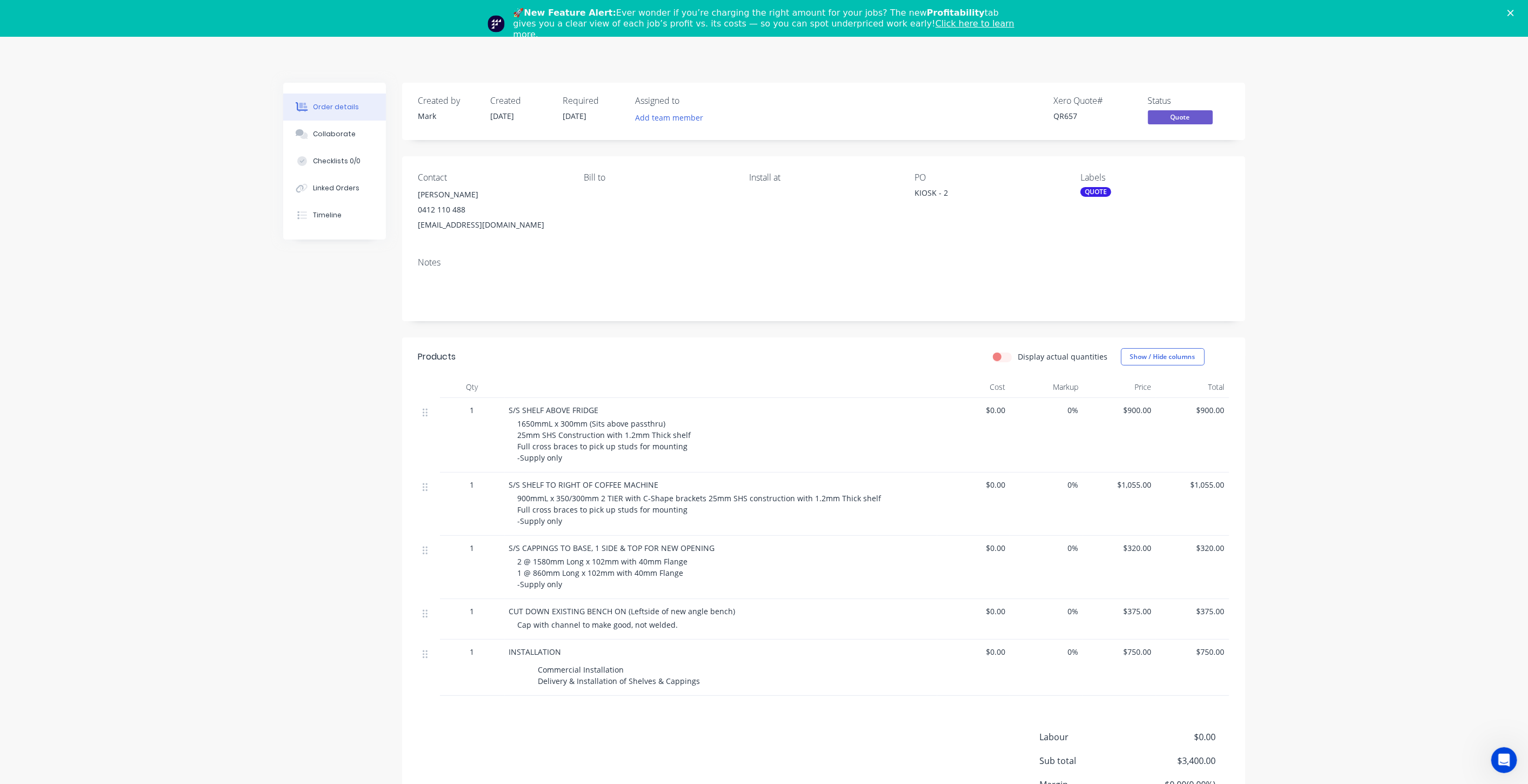
click at [270, 411] on div "Order details Collaborate Checklists 0/0 Linked Orders Timeline Order details C…" at bounding box center [764, 463] width 1528 height 852
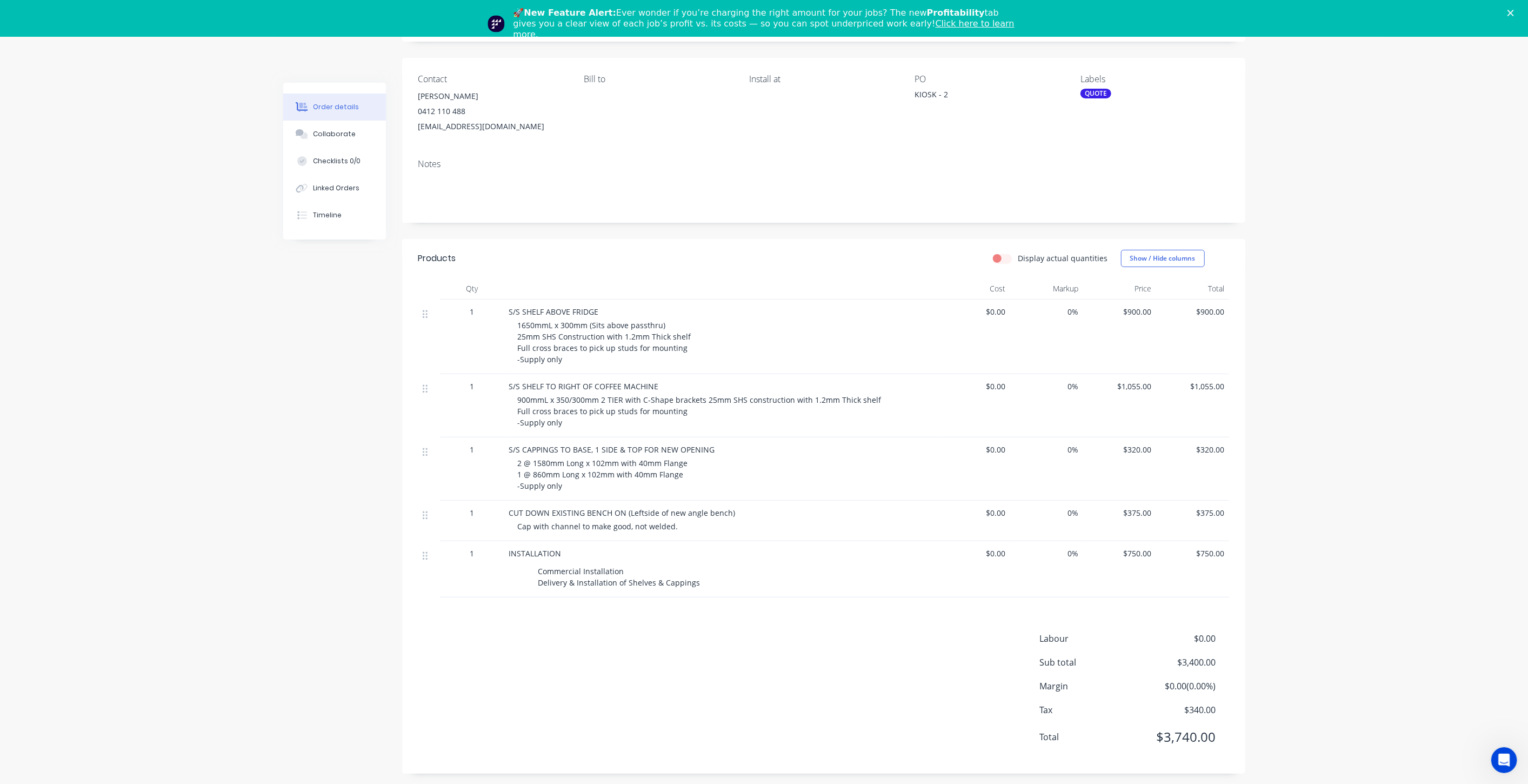
scroll to position [103, 0]
click at [251, 437] on div "Order details Collaborate Checklists 0/0 Linked Orders Timeline Order details C…" at bounding box center [764, 359] width 1528 height 852
click at [247, 438] on div "Order details Collaborate Checklists 0/0 Linked Orders Timeline Order details C…" at bounding box center [764, 359] width 1528 height 852
click at [1396, 380] on div "Order details Collaborate Checklists 0/0 Linked Orders Timeline Order details C…" at bounding box center [764, 359] width 1528 height 852
click at [282, 407] on div "Order details Collaborate Checklists 0/0 Linked Orders Timeline Order details C…" at bounding box center [764, 382] width 984 height 805
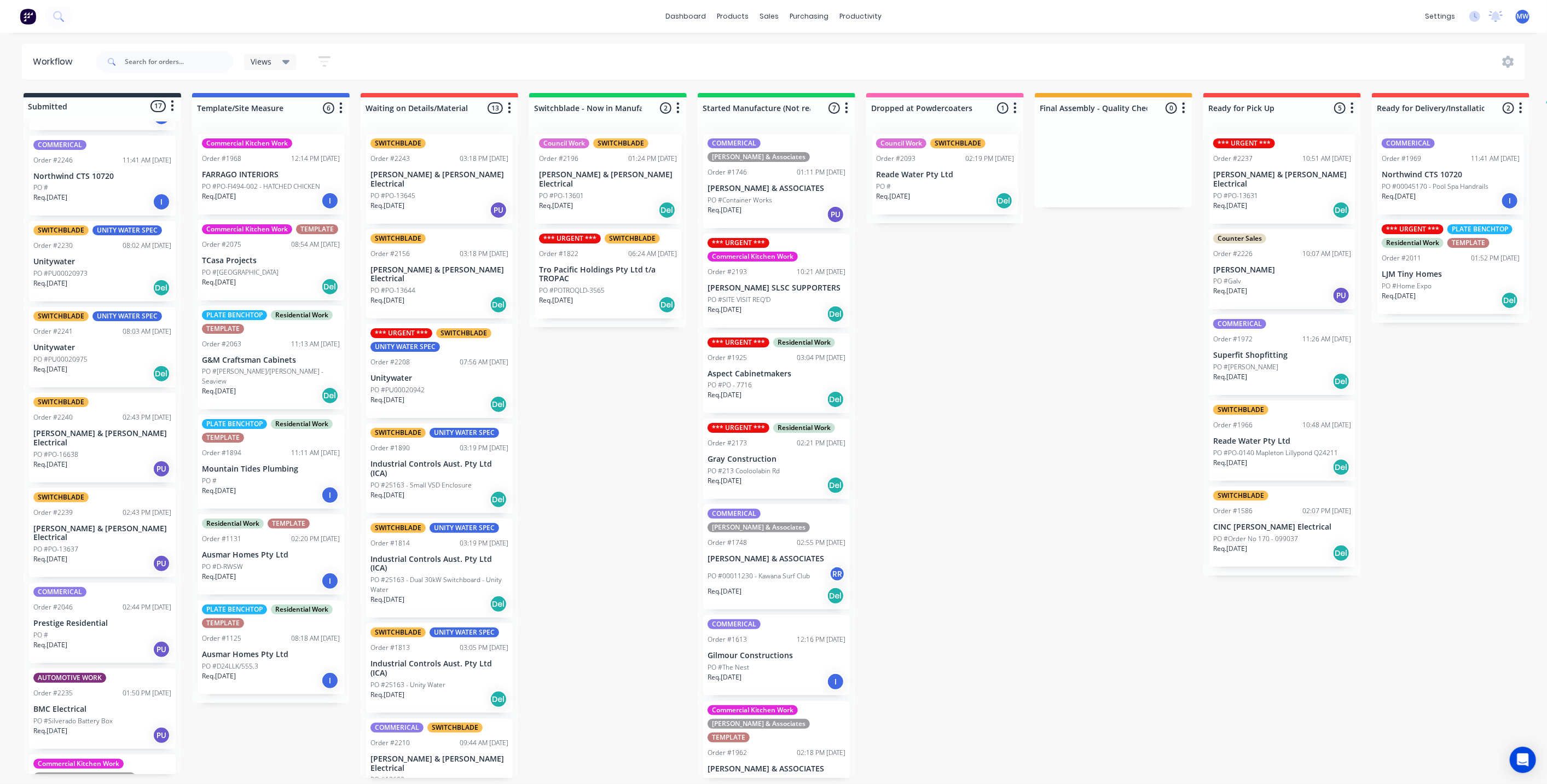
scroll to position [243, 0]
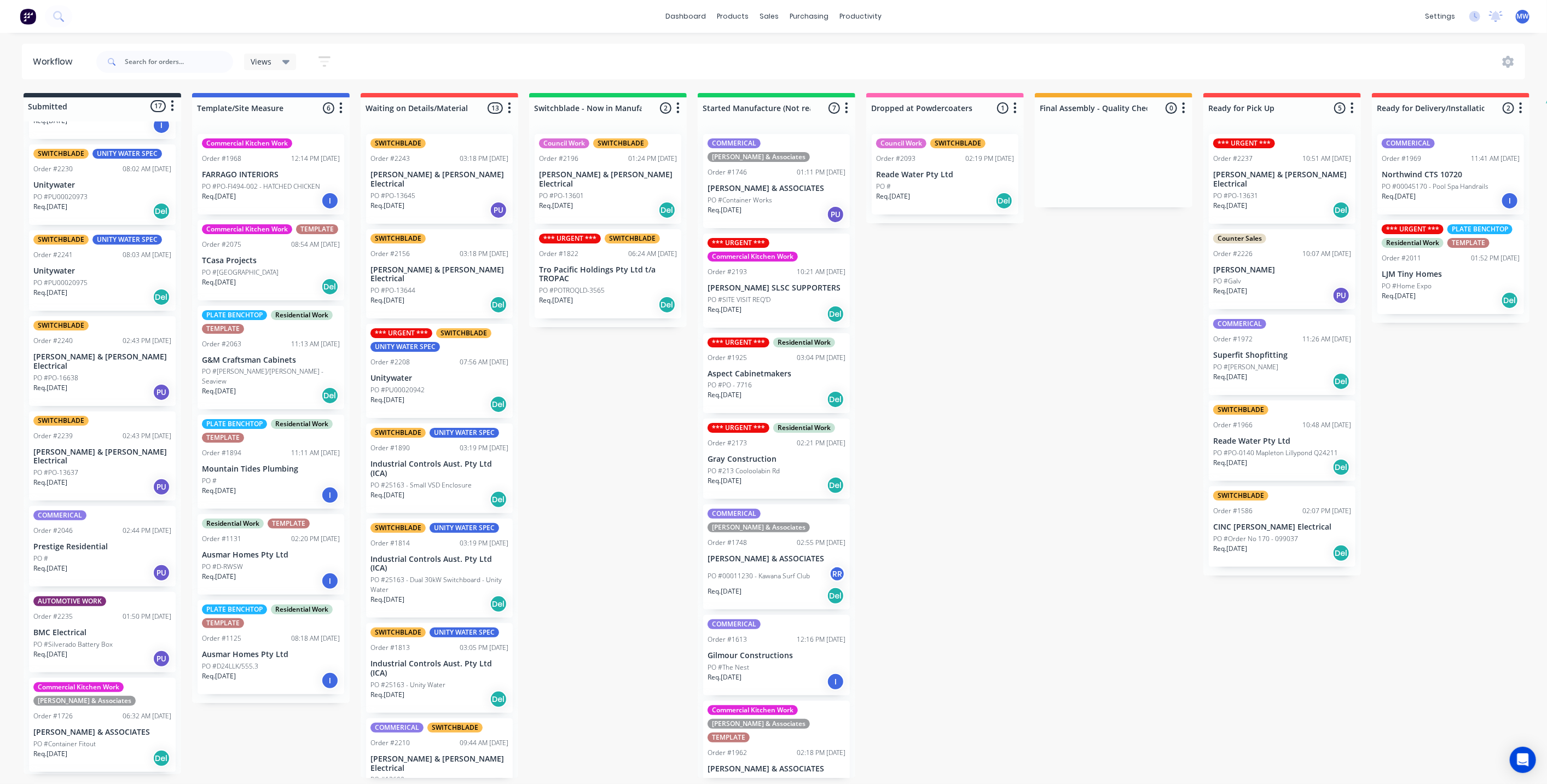
click at [110, 383] on div "Req. [DATE] PU" at bounding box center [102, 392] width 138 height 18
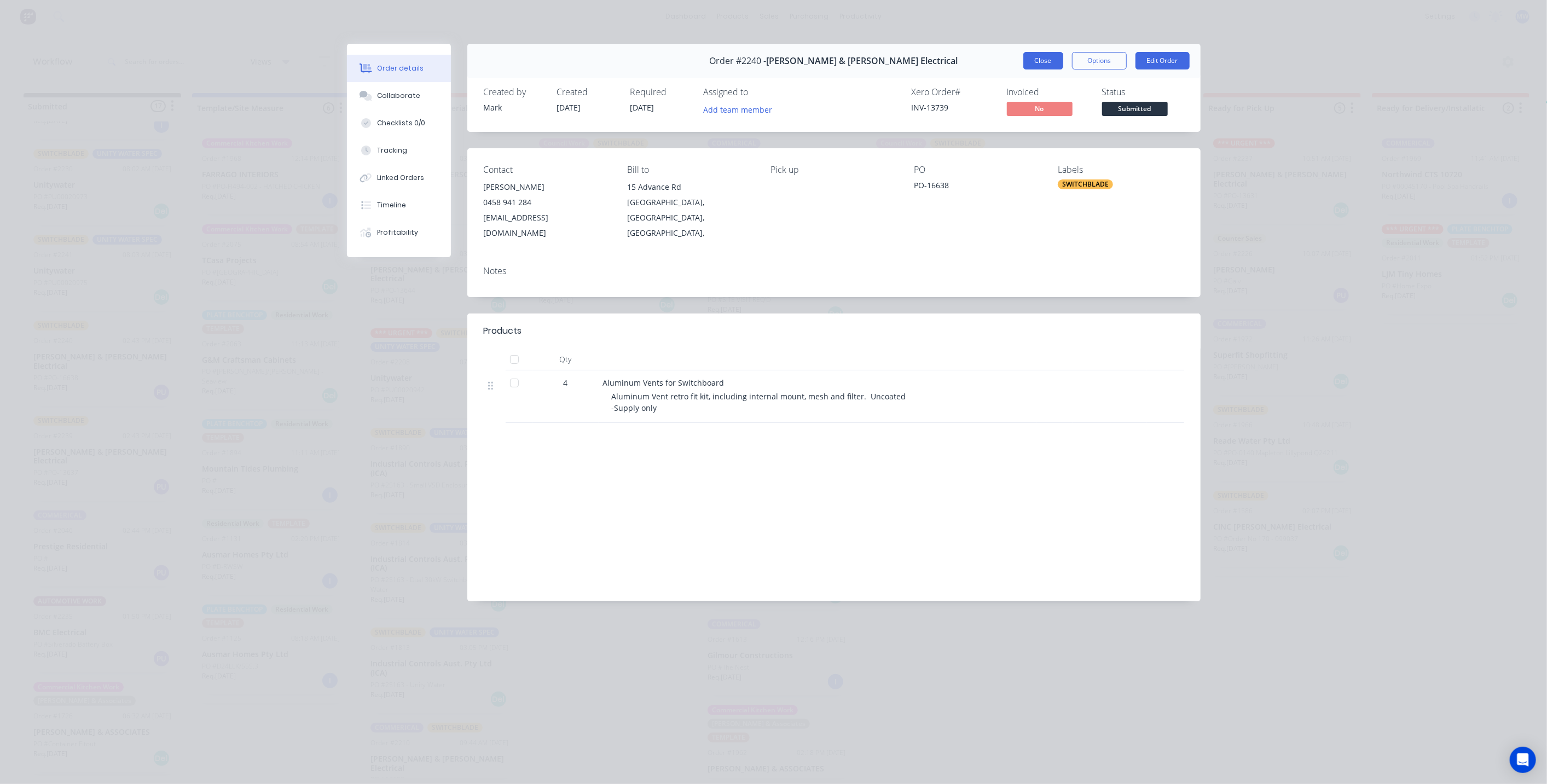
click at [1044, 58] on button "Close" at bounding box center [1044, 61] width 40 height 18
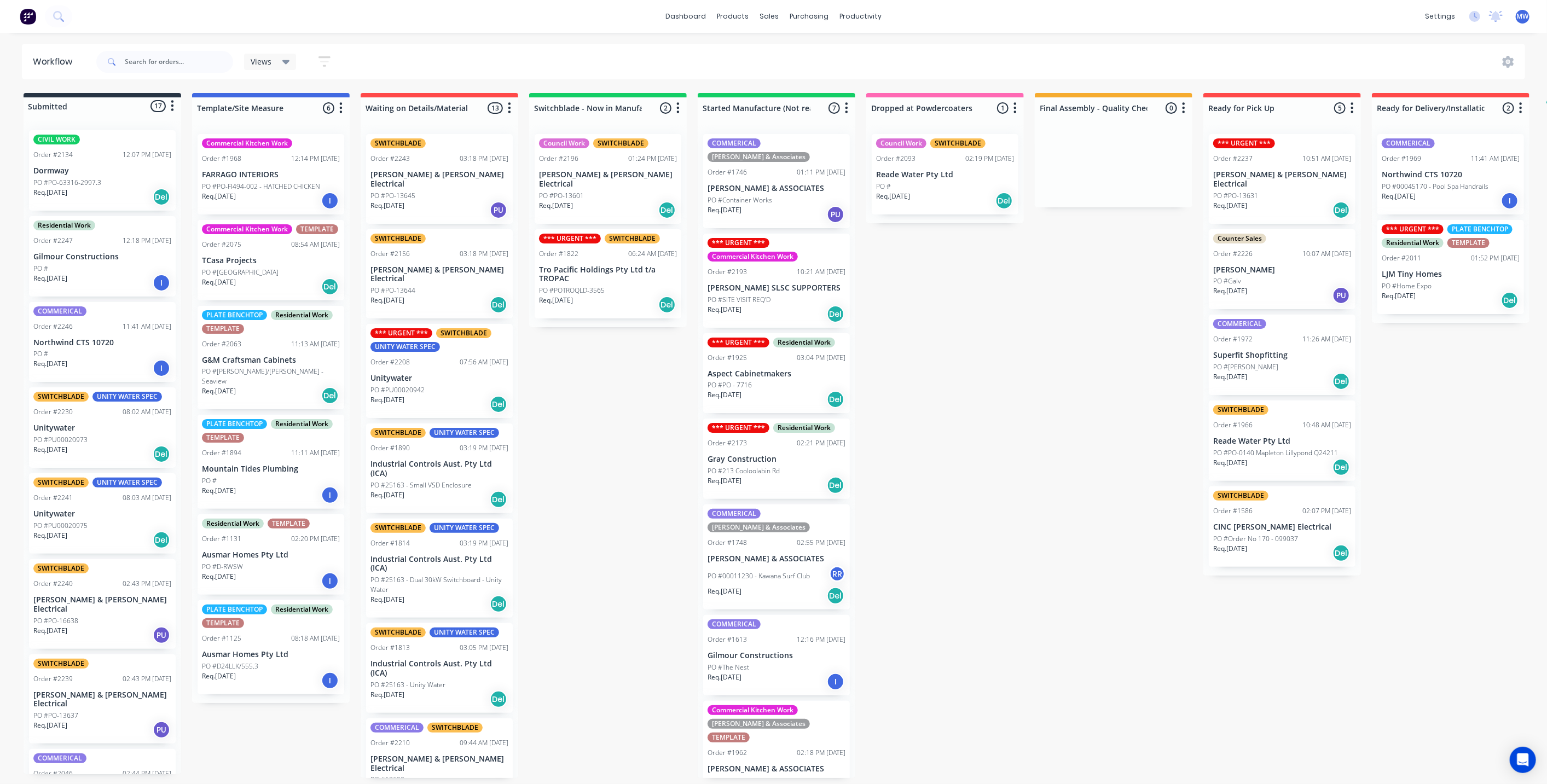
scroll to position [0, 0]
click at [585, 413] on div "Submitted 17 Status colour #273444 hex #273444 Save Cancel Summaries Total orde…" at bounding box center [905, 435] width 1825 height 685
click at [963, 411] on div "Submitted 17 Status colour #273444 hex #273444 Save Cancel Summaries Total orde…" at bounding box center [905, 435] width 1825 height 685
click at [933, 184] on div "PO #" at bounding box center [945, 187] width 138 height 10
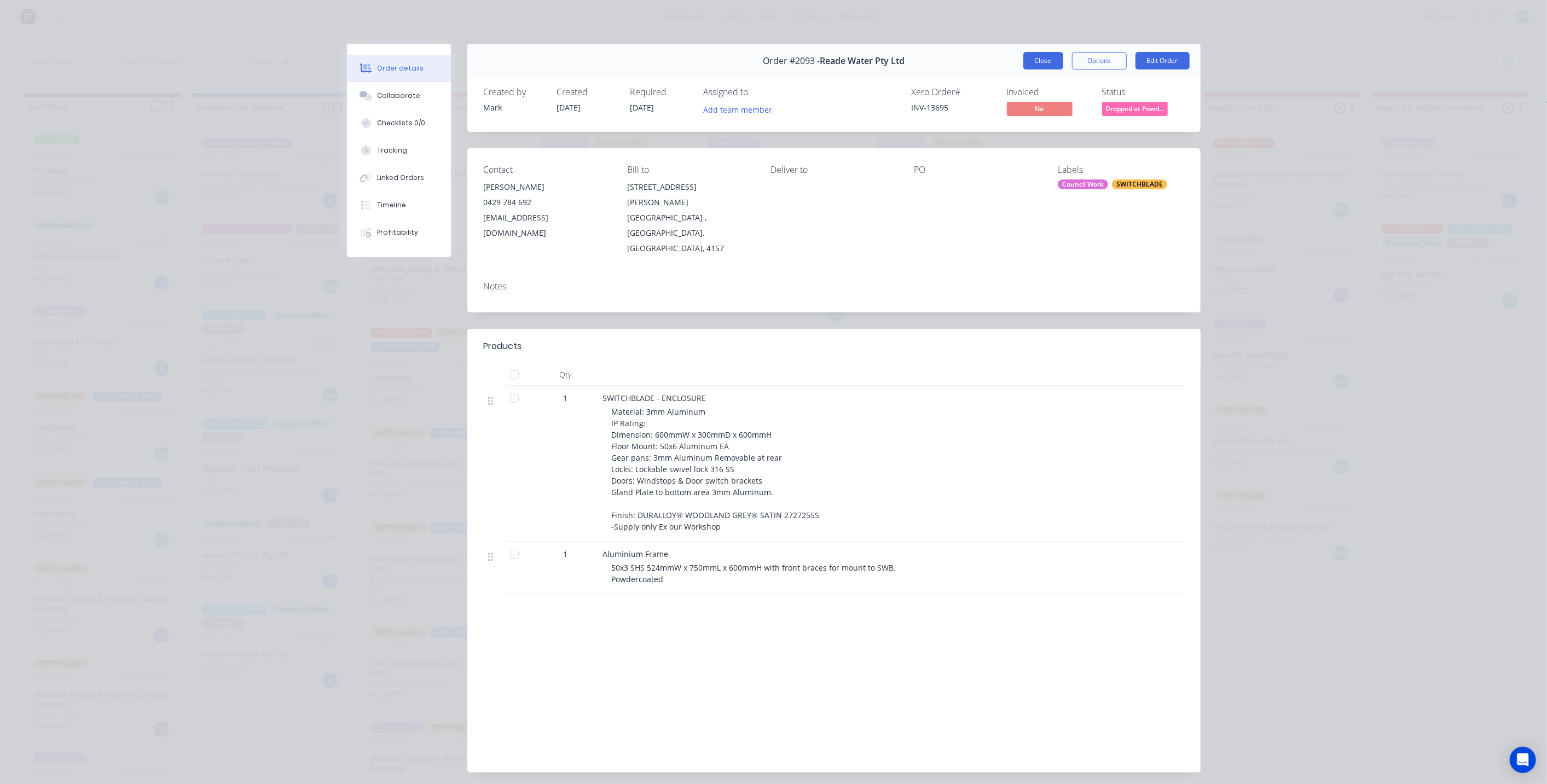
click at [1028, 66] on button "Close" at bounding box center [1044, 61] width 40 height 18
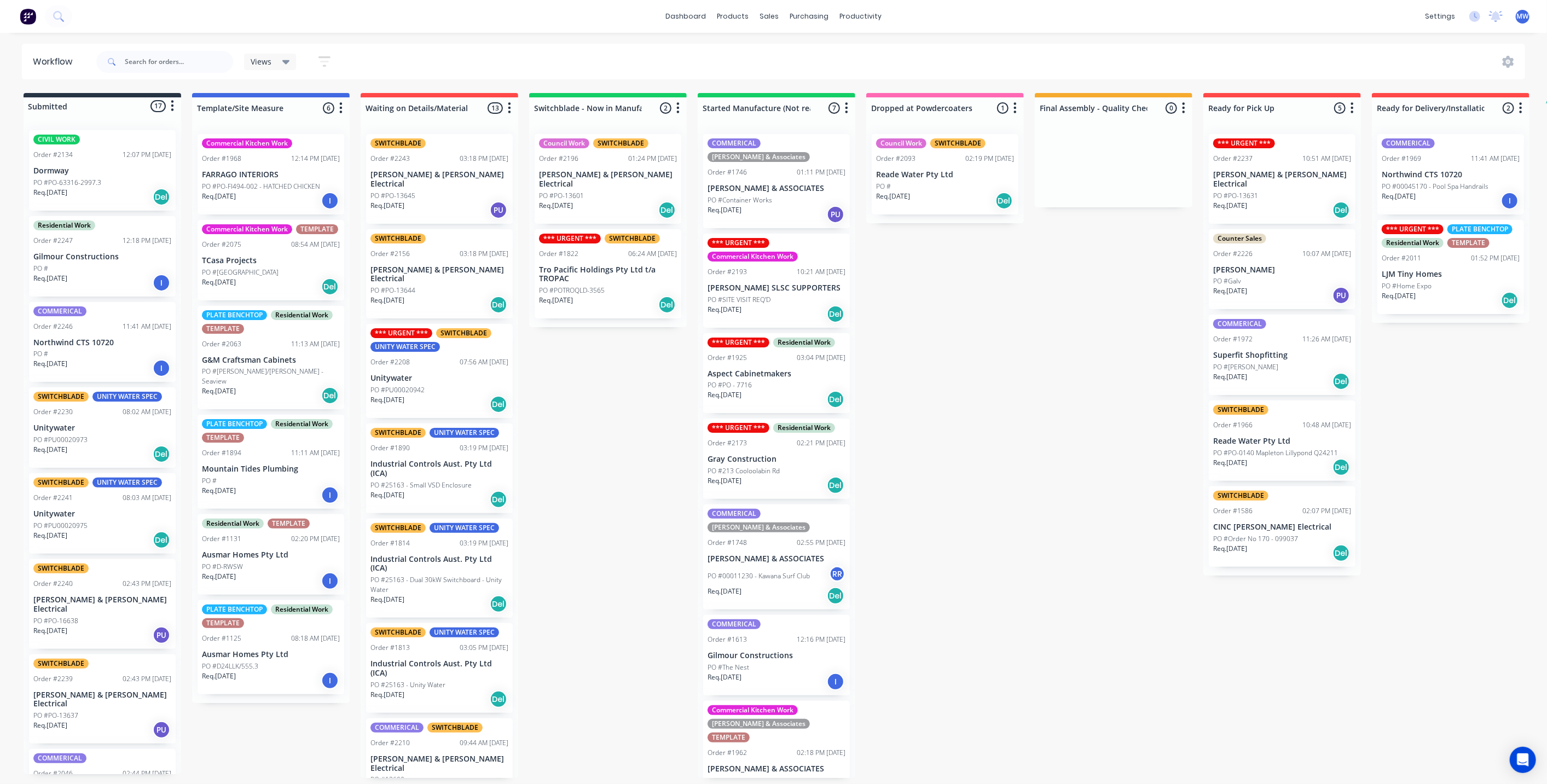
click at [926, 442] on div "Submitted 17 Status colour #273444 hex #273444 Save Cancel Summaries Total orde…" at bounding box center [905, 435] width 1825 height 685
click at [1024, 382] on div "Submitted 17 Status colour #273444 hex #273444 Save Cancel Summaries Total orde…" at bounding box center [905, 435] width 1825 height 685
click at [1018, 368] on div "Submitted 17 Status colour #273444 hex #273444 Save Cancel Summaries Total orde…" at bounding box center [905, 435] width 1825 height 685
click at [645, 443] on div "Submitted 17 Status colour #273444 hex #273444 Save Cancel Summaries Total orde…" at bounding box center [905, 435] width 1825 height 685
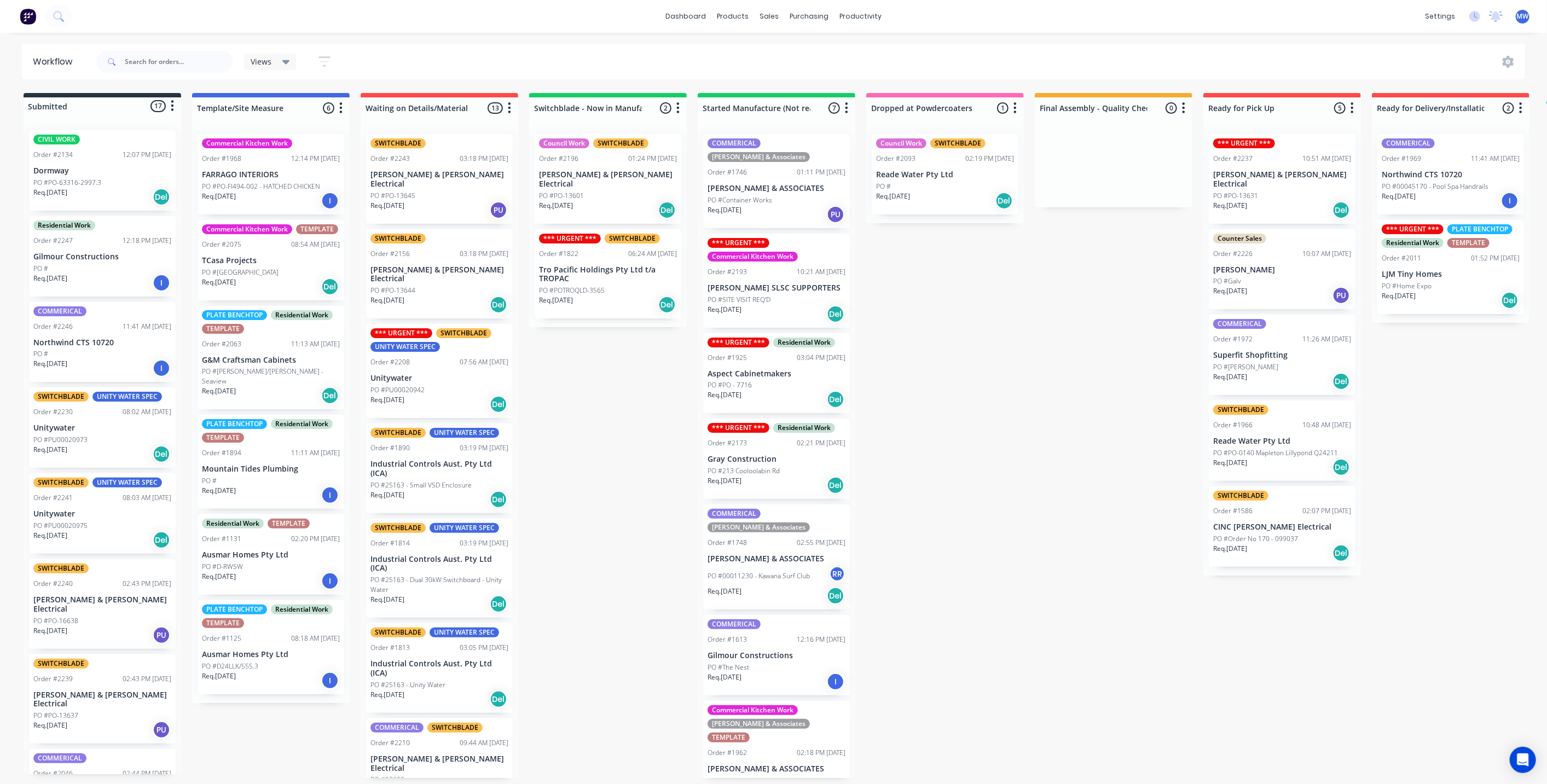
click at [932, 416] on div "Submitted 17 Status colour #273444 hex #273444 Save Cancel Summaries Total orde…" at bounding box center [905, 435] width 1825 height 685
click at [772, 380] on div "PO #PO - 7716" at bounding box center [776, 385] width 138 height 10
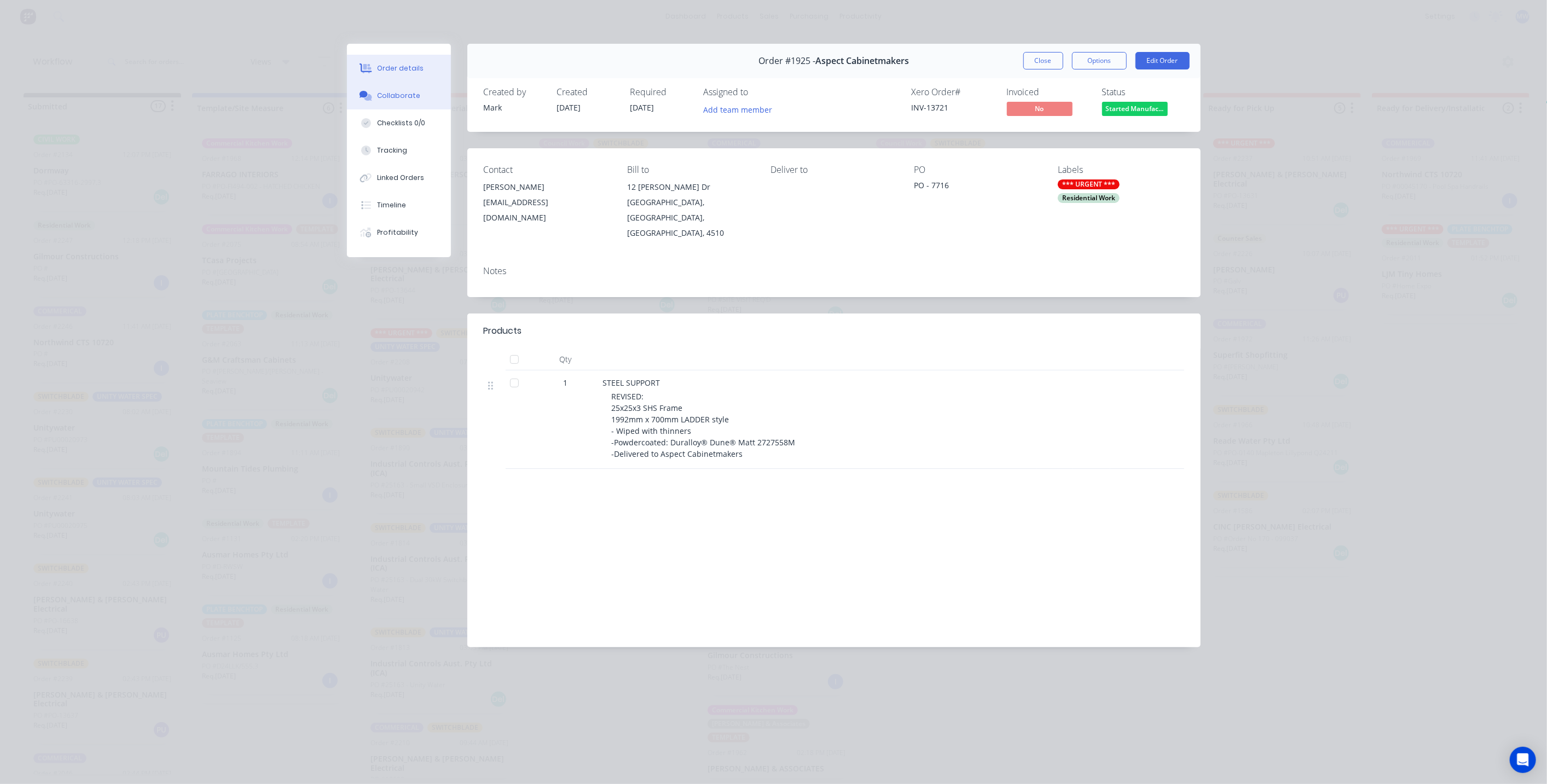
click at [419, 104] on button "Collaborate" at bounding box center [399, 96] width 104 height 27
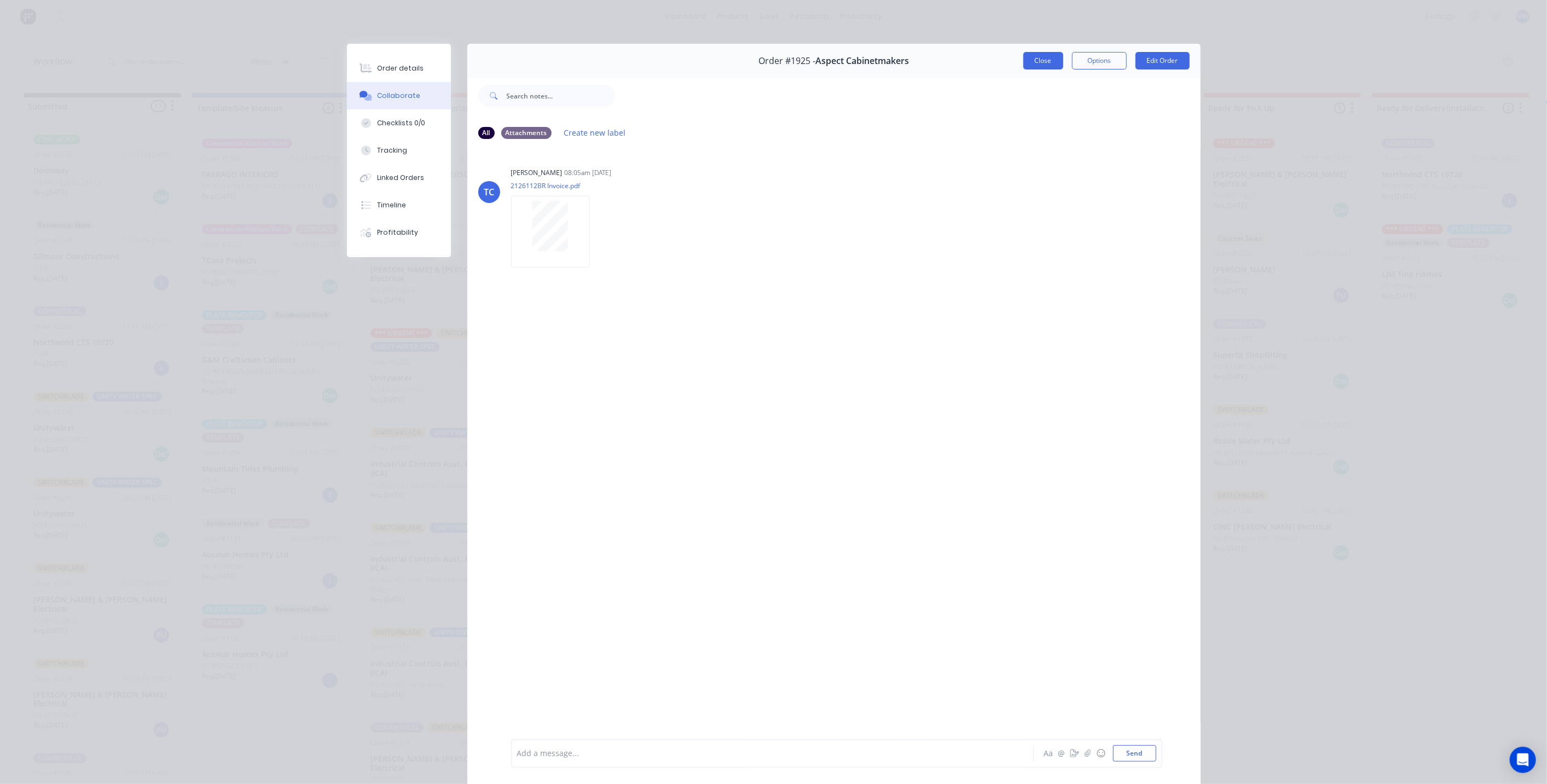
click at [1035, 65] on button "Close" at bounding box center [1044, 61] width 40 height 18
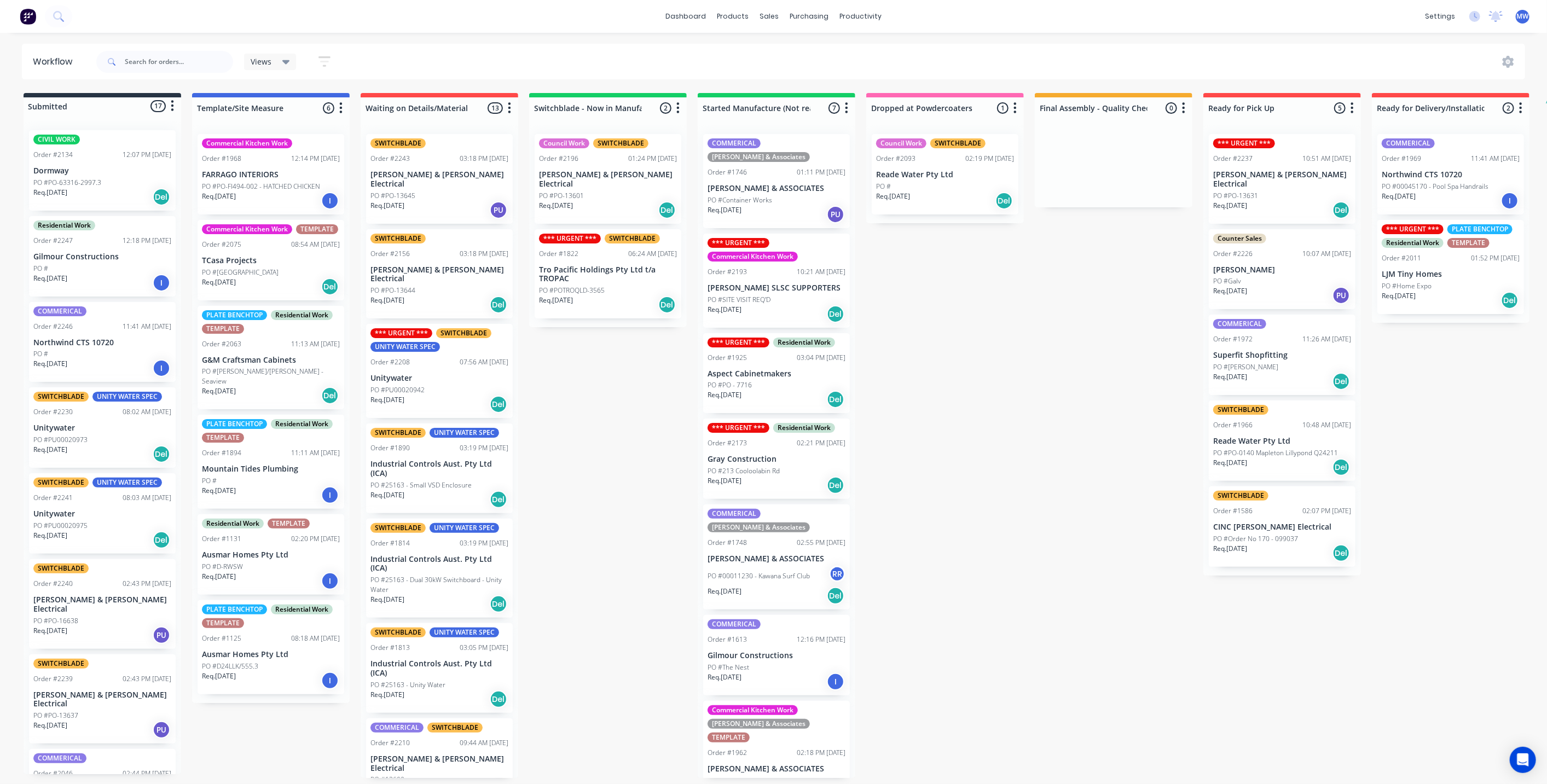
click at [873, 389] on div "Submitted 17 Status colour #273444 hex #273444 Save Cancel Summaries Total orde…" at bounding box center [905, 435] width 1825 height 685
drag, startPoint x: 958, startPoint y: 280, endPoint x: 940, endPoint y: 218, distance: 64.6
click at [957, 276] on div "Submitted 17 Status colour #273444 hex #273444 Save Cancel Summaries Total orde…" at bounding box center [905, 435] width 1825 height 685
click at [931, 191] on div "Req. 14/08/25 Del" at bounding box center [945, 200] width 138 height 18
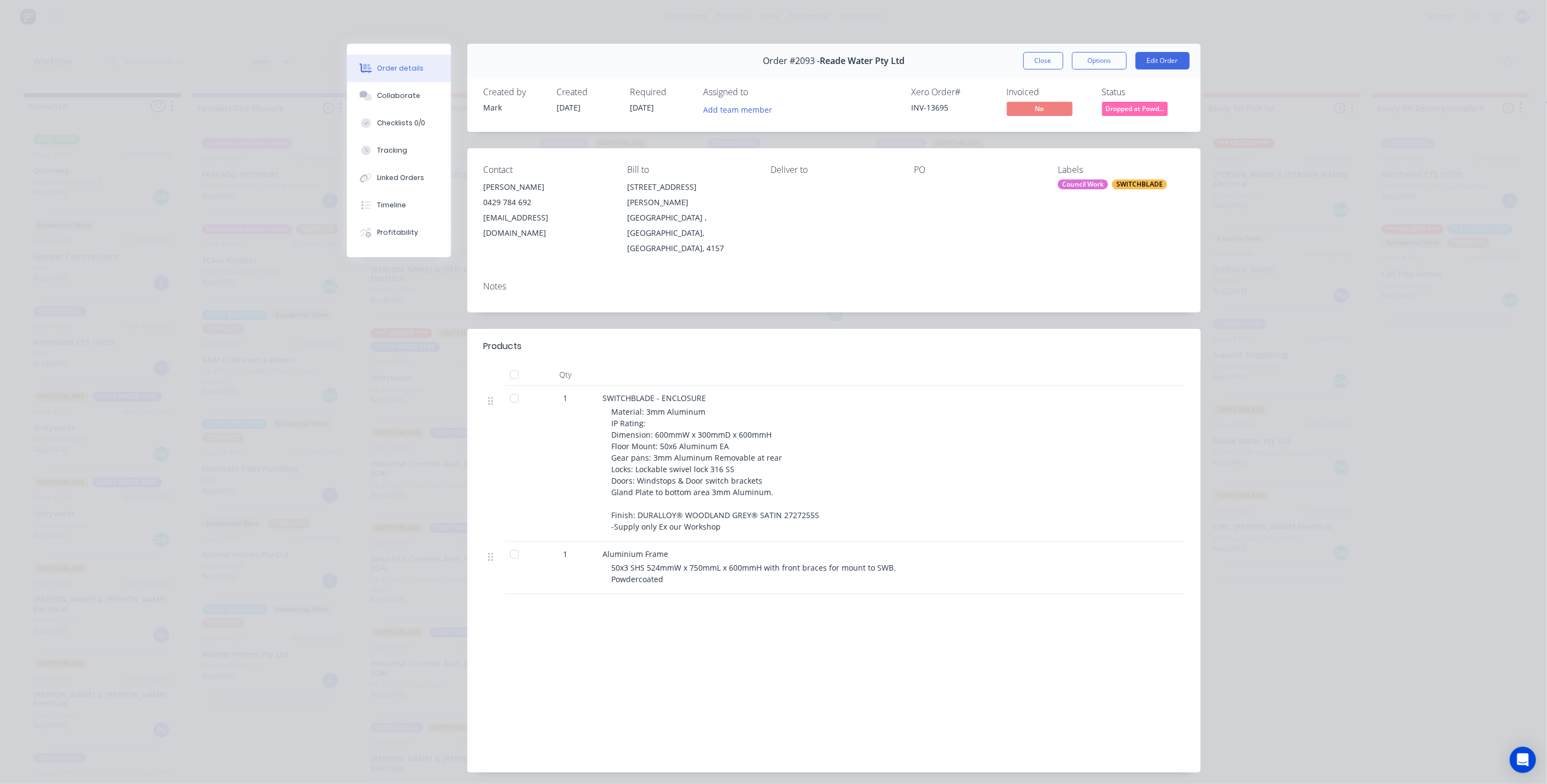
click at [401, 81] on button "Order details" at bounding box center [399, 69] width 104 height 27
click at [409, 102] on button "Collaborate" at bounding box center [399, 96] width 104 height 27
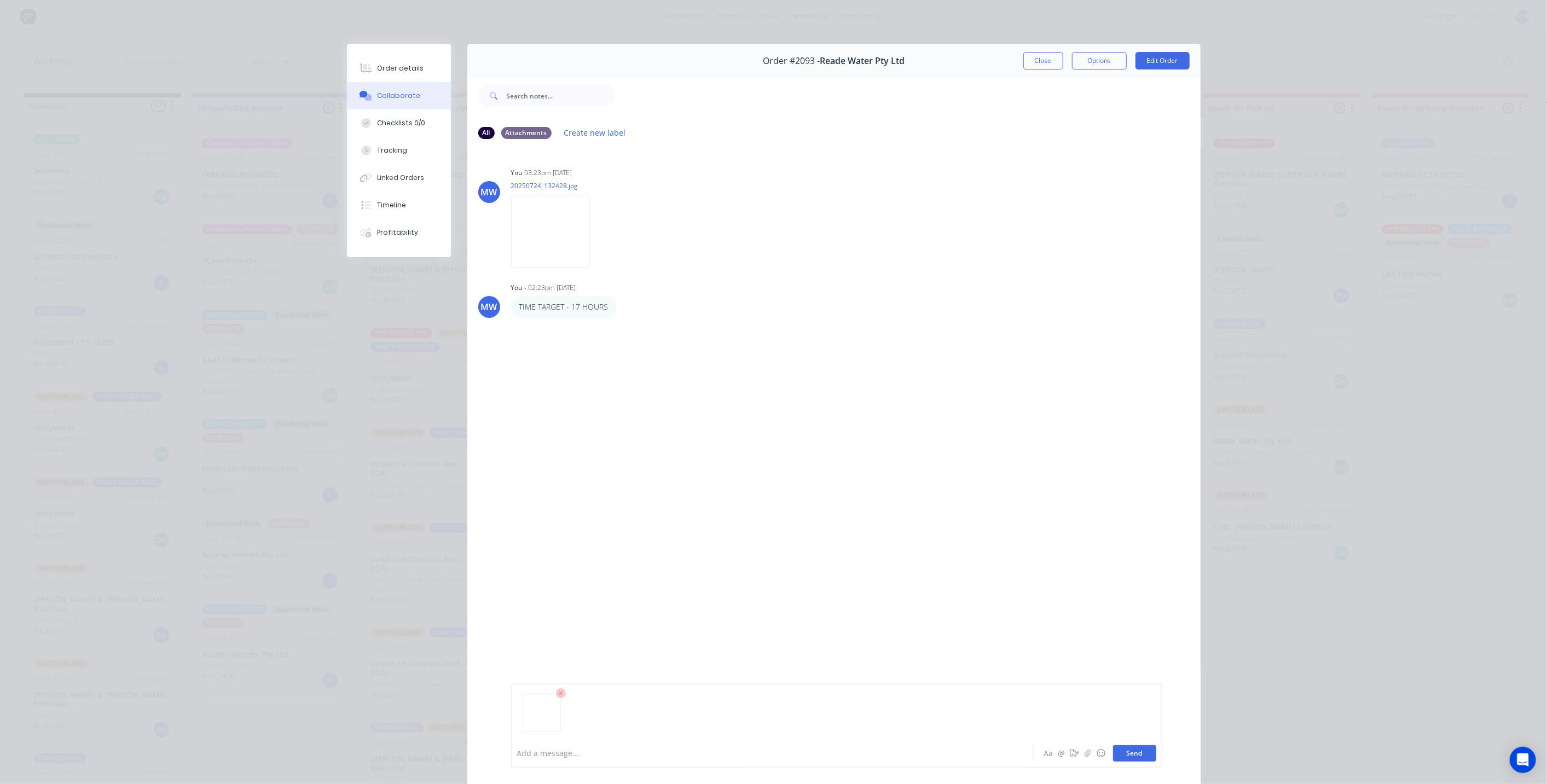
click at [1131, 752] on button "Send" at bounding box center [1135, 753] width 43 height 17
click at [538, 408] on img at bounding box center [551, 401] width 79 height 72
click at [1035, 69] on button "Close" at bounding box center [1044, 61] width 40 height 18
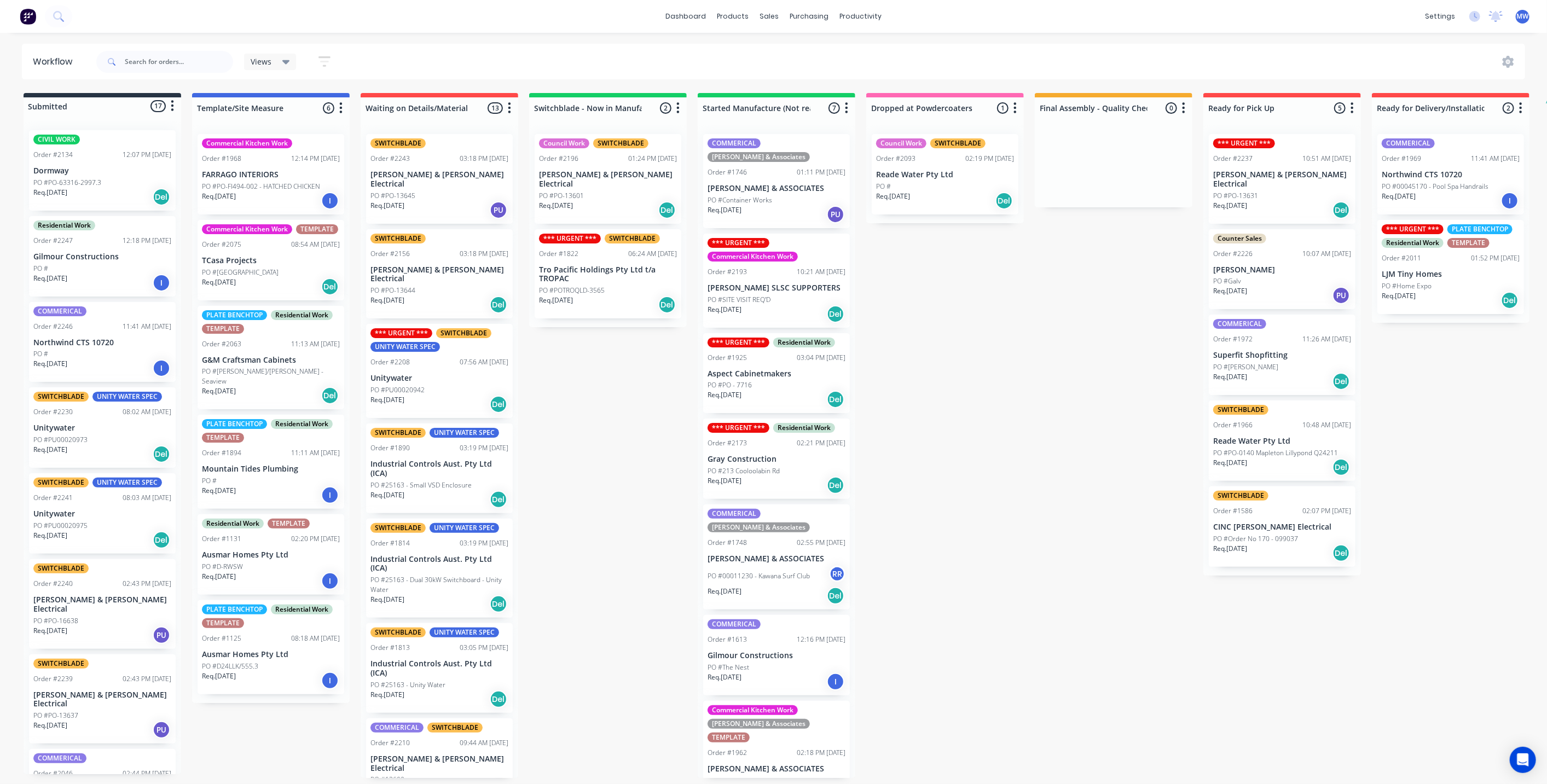
click at [992, 490] on div "Submitted 17 Status colour #273444 hex #273444 Save Cancel Summaries Total orde…" at bounding box center [905, 435] width 1825 height 685
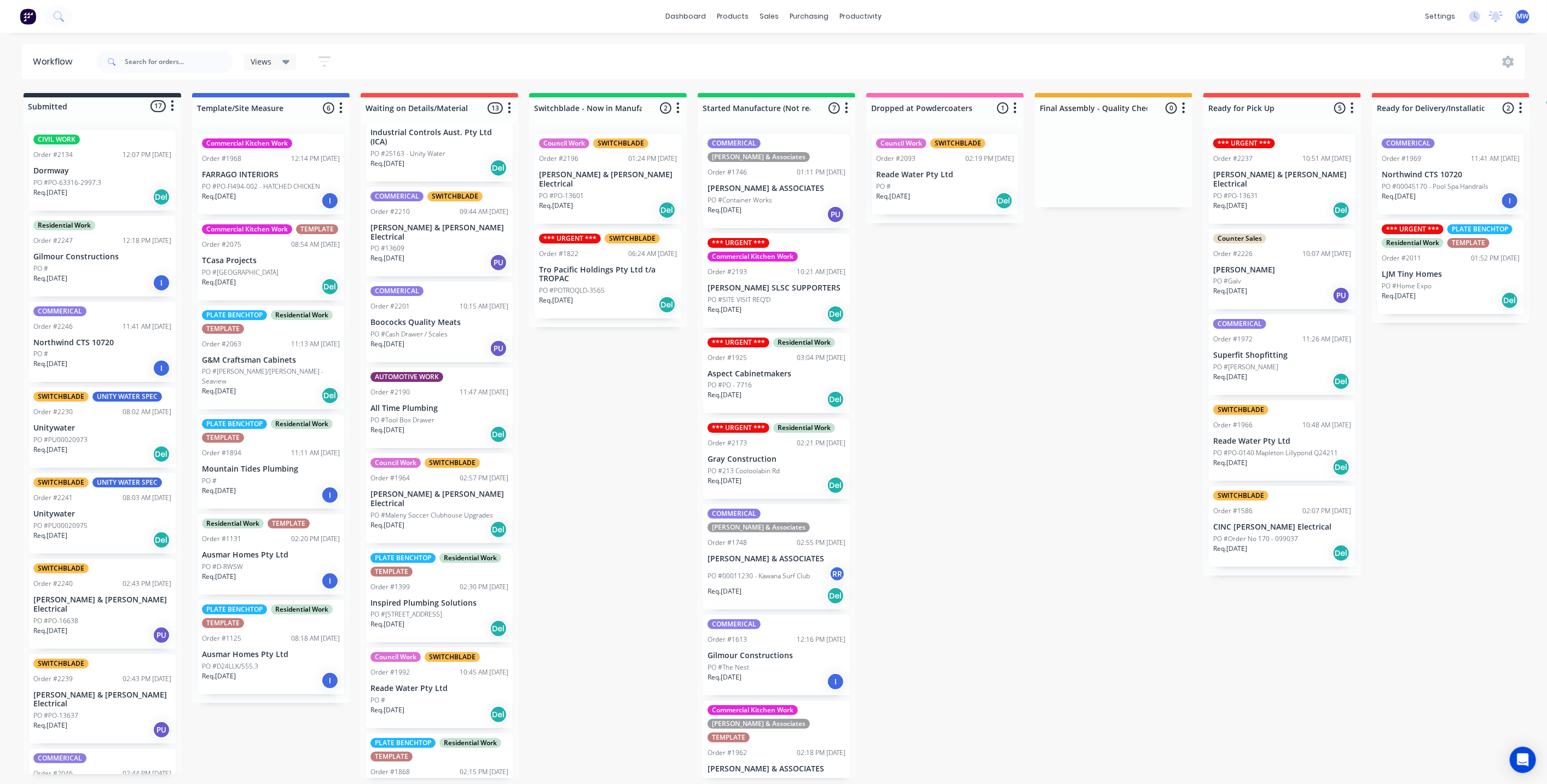
scroll to position [543, 0]
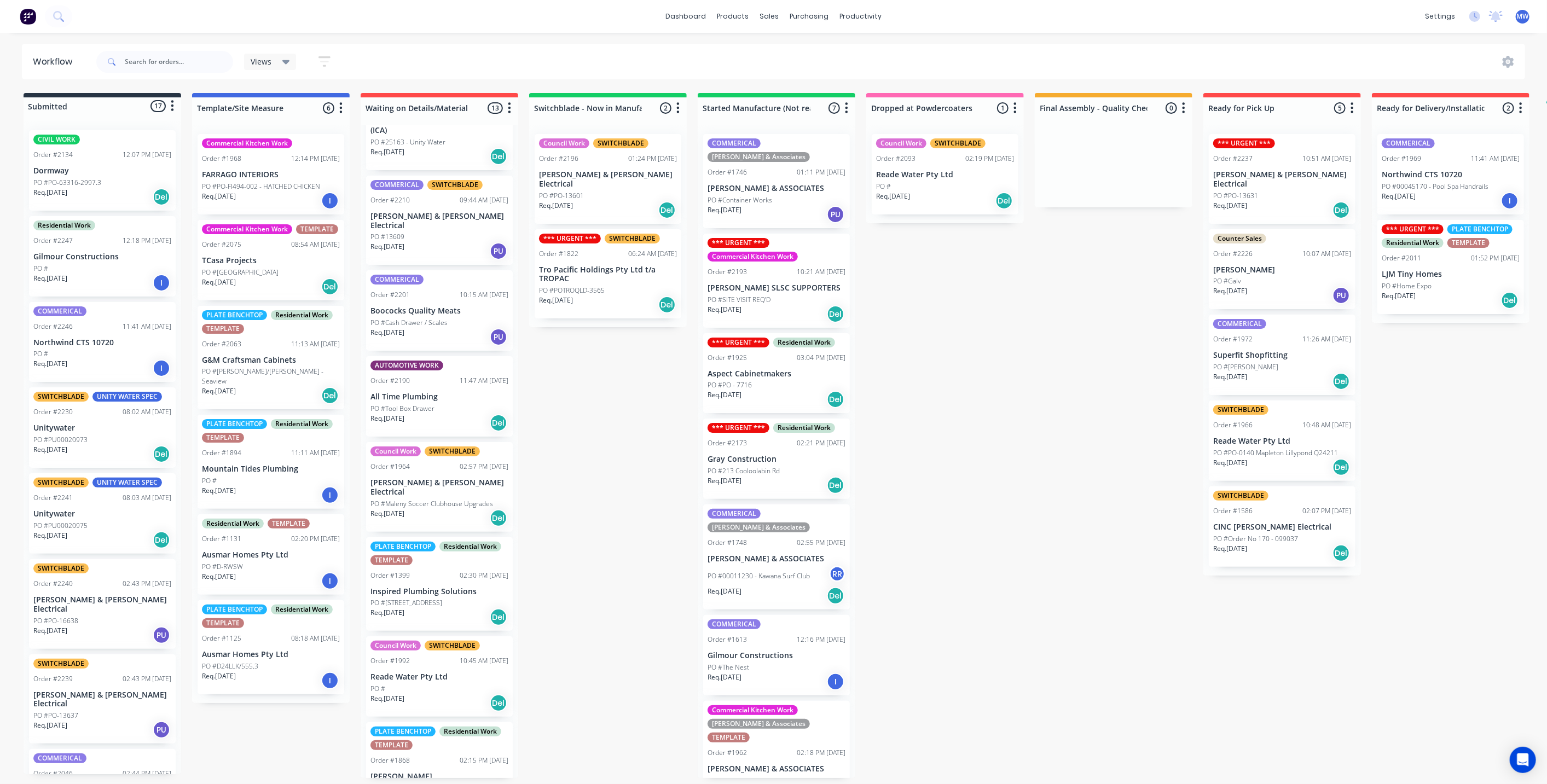
click at [938, 192] on div "Req. 14/08/25 Del" at bounding box center [945, 200] width 138 height 18
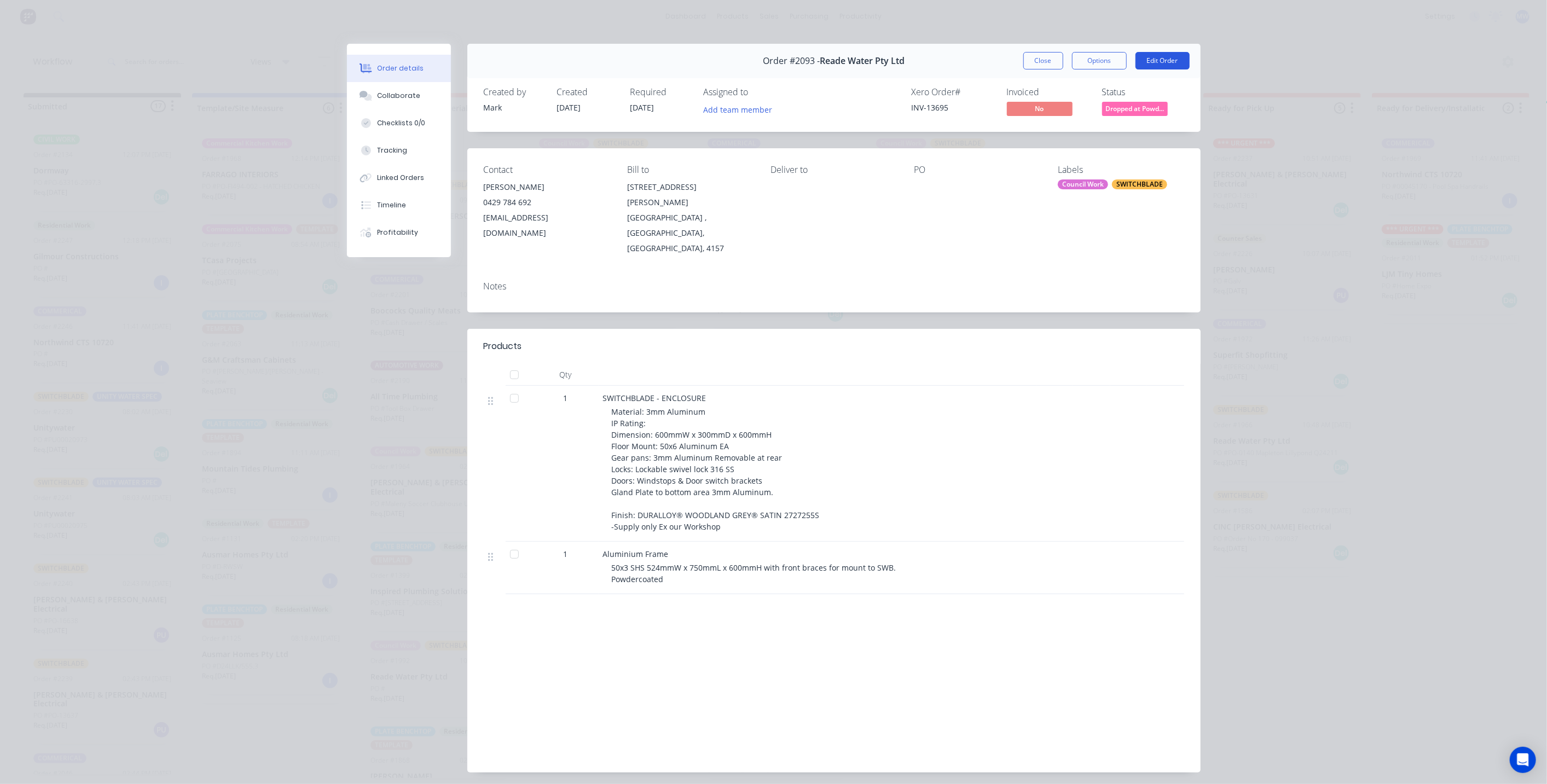
click at [1176, 61] on button "Edit Order" at bounding box center [1163, 61] width 54 height 18
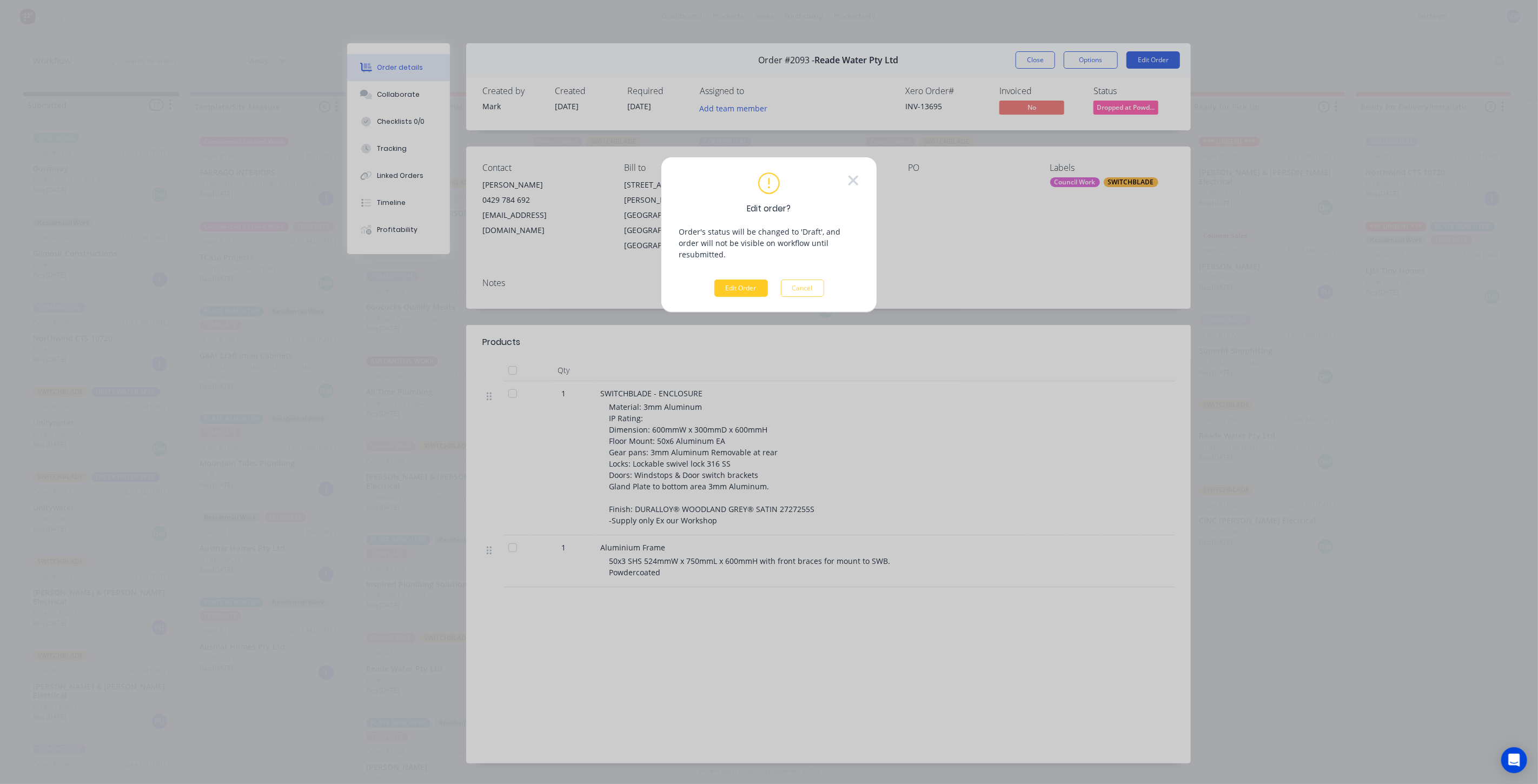
click at [738, 283] on button "Edit Order" at bounding box center [741, 288] width 54 height 17
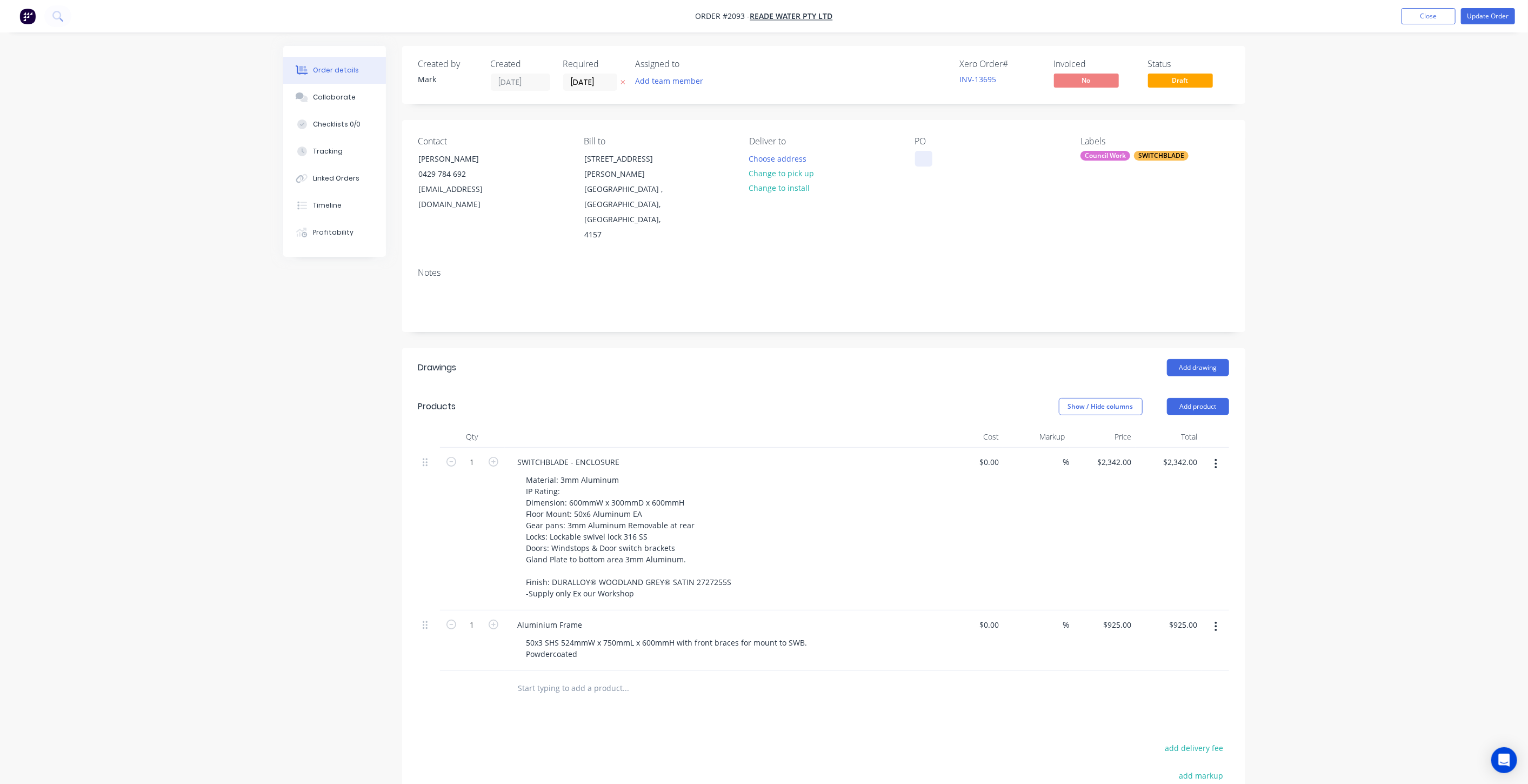
click at [928, 159] on div at bounding box center [924, 158] width 17 height 16
click at [1484, 17] on button "Update Order" at bounding box center [1488, 16] width 54 height 17
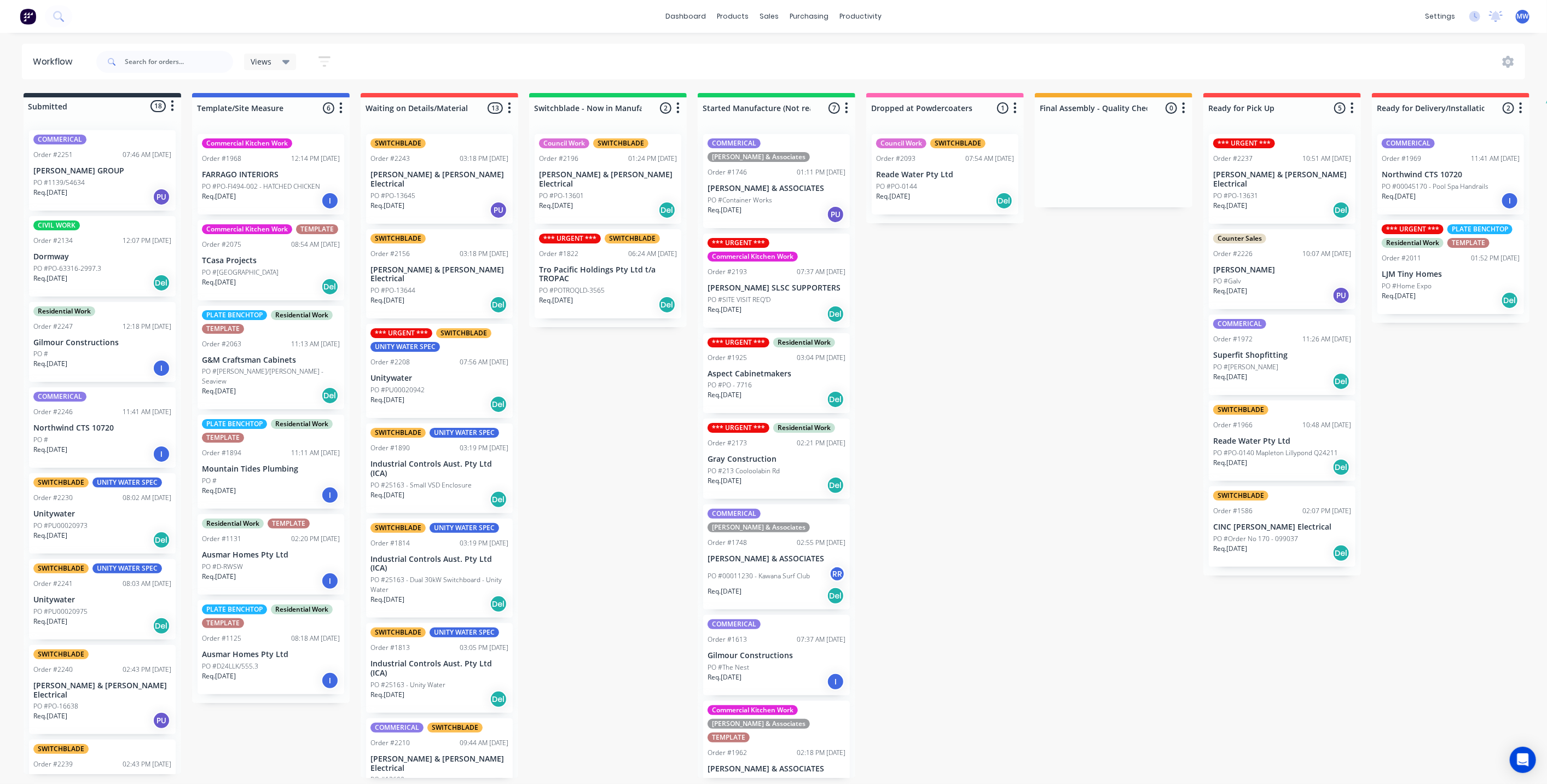
scroll to position [2, 0]
click at [1284, 458] on div "Req. 29/08/25 Del" at bounding box center [1282, 467] width 138 height 18
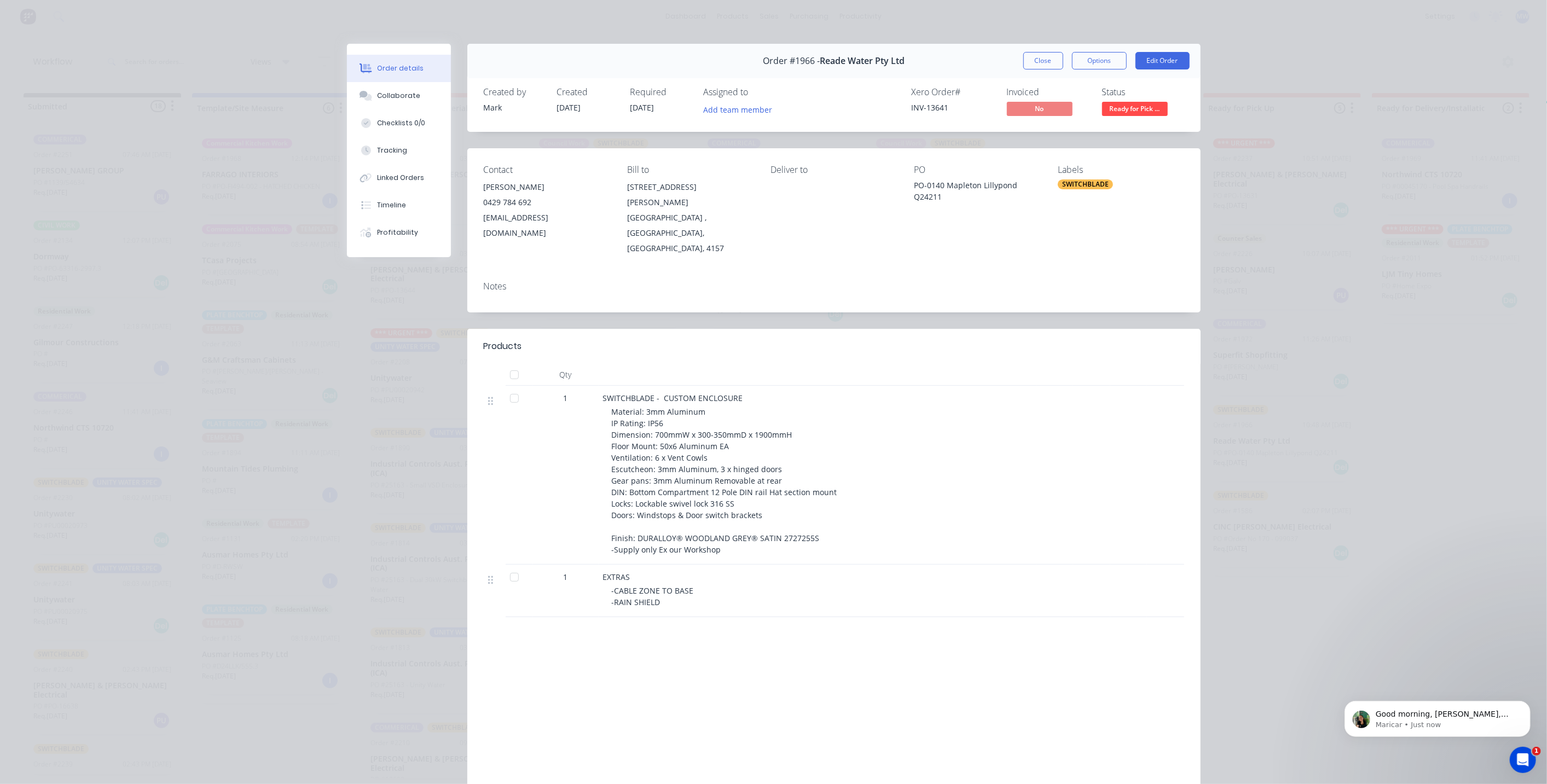
scroll to position [0, 0]
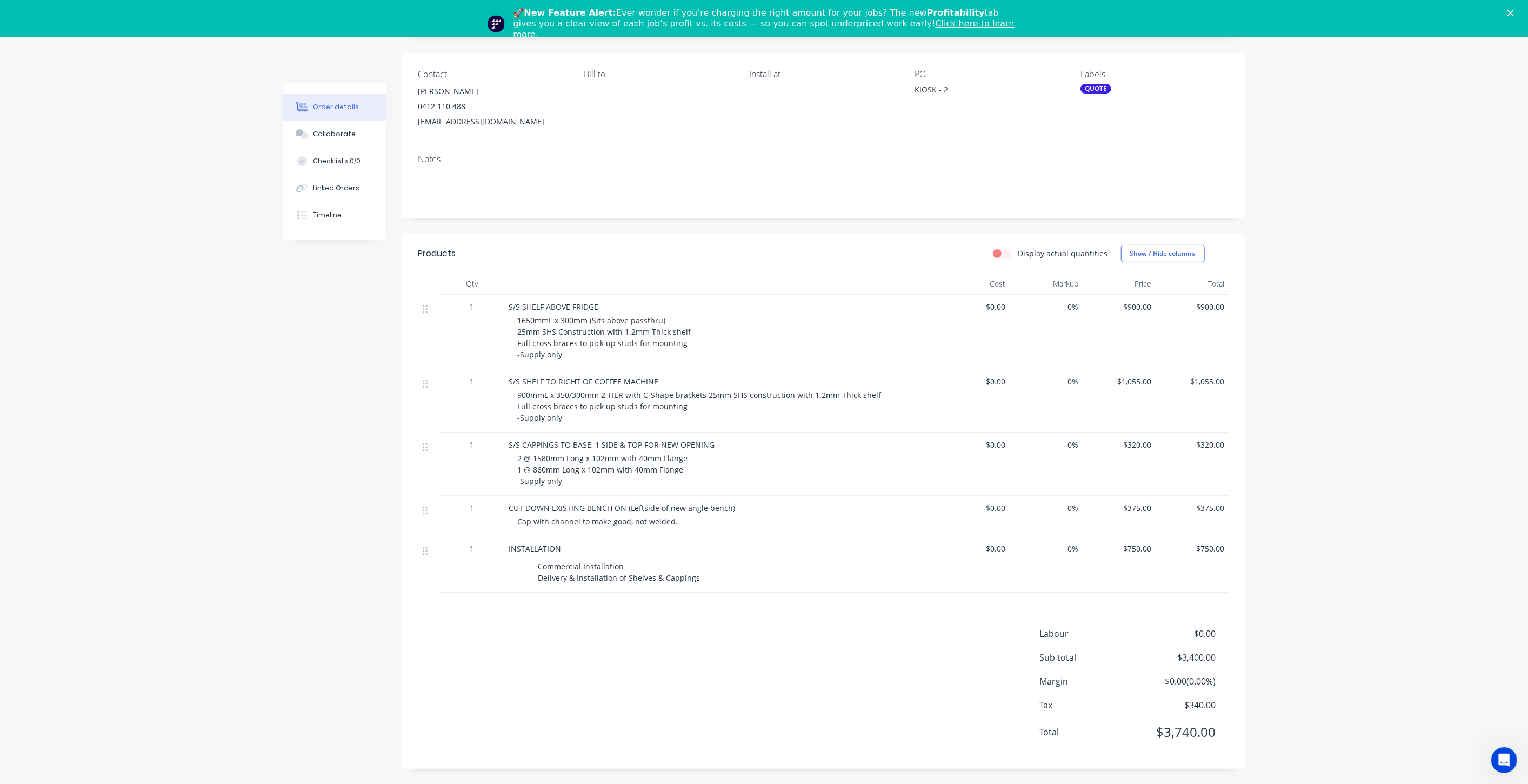
scroll to position [103, 0]
